Goal: Transaction & Acquisition: Purchase product/service

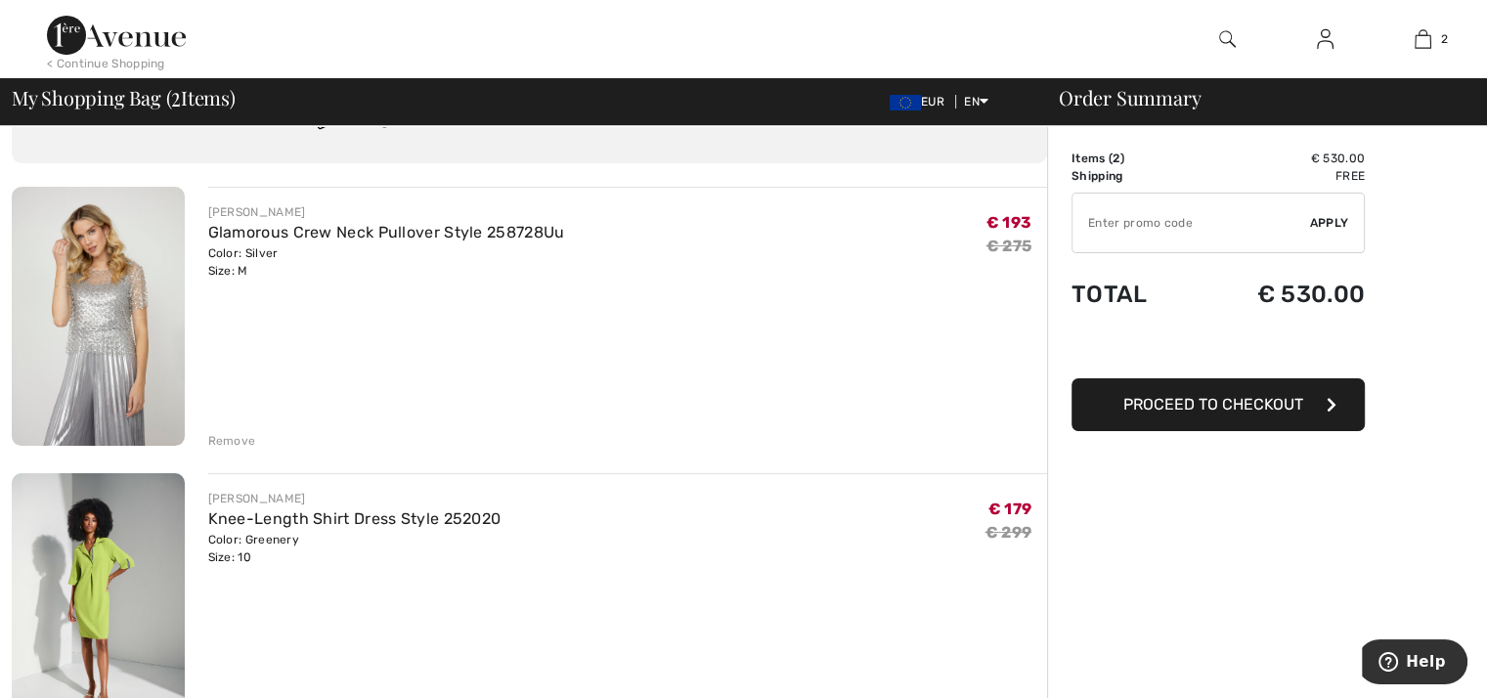
scroll to position [98, 0]
click at [237, 435] on div "Remove" at bounding box center [232, 443] width 48 height 18
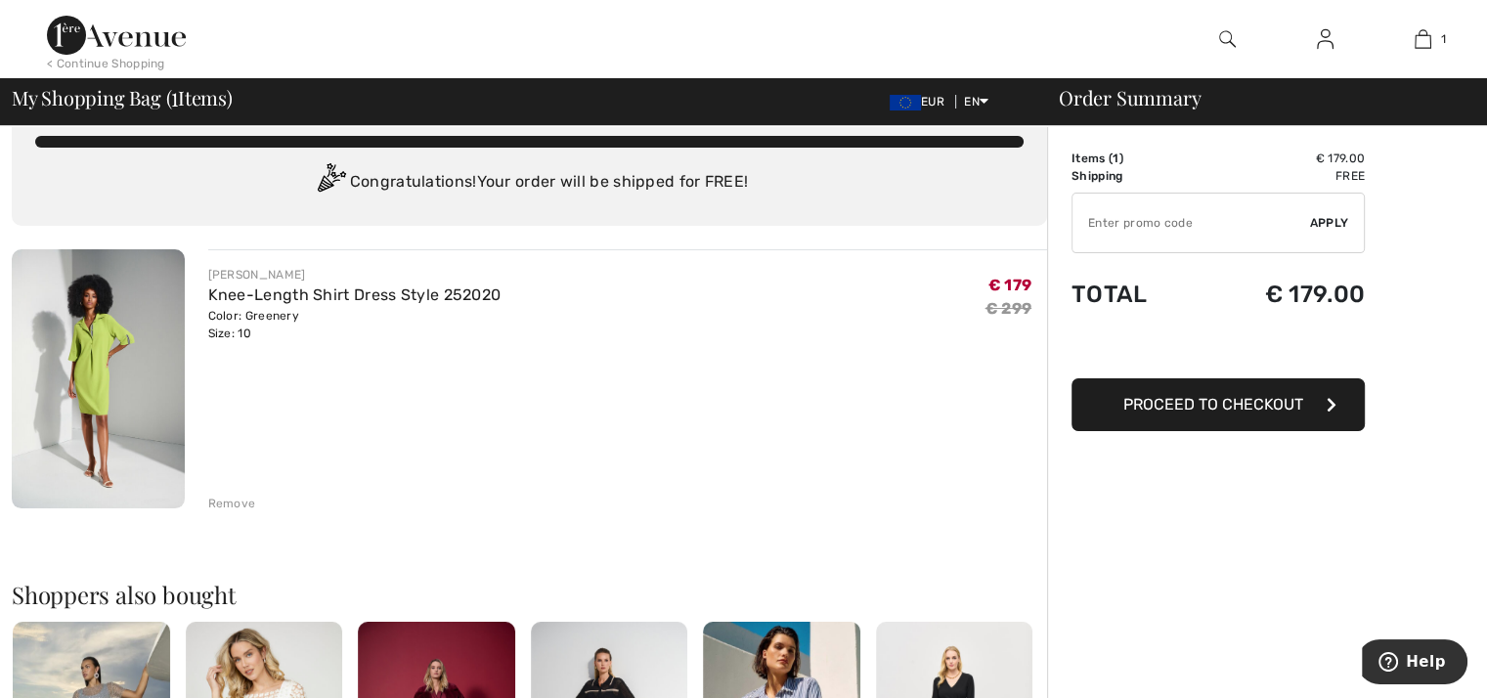
scroll to position [0, 0]
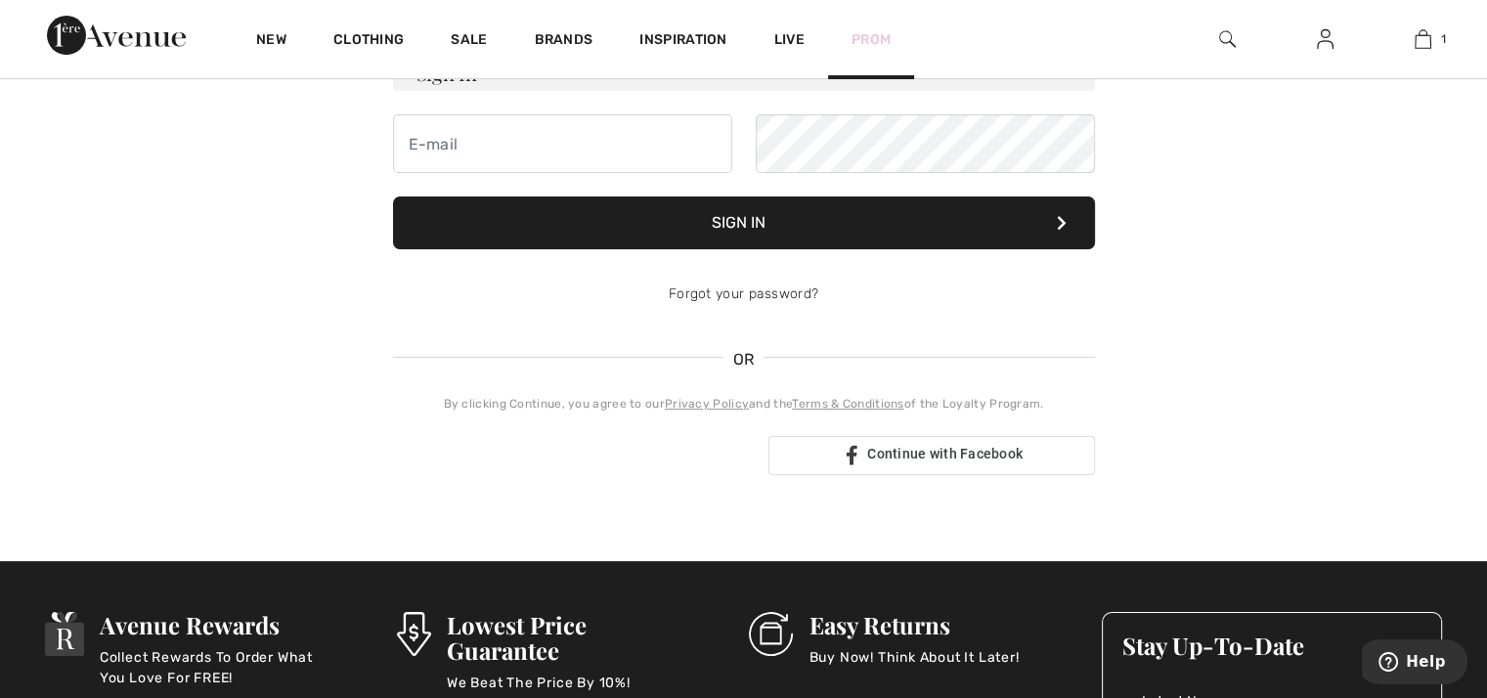
click at [872, 32] on link "Prom" at bounding box center [871, 39] width 39 height 21
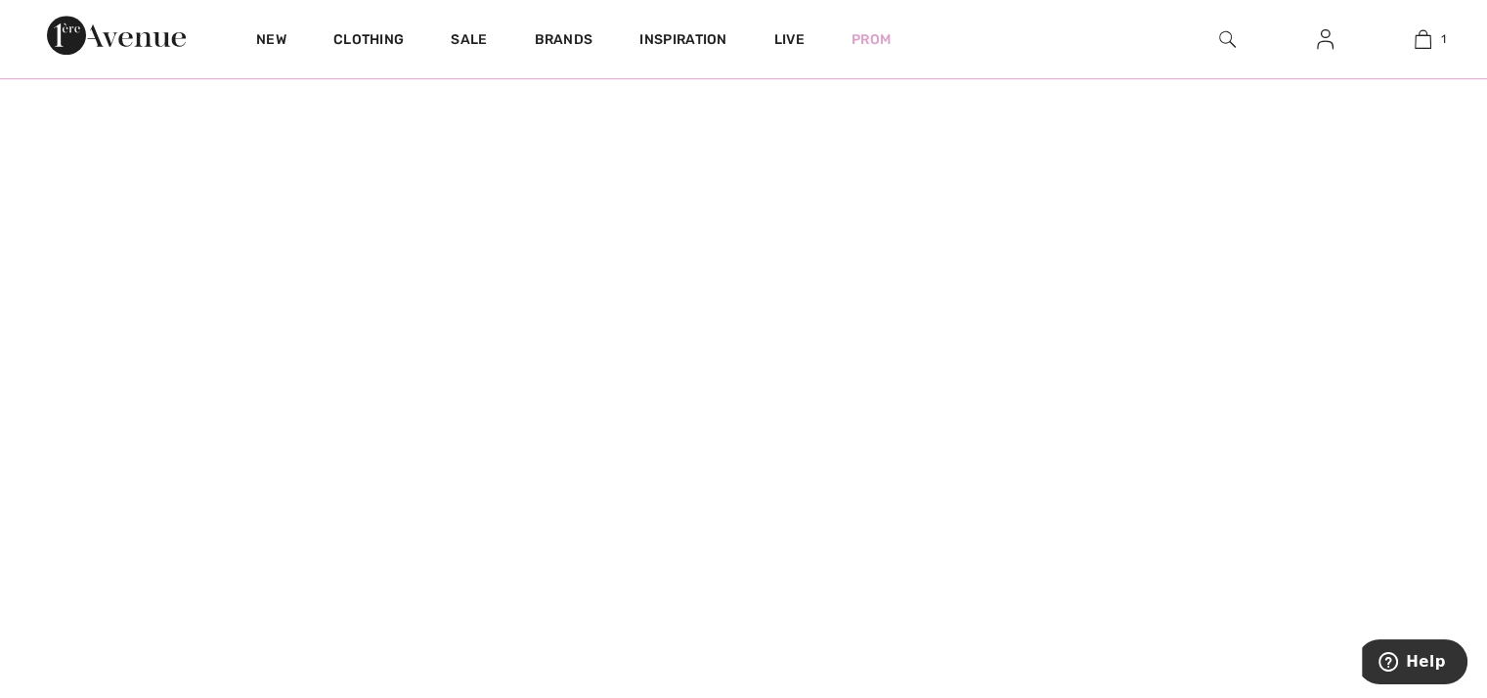
scroll to position [1369, 0]
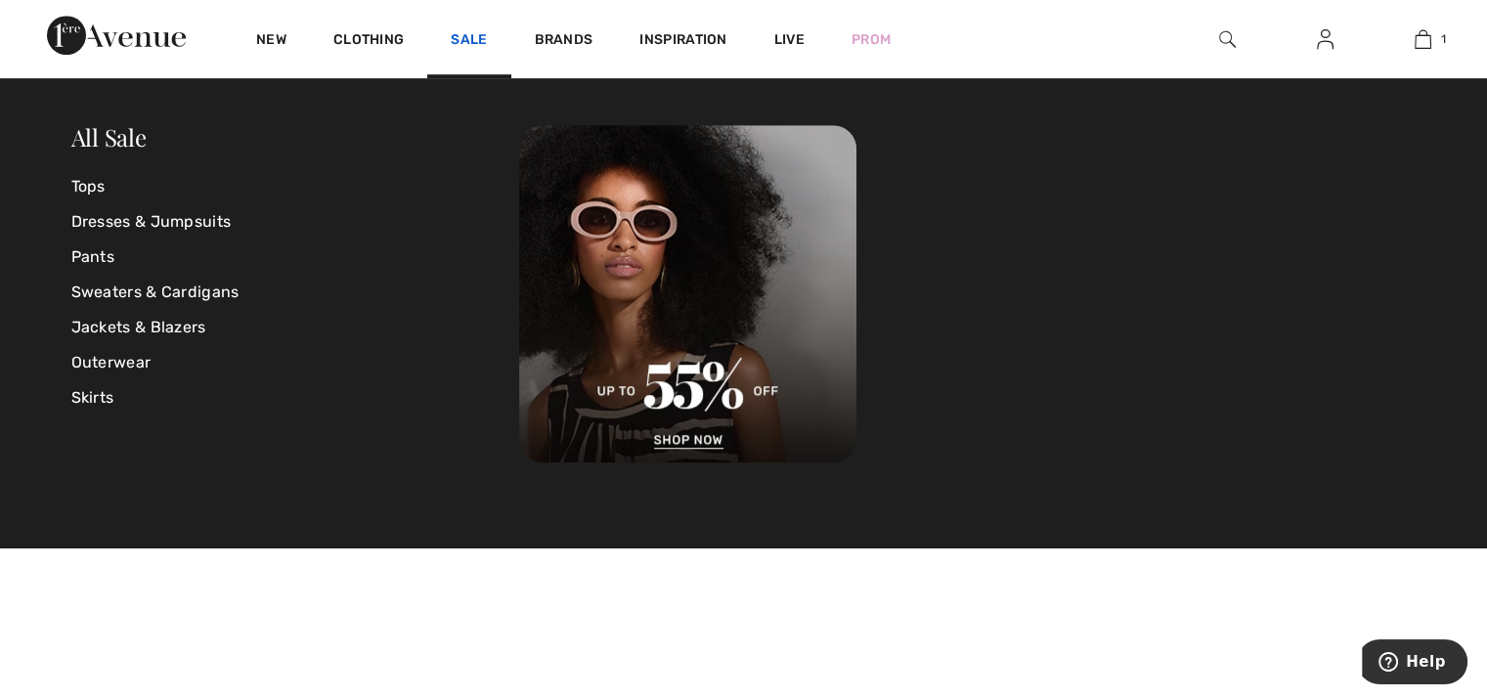
click at [463, 31] on link "Sale" at bounding box center [469, 41] width 36 height 21
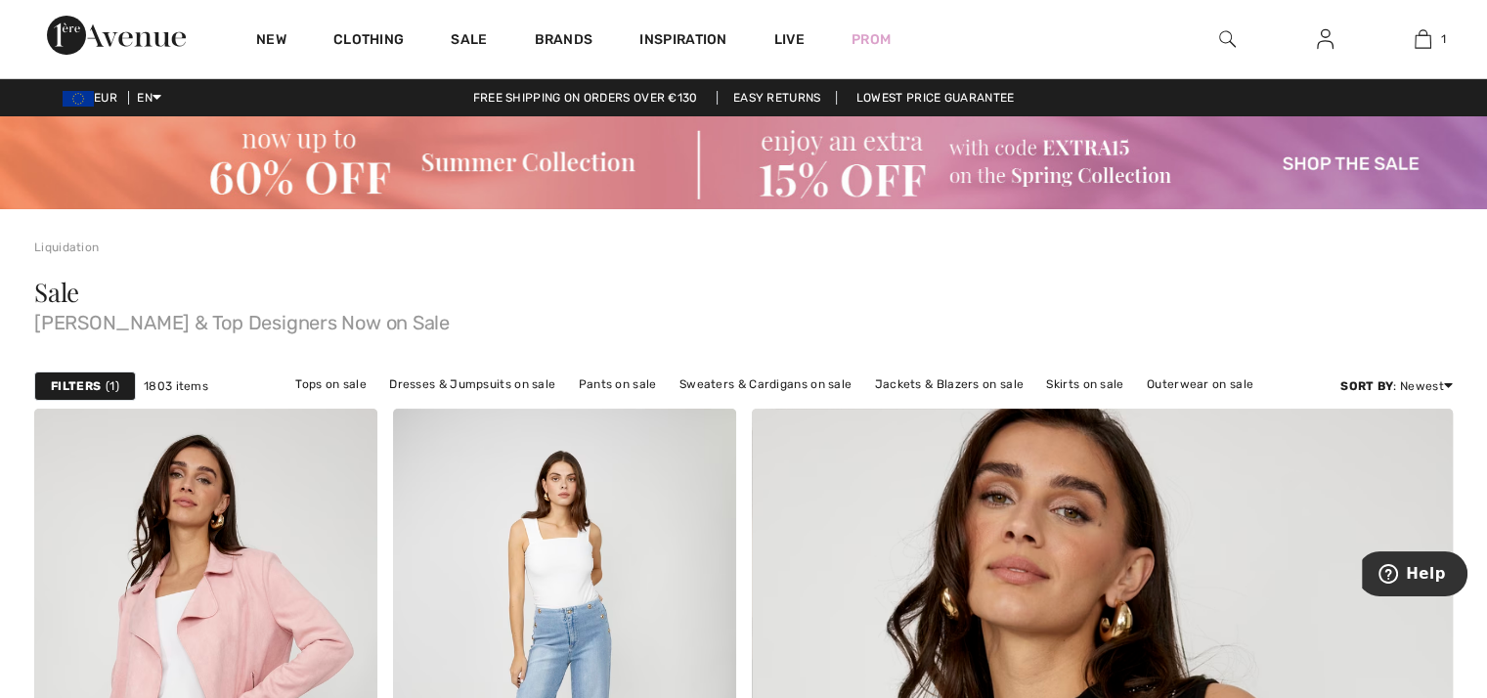
click at [79, 387] on strong "Filters" at bounding box center [76, 386] width 50 height 18
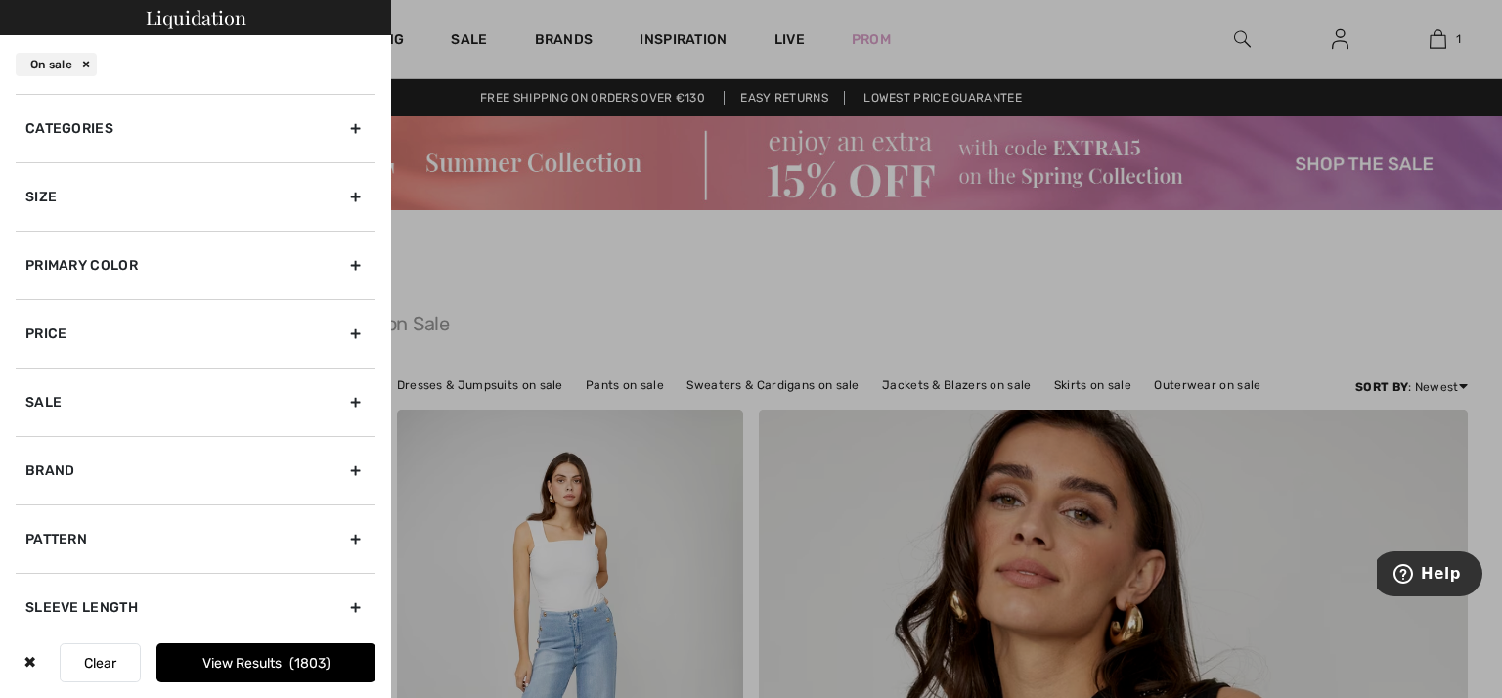
click at [72, 124] on div "Categories" at bounding box center [196, 128] width 360 height 68
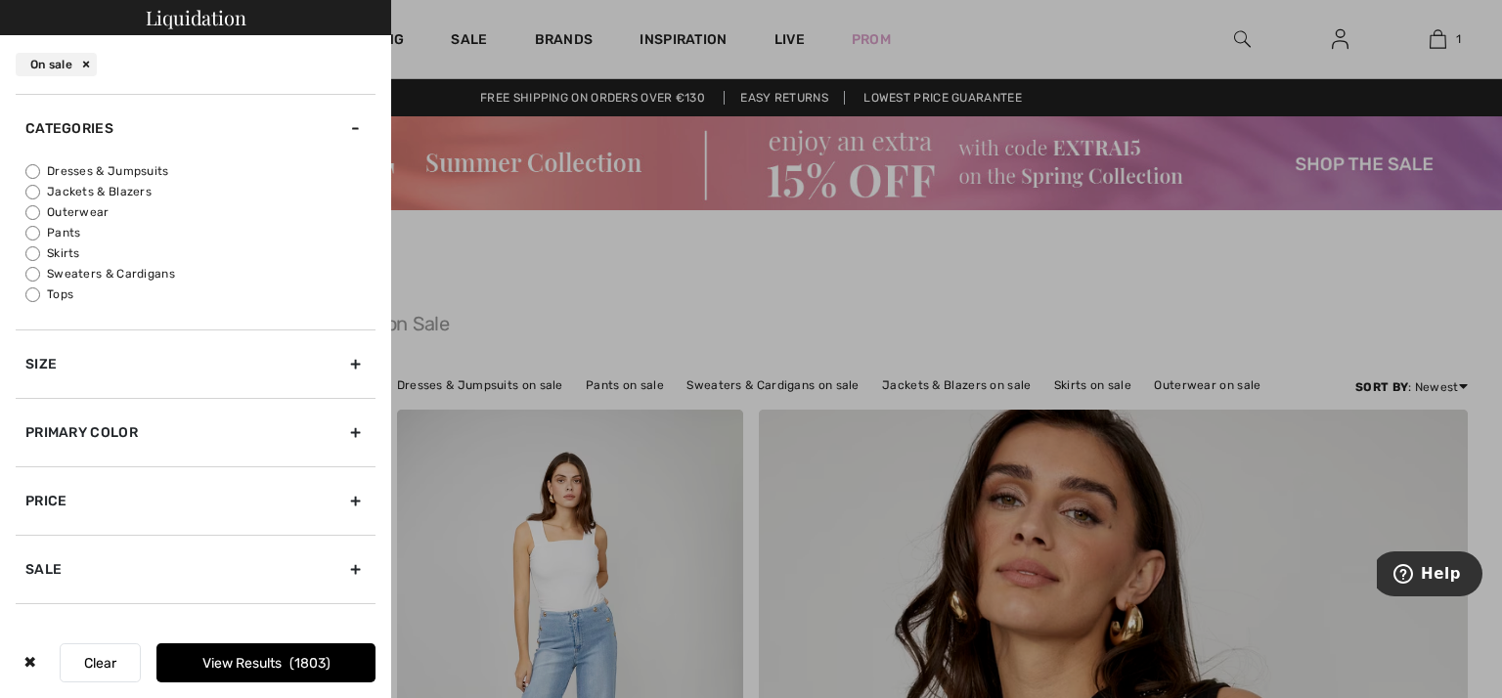
click at [33, 168] on input "Dresses & Jumpsuits" at bounding box center [32, 171] width 15 height 15
radio input "true"
click at [33, 168] on input "Dresses & Jumpsuits" at bounding box center [32, 171] width 15 height 15
click at [177, 376] on div "Size" at bounding box center [196, 364] width 360 height 68
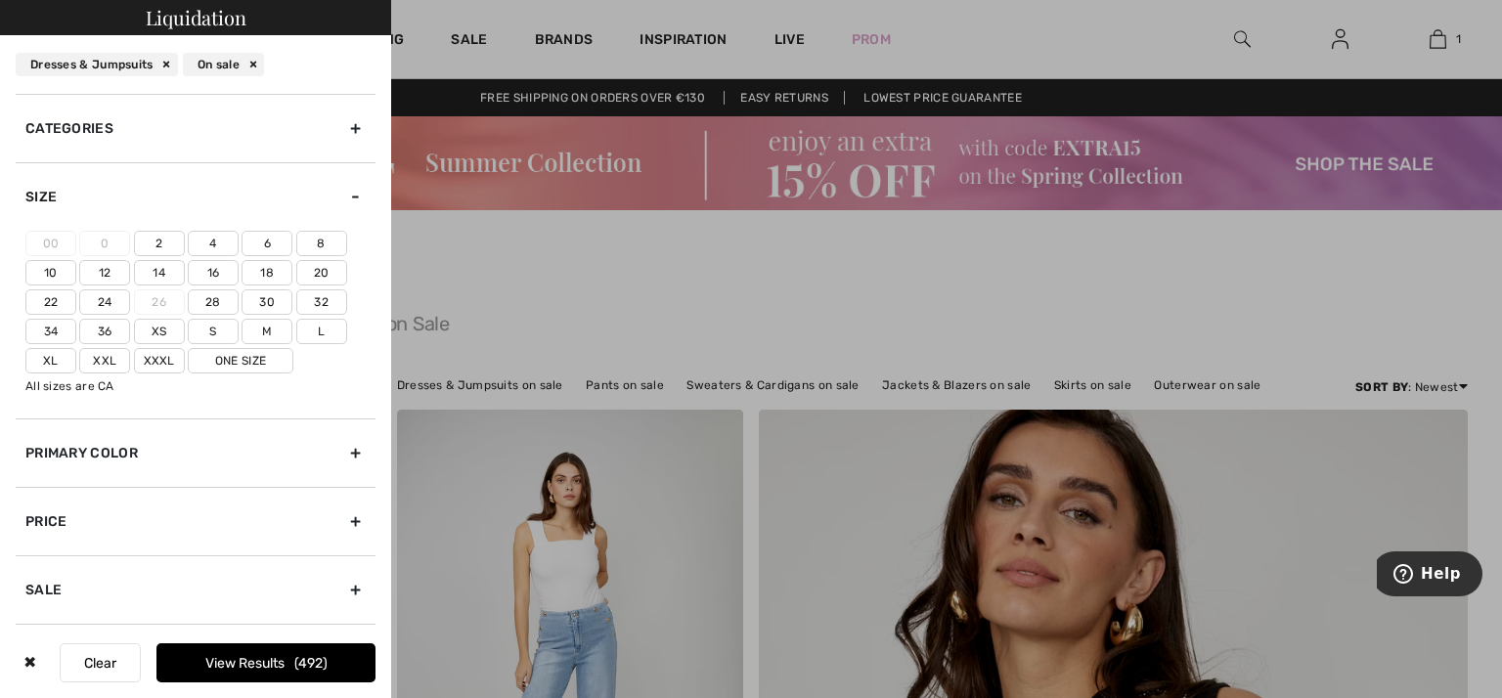
click at [266, 332] on label "M" at bounding box center [267, 331] width 51 height 25
click at [0, 0] on input"] "M" at bounding box center [0, 0] width 0 height 0
click at [208, 660] on button "View Results 16" at bounding box center [265, 662] width 219 height 39
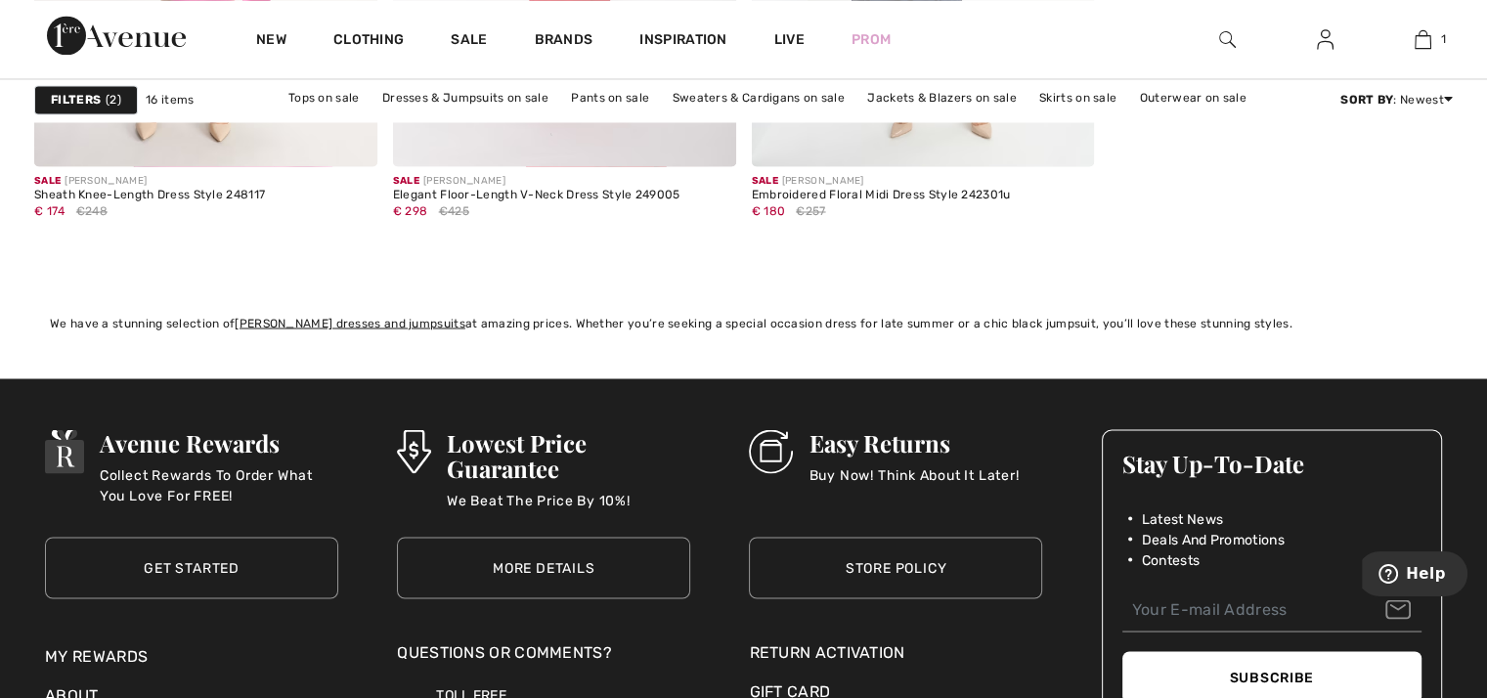
scroll to position [3520, 0]
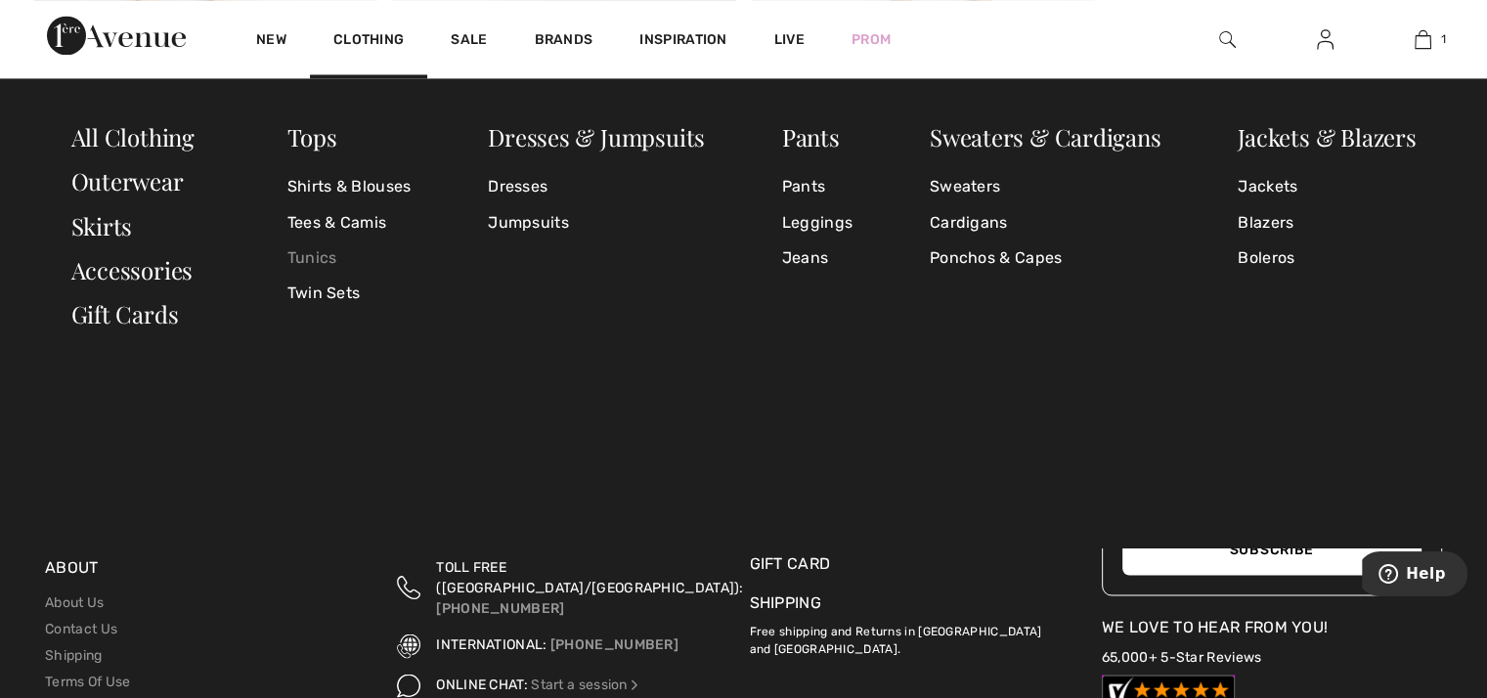
click at [302, 253] on link "Tunics" at bounding box center [350, 257] width 124 height 35
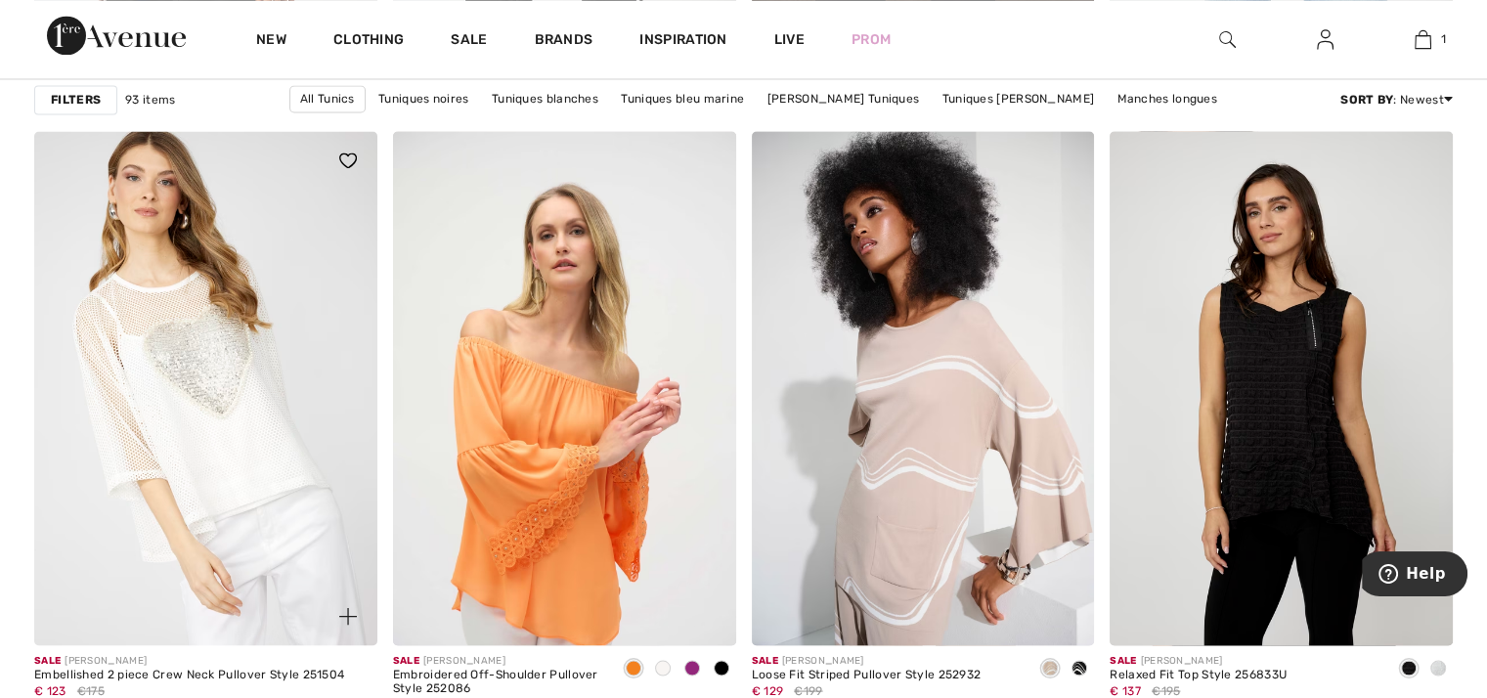
scroll to position [3618, 0]
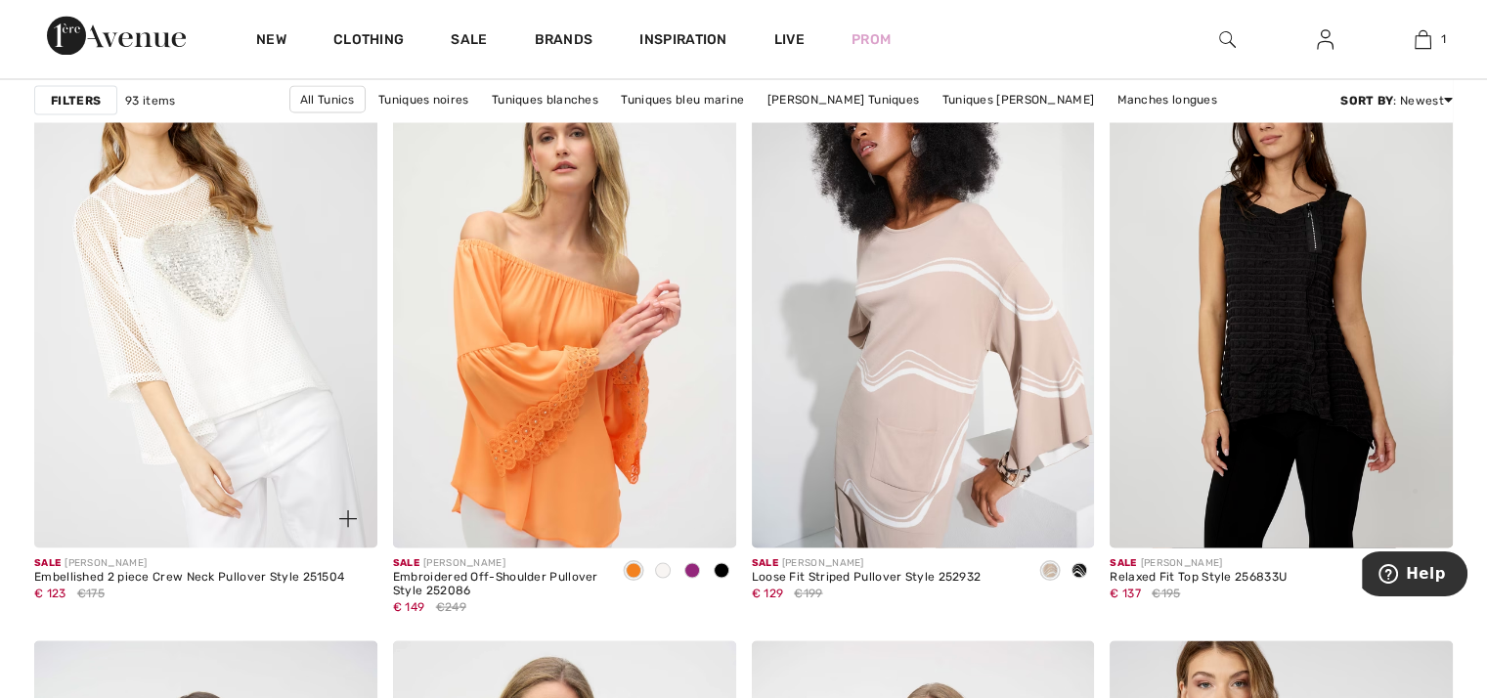
click at [222, 302] on img at bounding box center [205, 290] width 343 height 514
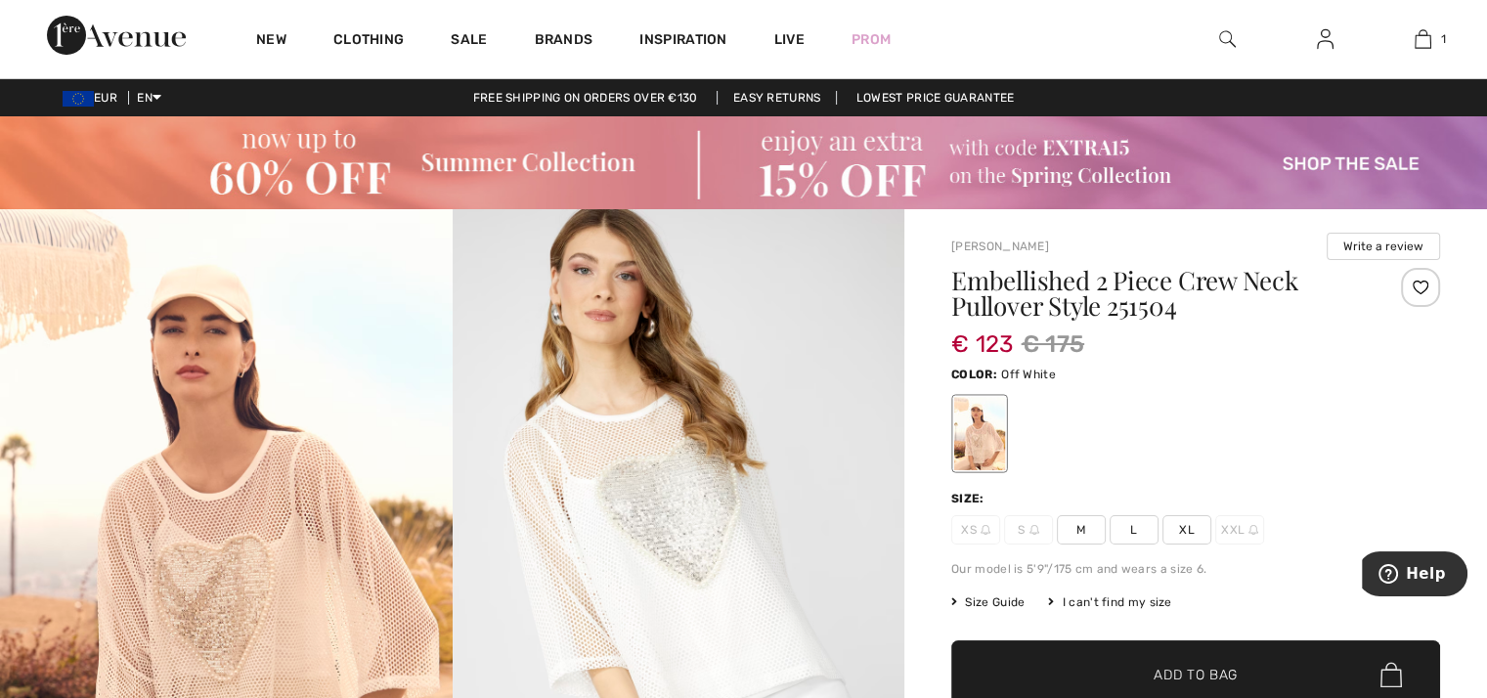
click at [607, 499] on img at bounding box center [679, 548] width 453 height 679
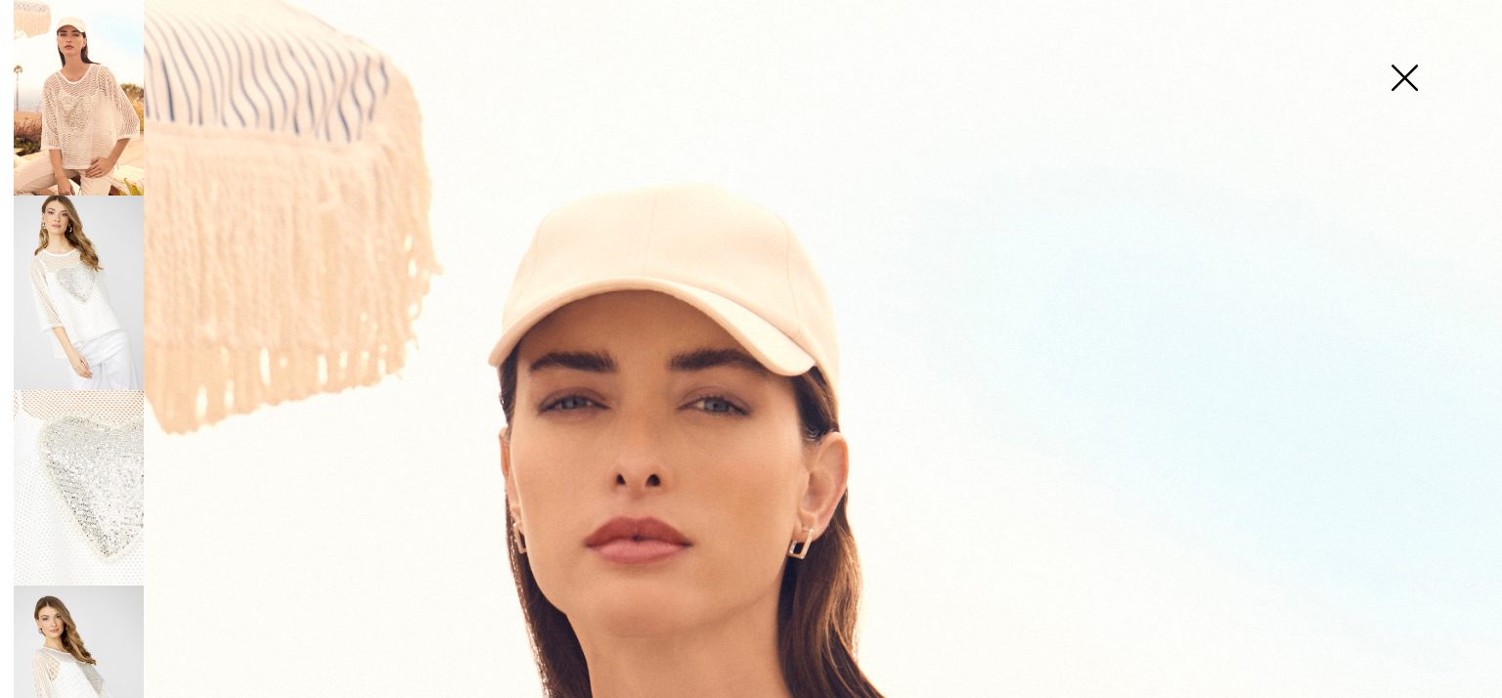
click at [75, 313] on img at bounding box center [79, 294] width 130 height 196
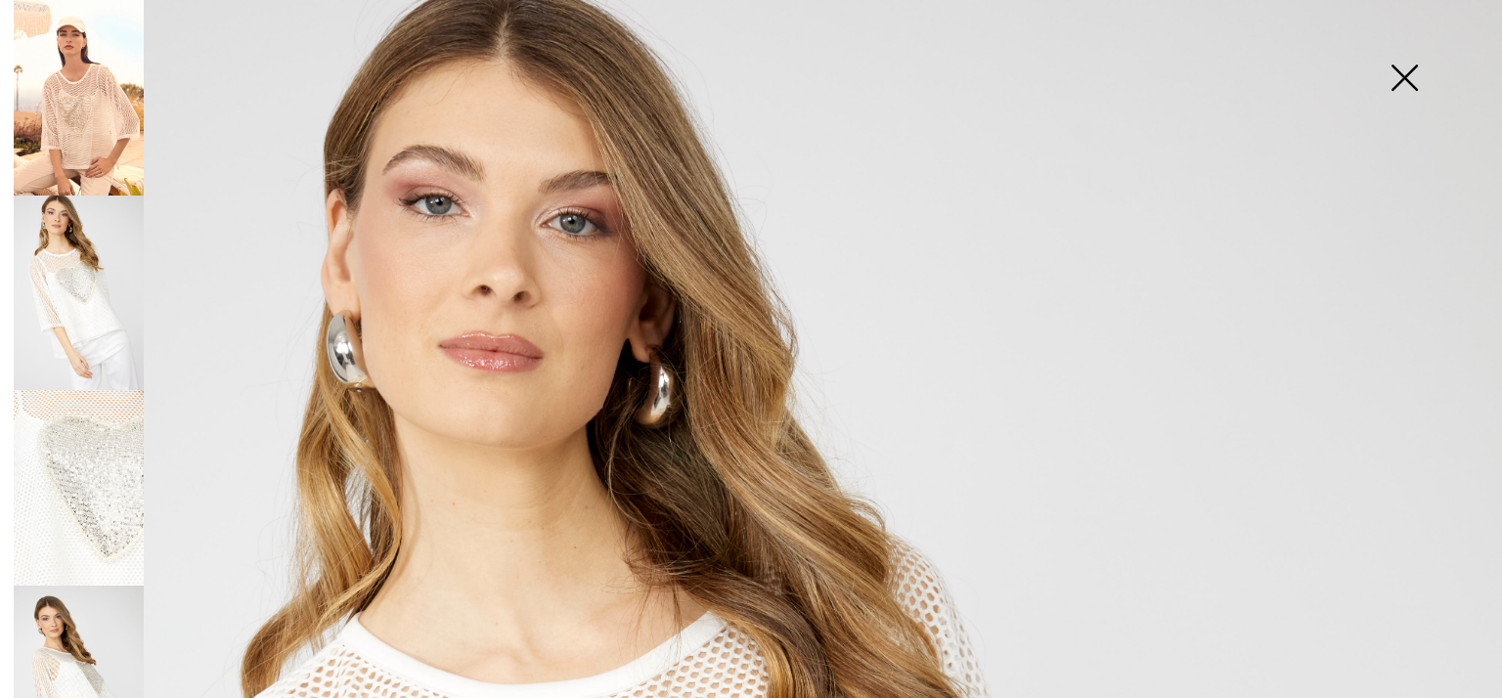
click at [1408, 75] on img at bounding box center [1404, 79] width 98 height 101
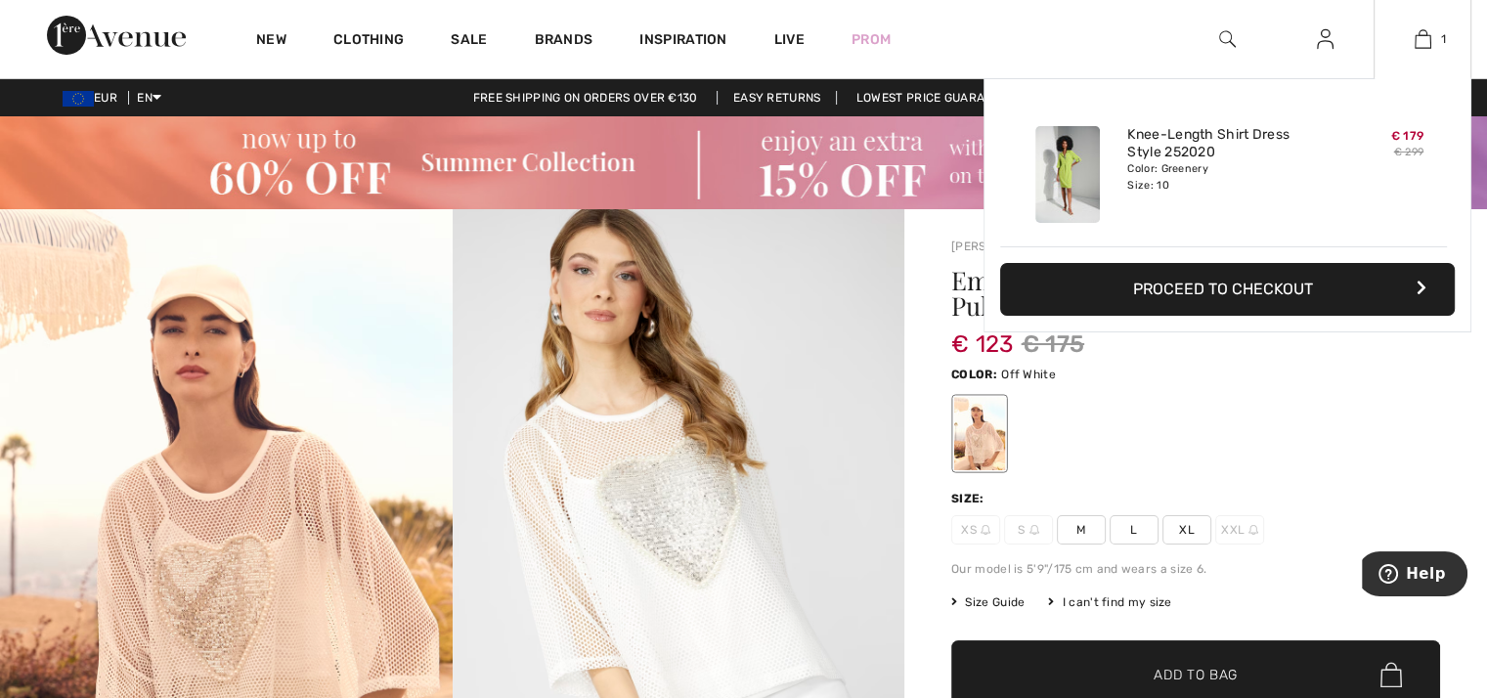
click at [1244, 392] on div "Added to Bag Joseph Ribkoff Knee-length Shirt Dress Style 252020 € 179 € 299 Co…" at bounding box center [1228, 251] width 488 height 347
click at [1232, 287] on button "Proceed to Checkout" at bounding box center [1227, 289] width 455 height 53
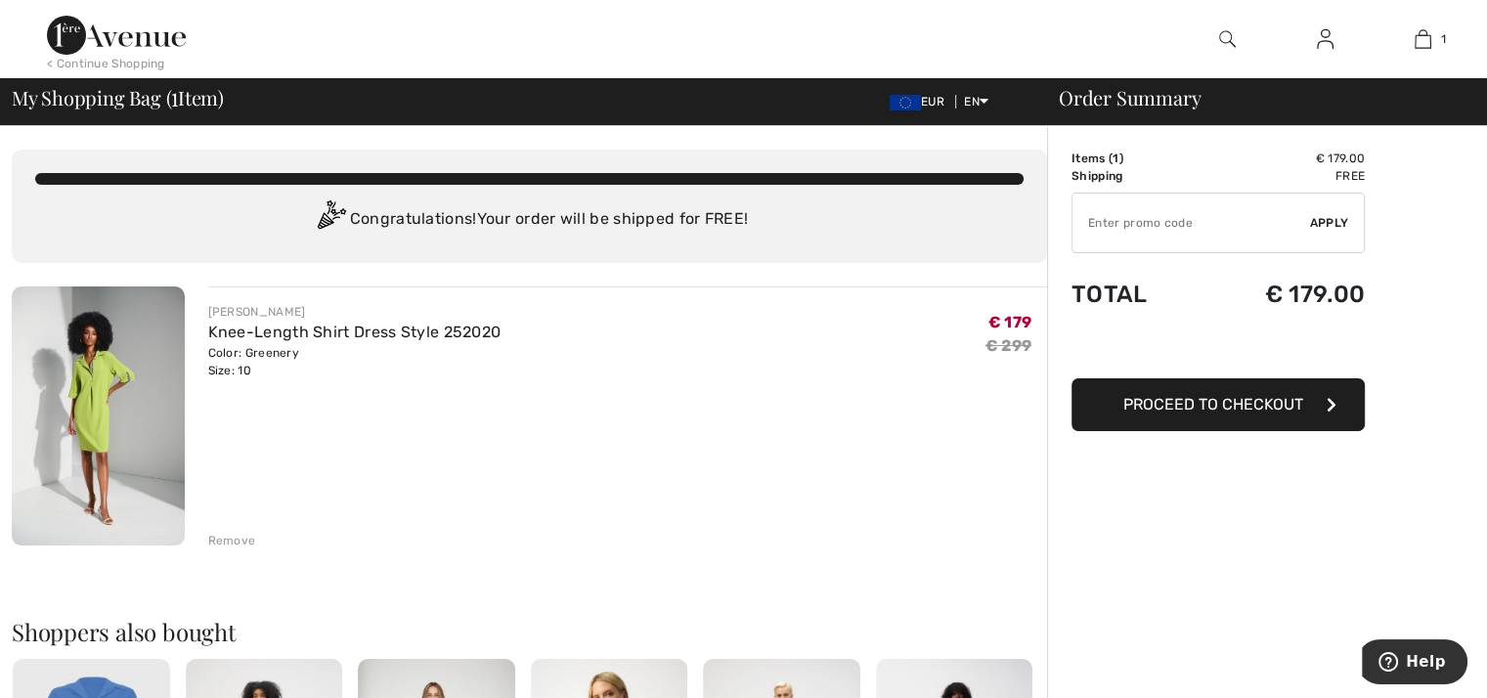
click at [1205, 404] on span "Proceed to Checkout" at bounding box center [1214, 404] width 180 height 19
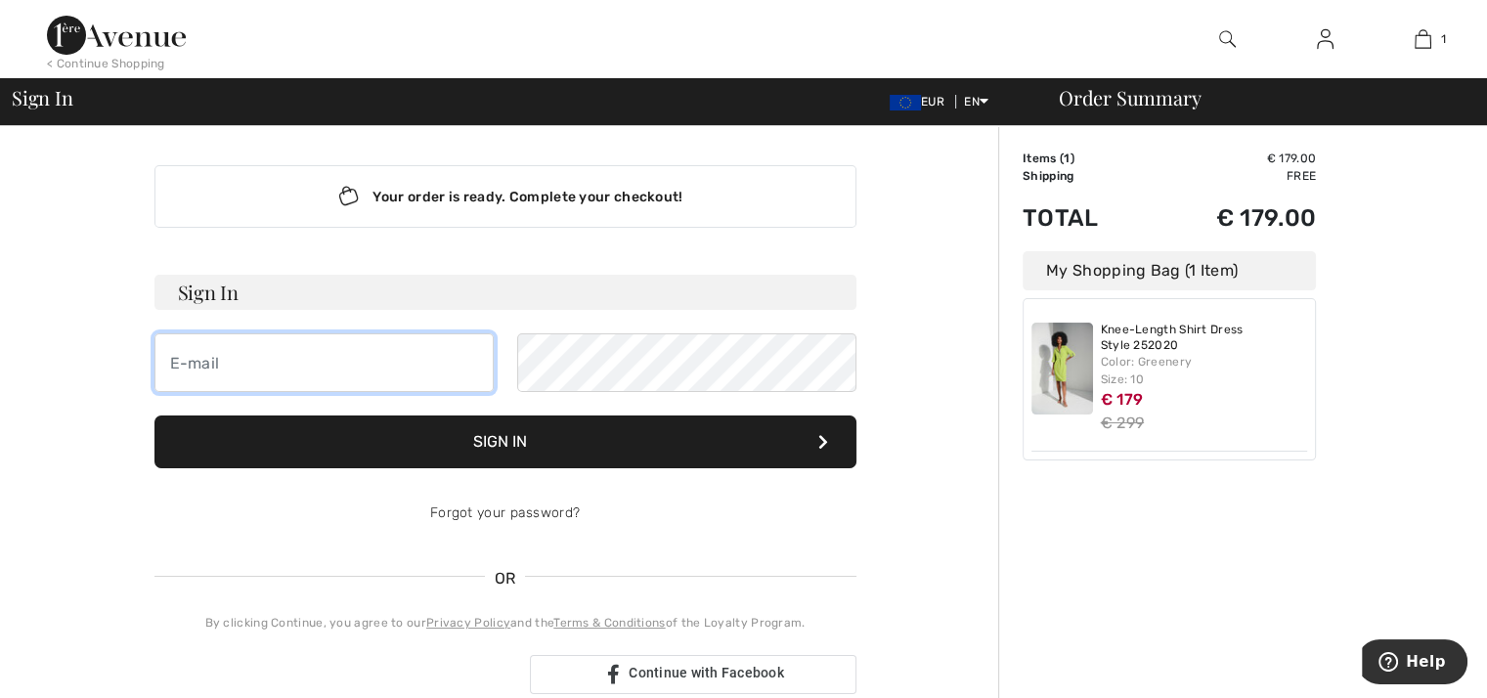
click at [280, 360] on input "email" at bounding box center [324, 362] width 339 height 59
type input "[EMAIL_ADDRESS][DOMAIN_NAME]"
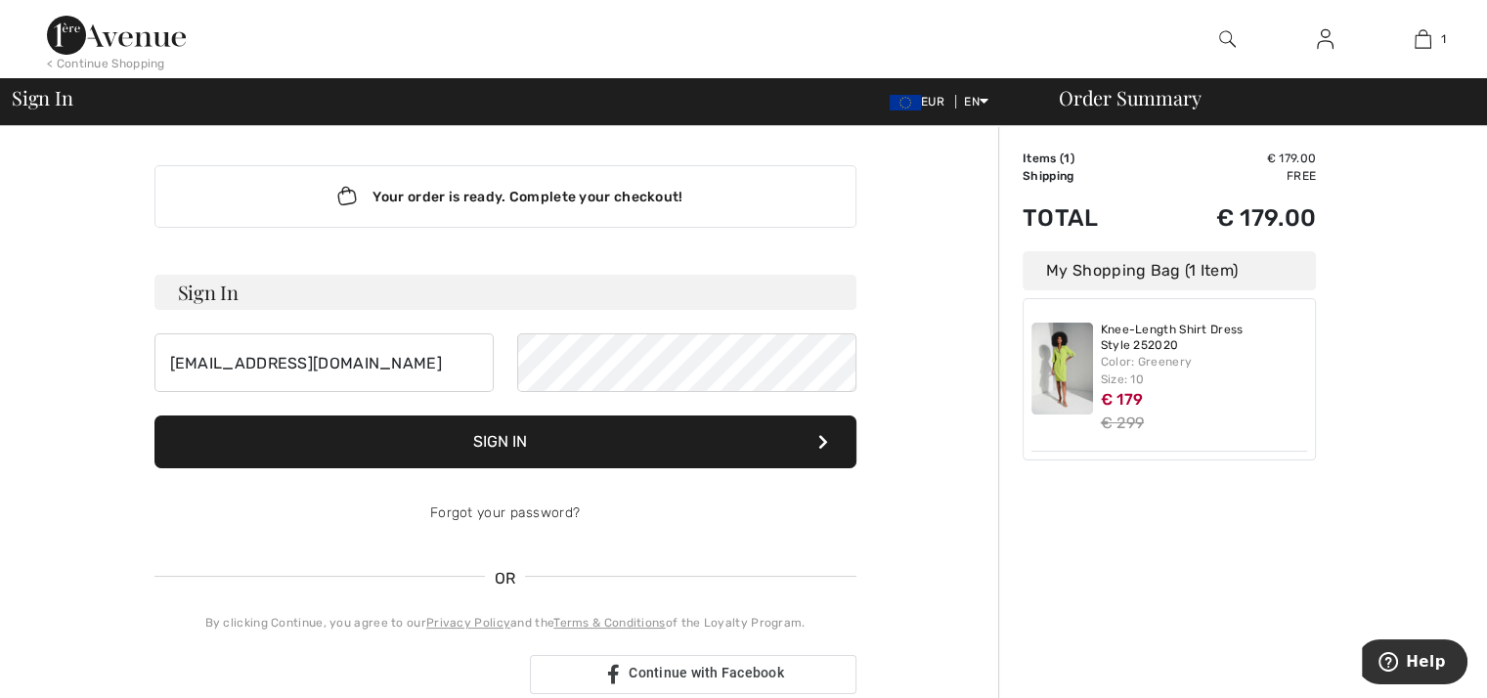
click at [483, 434] on form "Sign In [EMAIL_ADDRESS][DOMAIN_NAME] Can not be empty Sign In Forgot your passw…" at bounding box center [506, 409] width 702 height 268
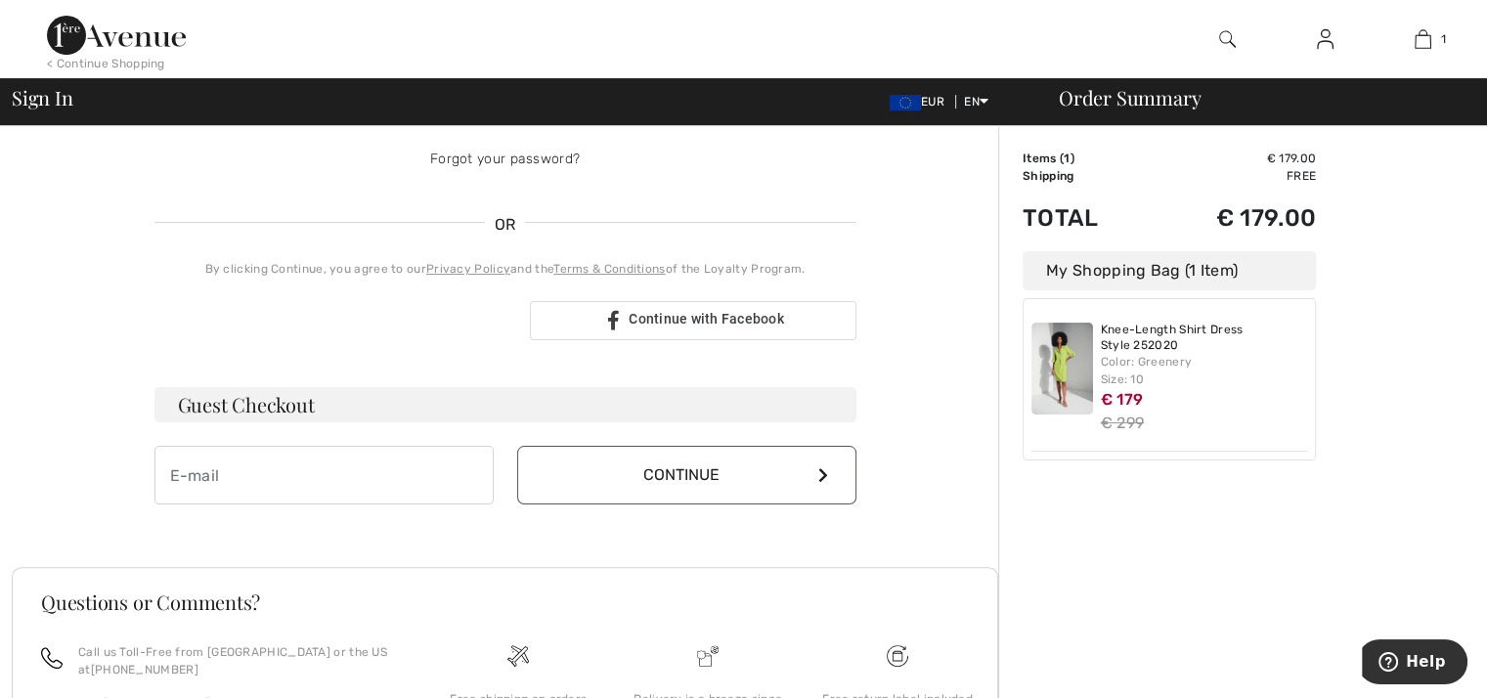
scroll to position [372, 0]
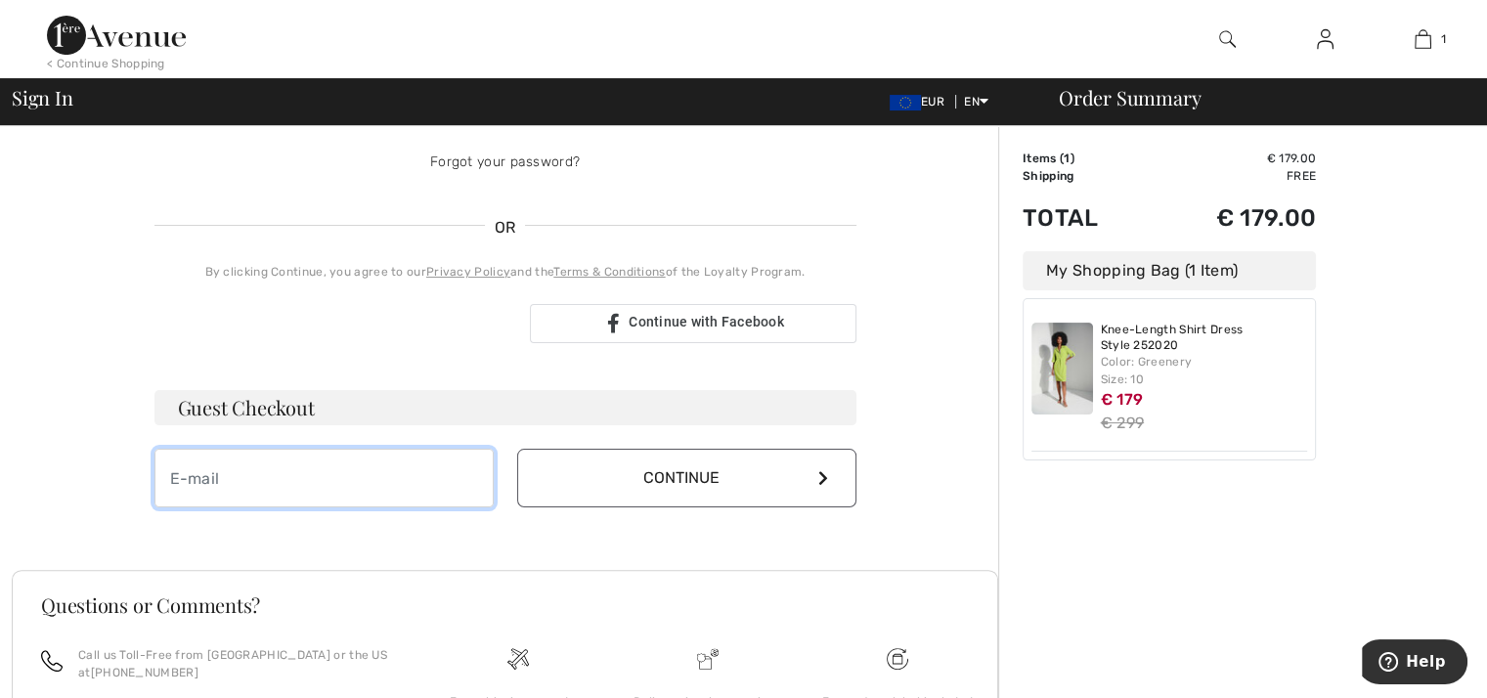
click at [328, 467] on input "email" at bounding box center [324, 478] width 339 height 59
type input "[EMAIL_ADDRESS][DOMAIN_NAME]"
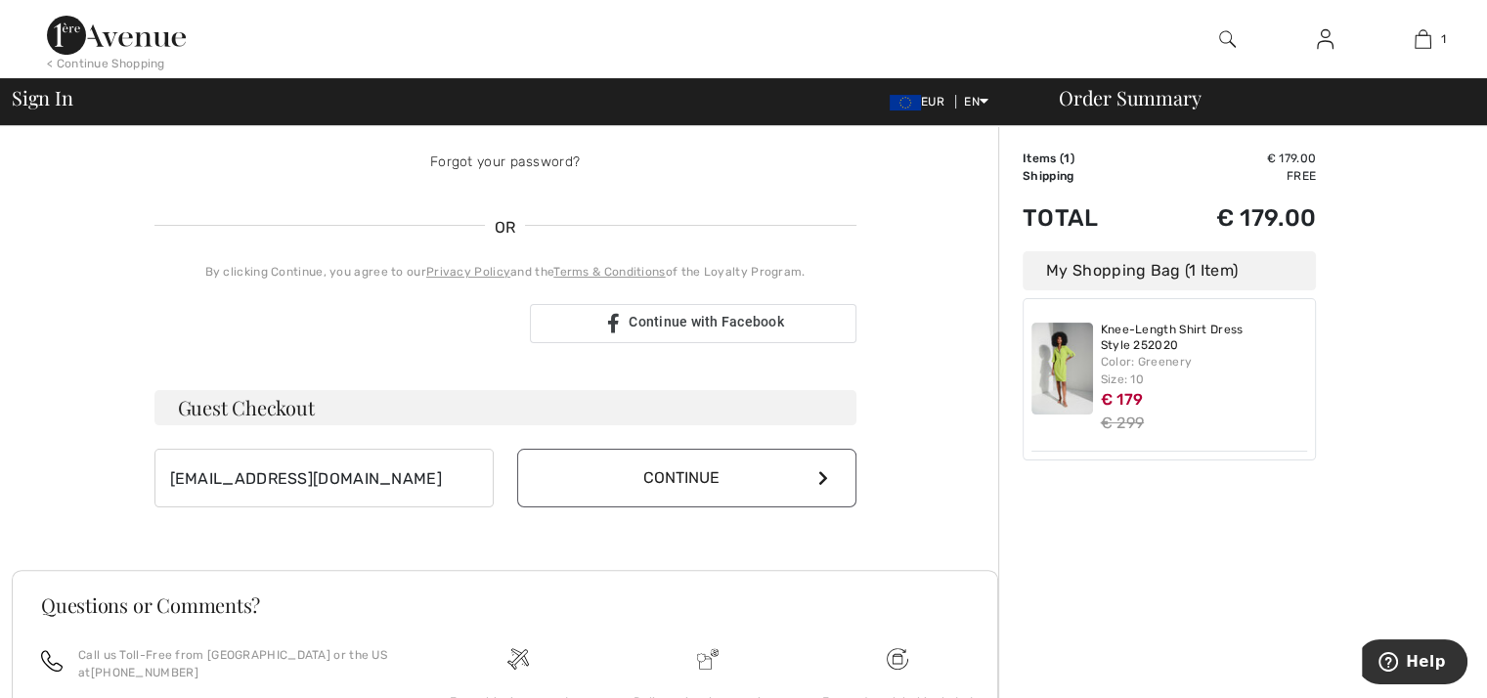
click at [681, 476] on button "Continue" at bounding box center [686, 478] width 339 height 59
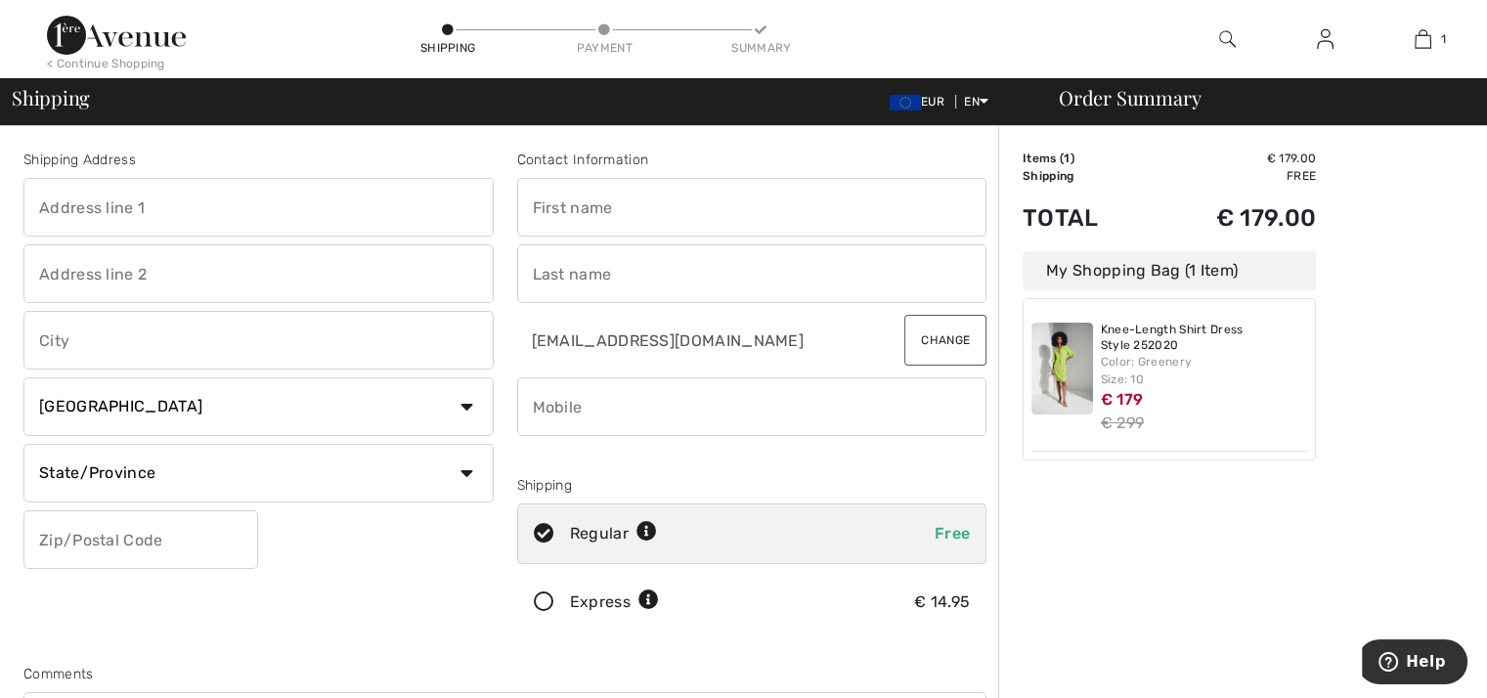
click at [463, 406] on select "Country Canada United States Afghanistan Aland Islands Albania Algeria American…" at bounding box center [258, 406] width 470 height 59
select select "BE"
click at [23, 377] on select "Country Canada United States Afghanistan Aland Islands Albania Algeria American…" at bounding box center [258, 406] width 470 height 59
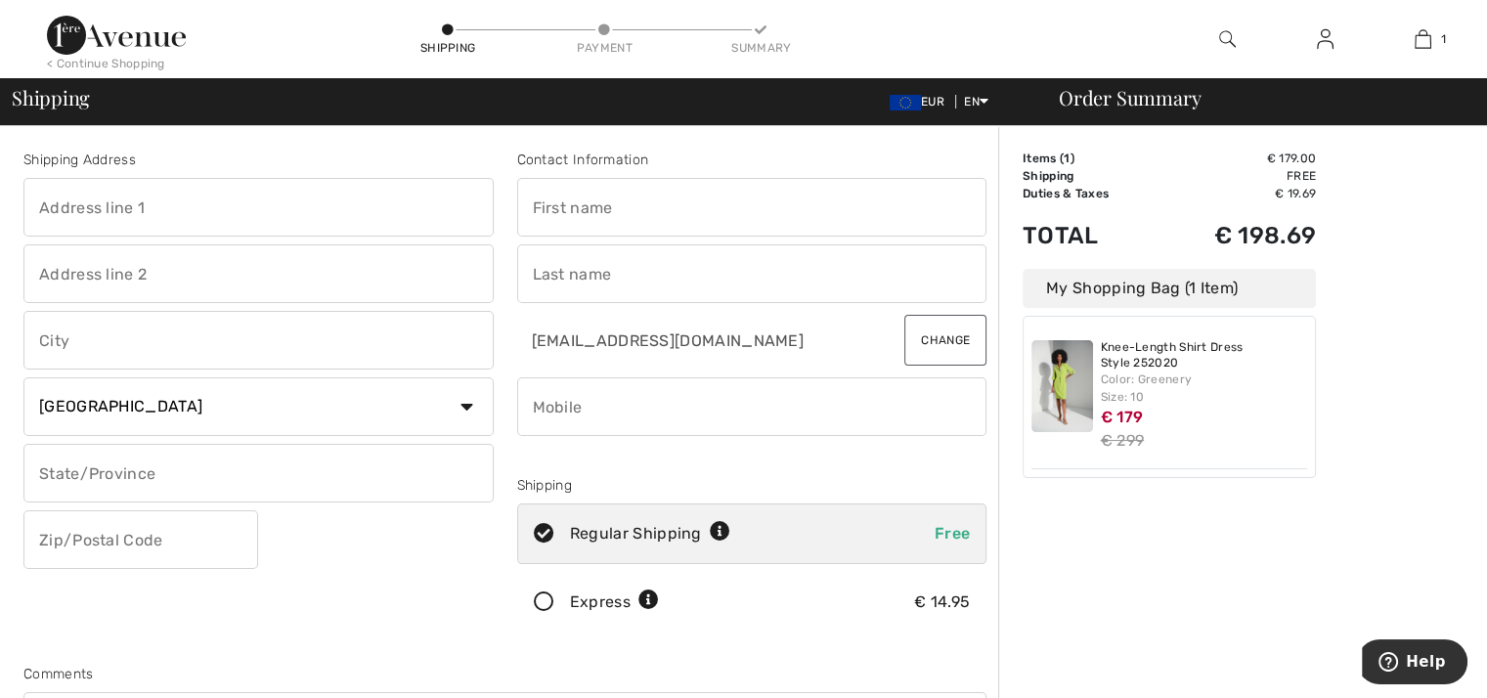
click at [533, 204] on input "text" at bounding box center [752, 207] width 470 height 59
type input "Alexandra"
type input "[STREET_ADDRESS]"
type input "Avenue Walckiers"
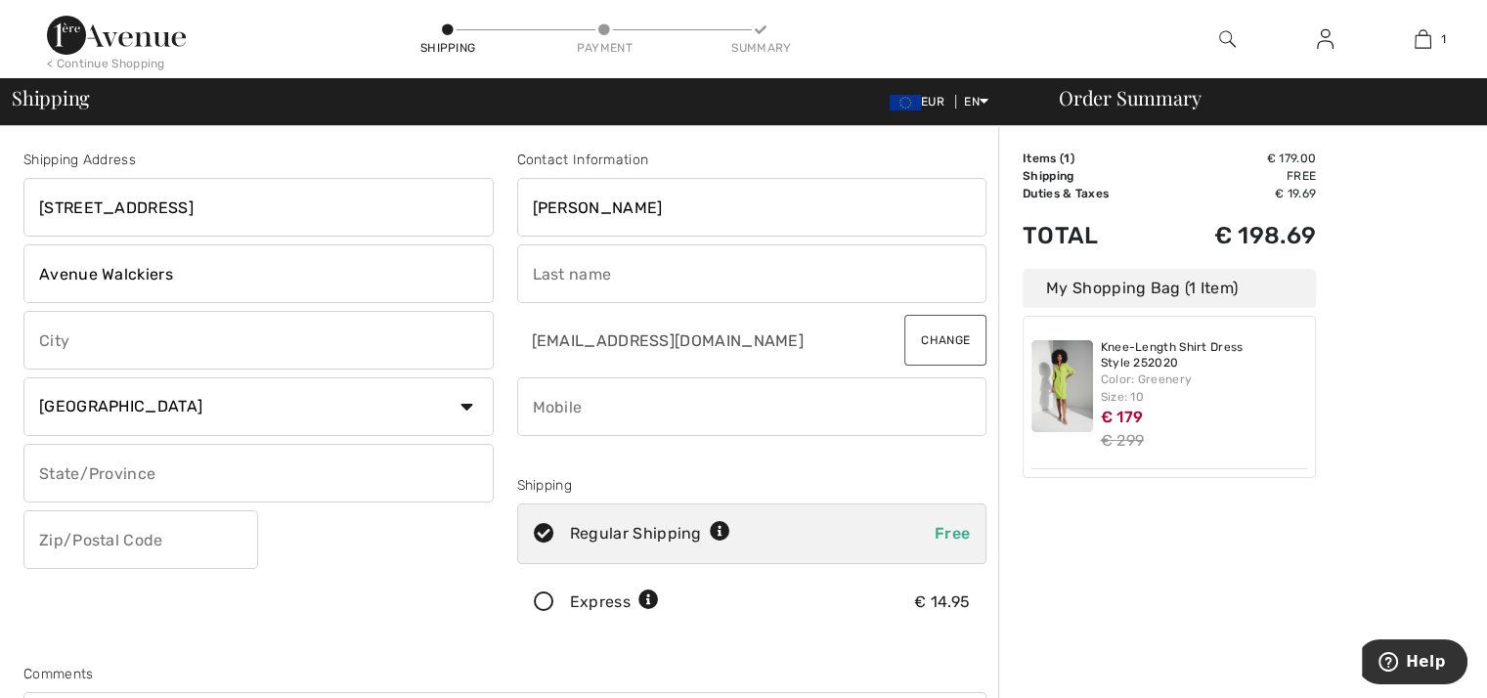
type input "1160 AUDERGHEM"
type input "1160"
type input "VANFRAECHEM"
type input "0495801782"
click at [182, 271] on input "Avenue Walckiers" at bounding box center [258, 273] width 470 height 59
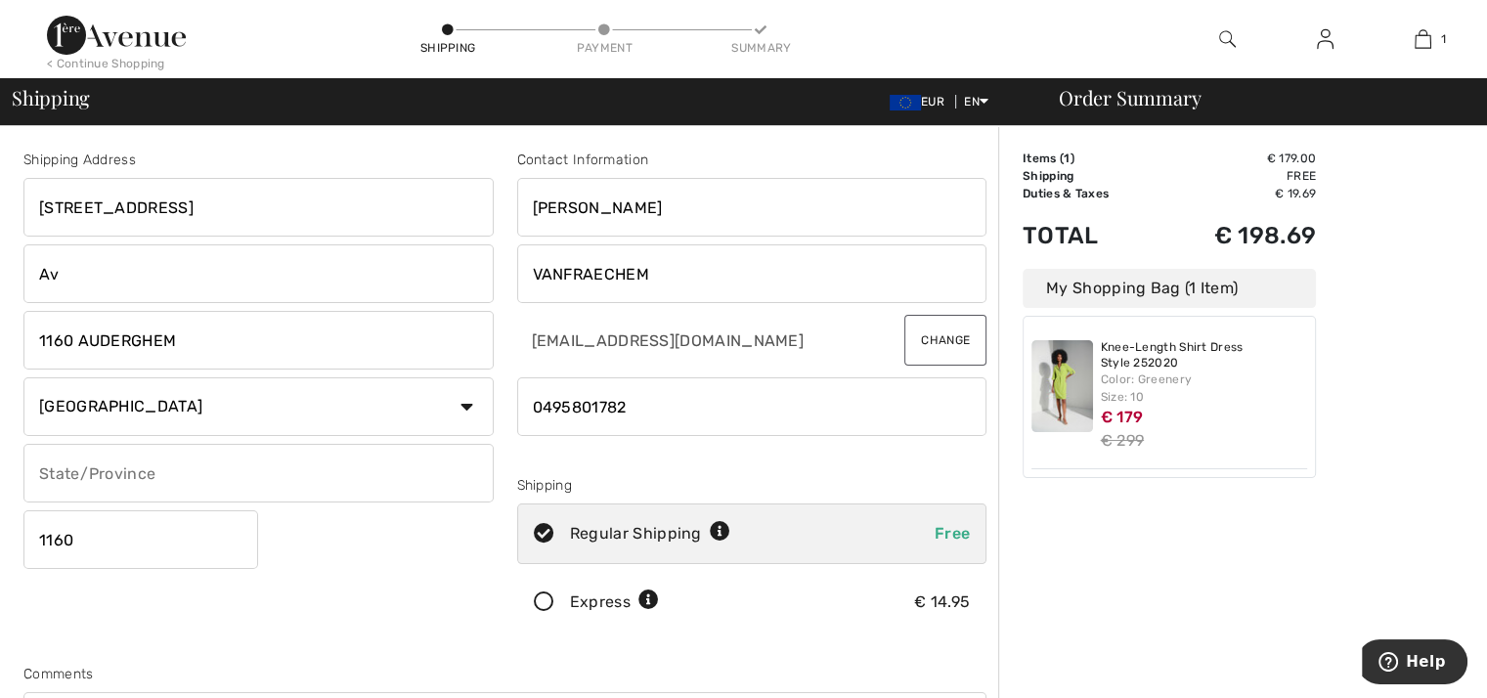
type input "A"
click at [40, 474] on input "text" at bounding box center [258, 473] width 470 height 59
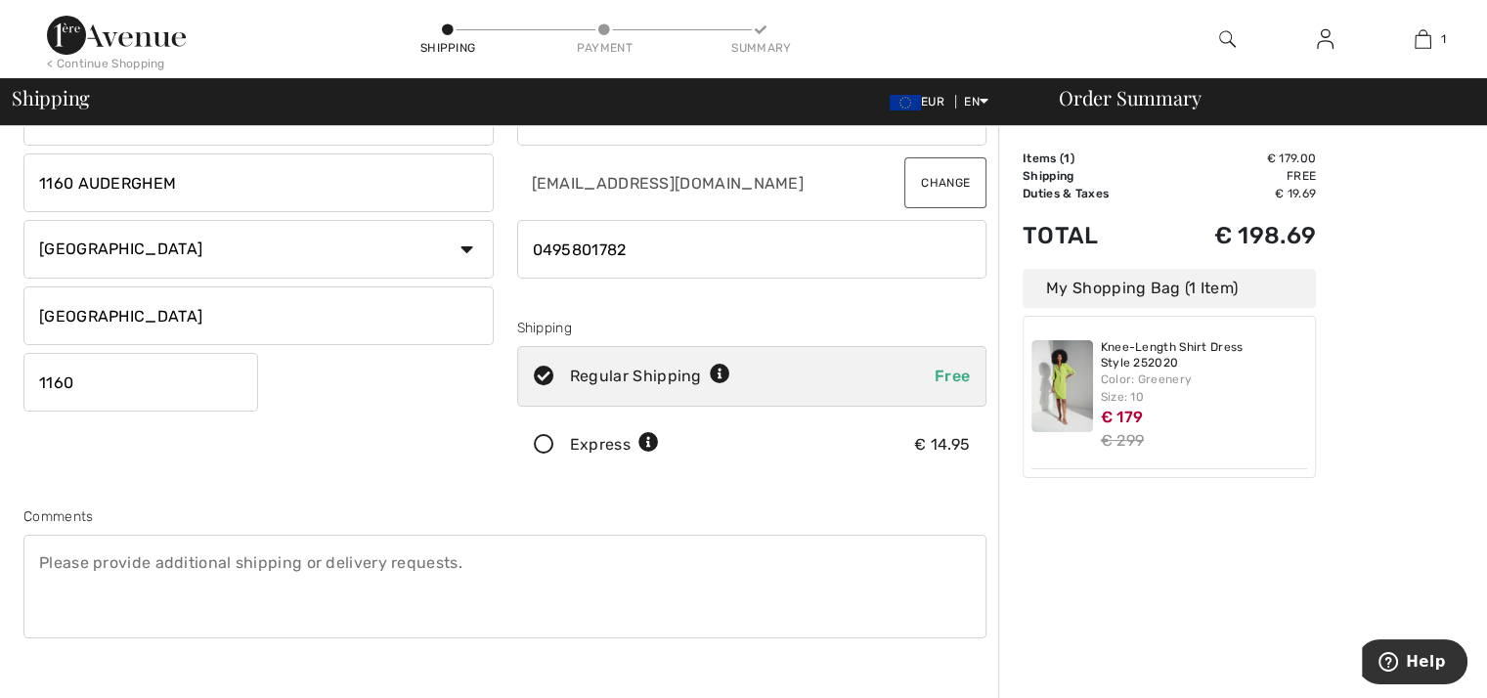
scroll to position [391, 0]
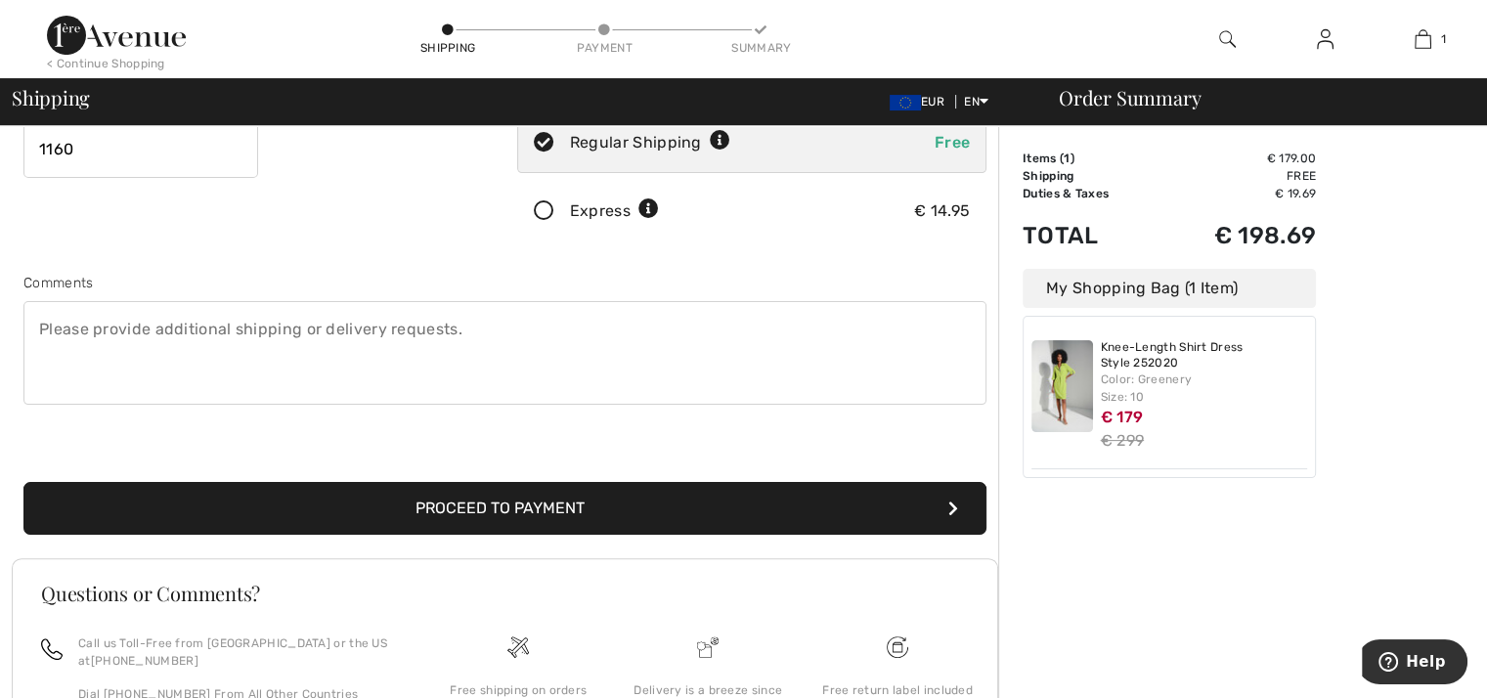
type input "Brussels"
click at [544, 503] on button "Proceed to Payment" at bounding box center [504, 508] width 963 height 53
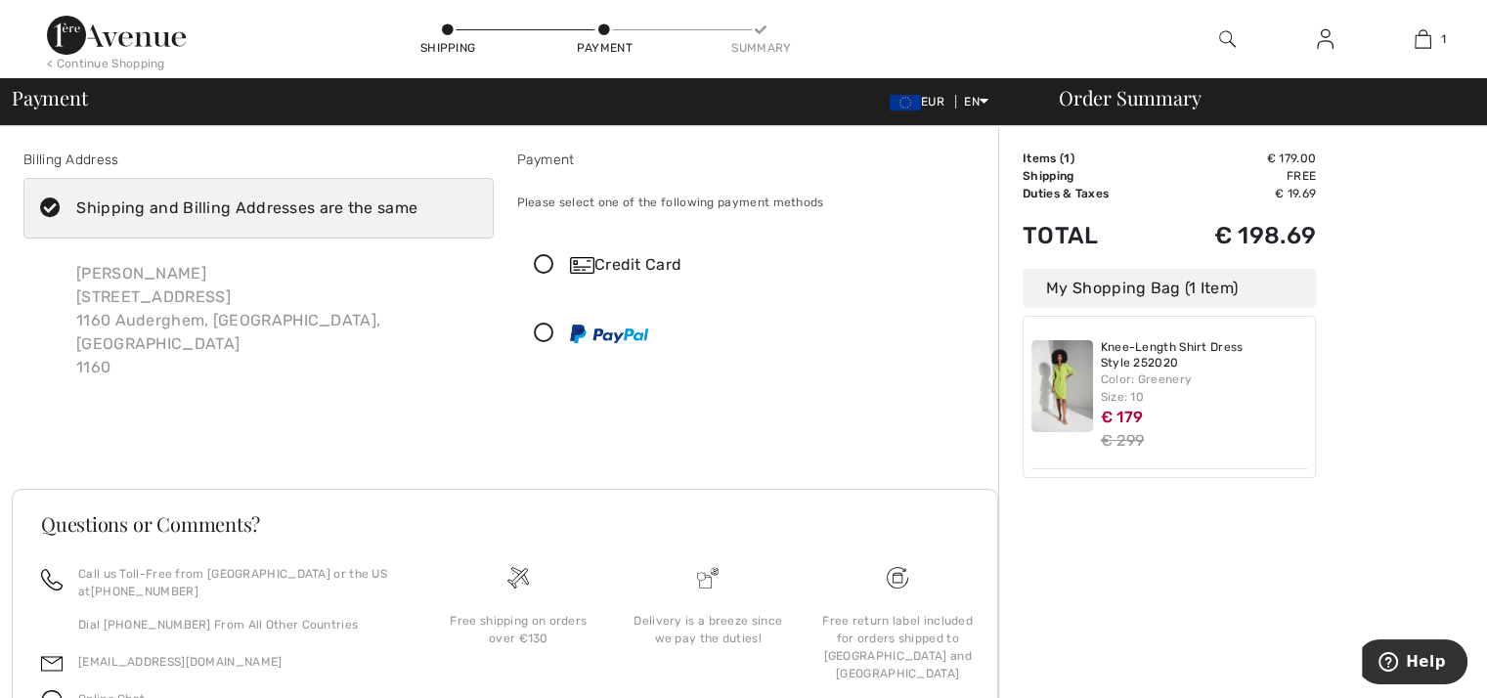
click at [541, 331] on icon at bounding box center [544, 334] width 52 height 21
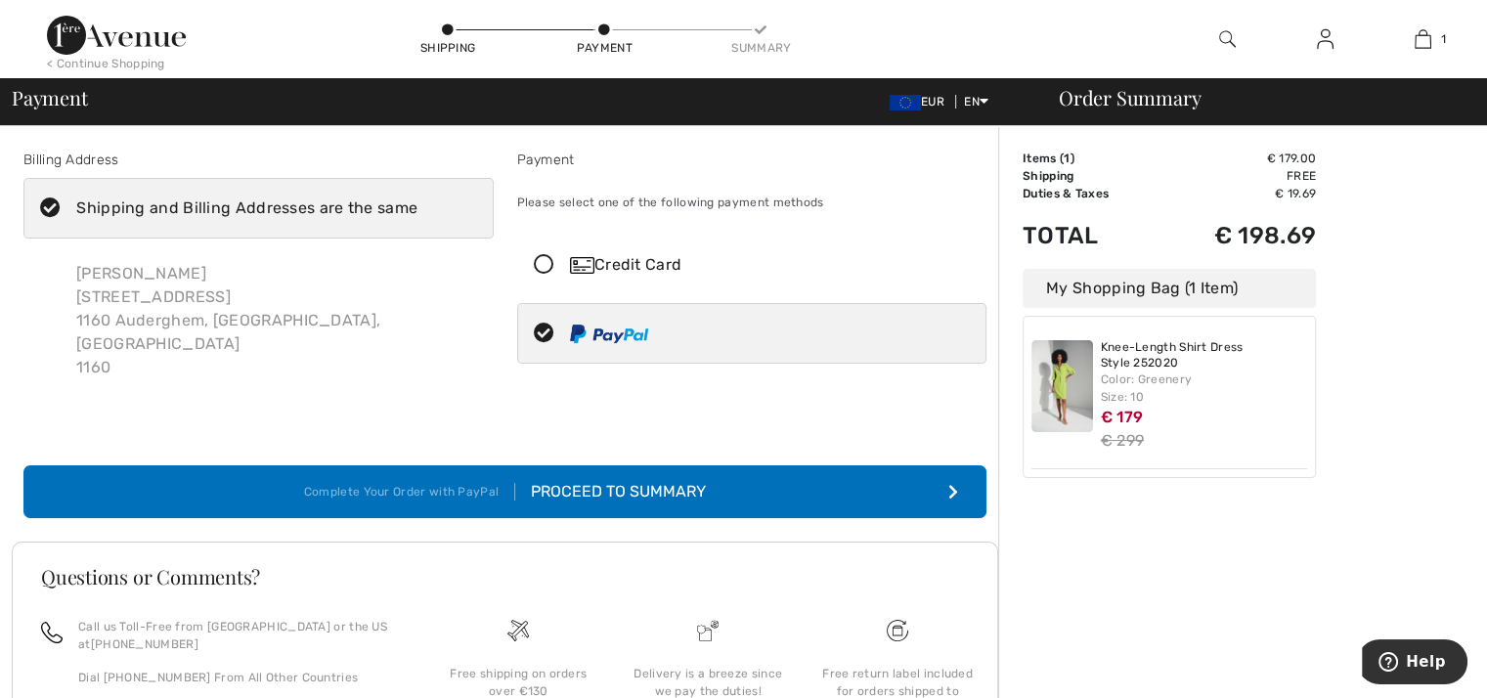
click at [626, 480] on div "Proceed to Summary" at bounding box center [610, 491] width 191 height 23
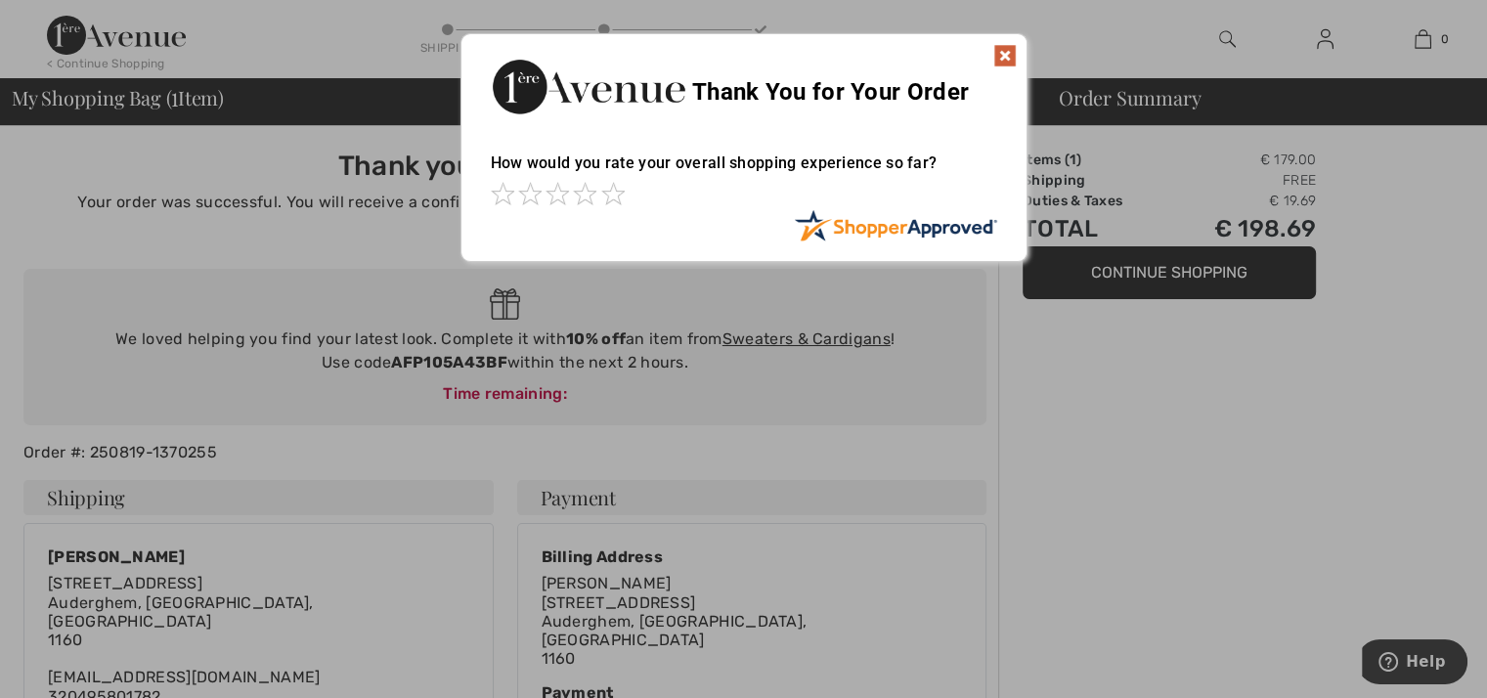
click at [1001, 54] on img at bounding box center [1005, 55] width 23 height 23
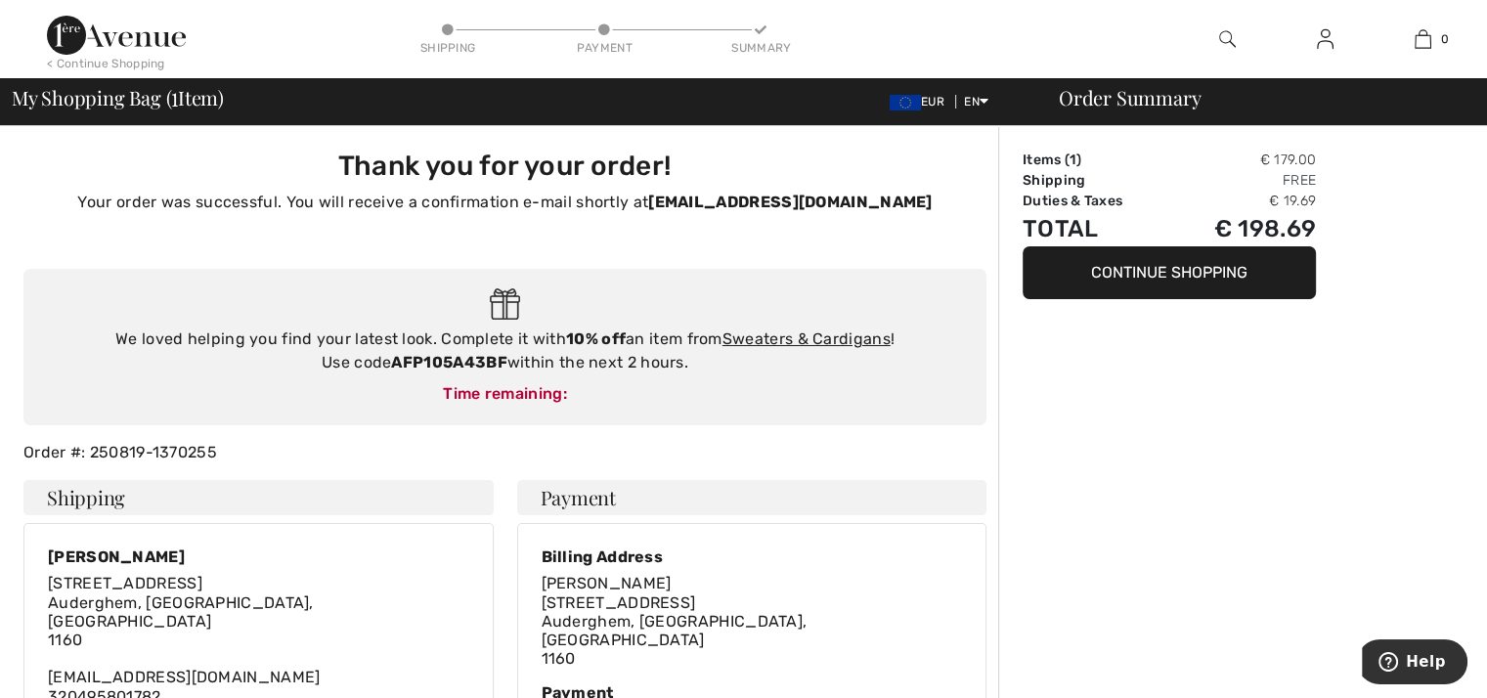
click at [1118, 264] on button "Continue Shopping" at bounding box center [1169, 272] width 293 height 53
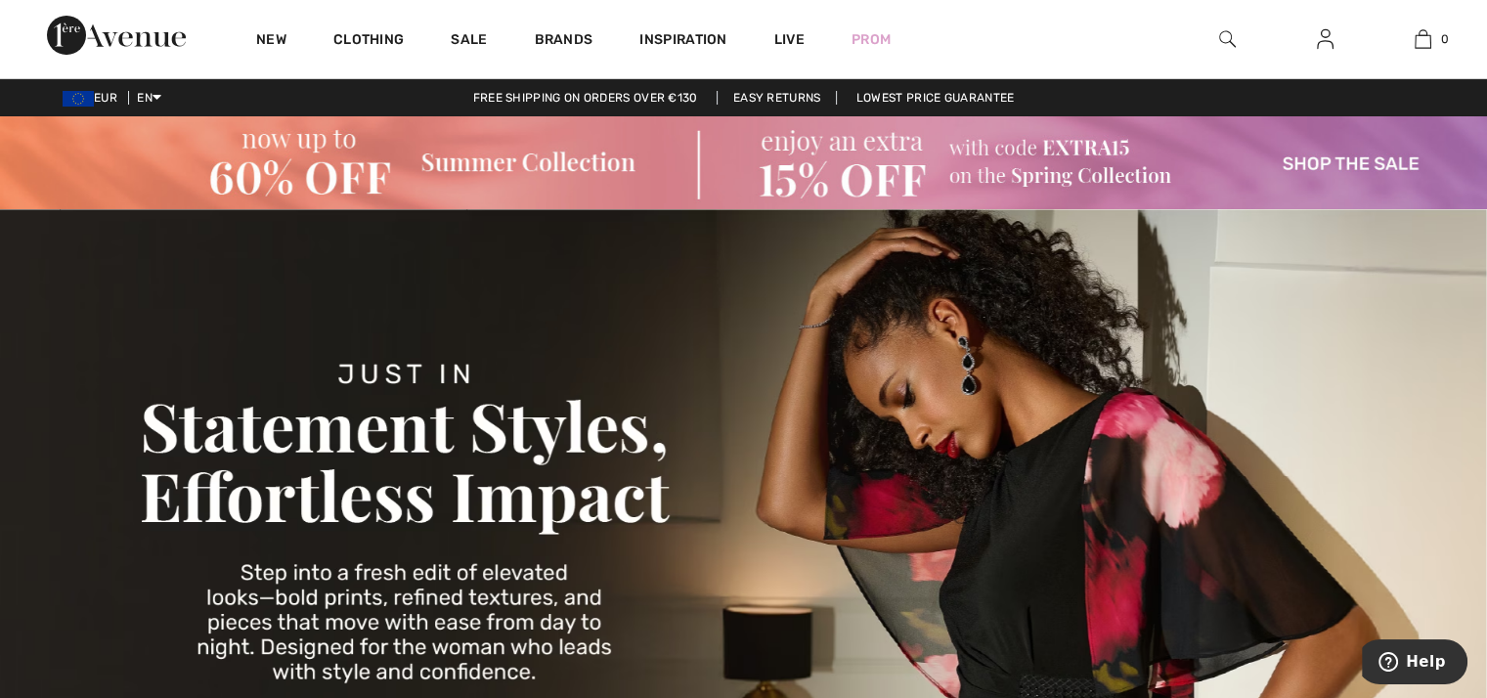
click at [1329, 39] on img at bounding box center [1325, 38] width 17 height 23
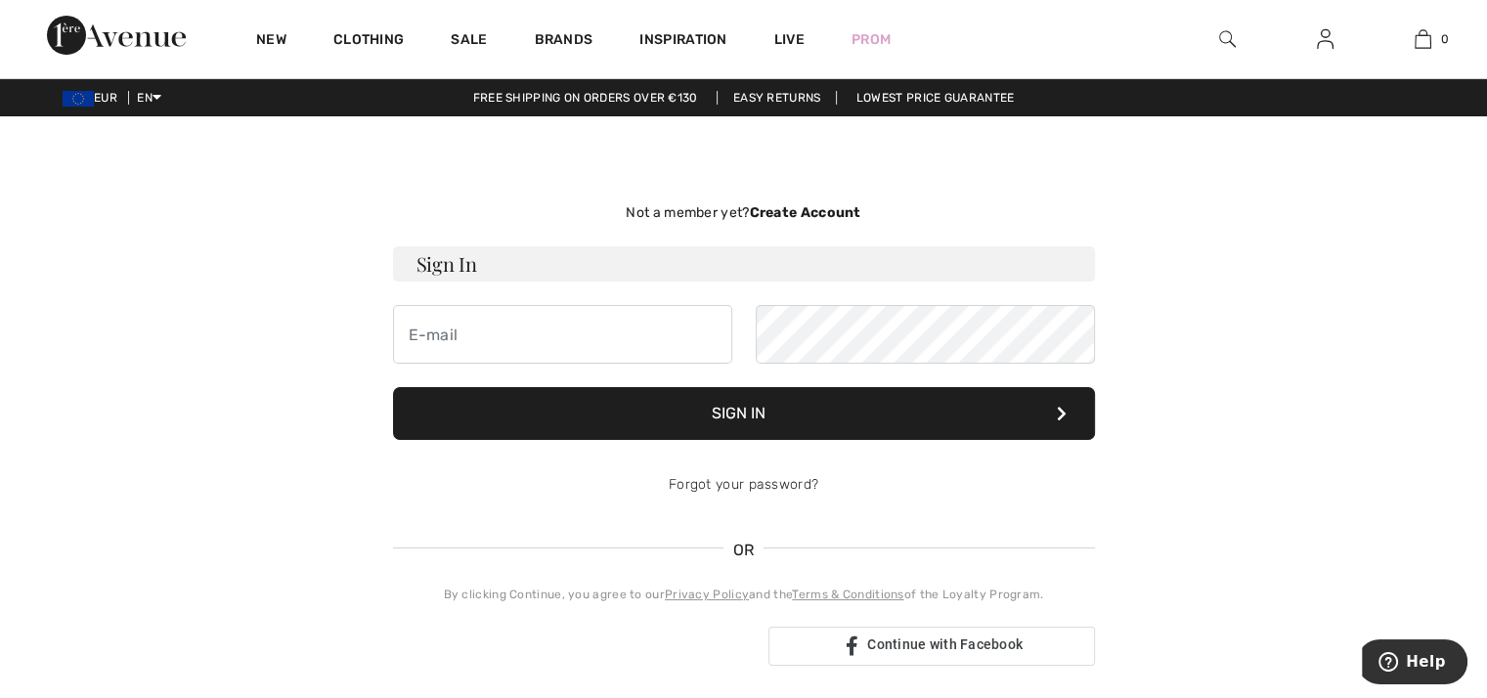
click at [786, 209] on strong "Create Account" at bounding box center [804, 212] width 111 height 17
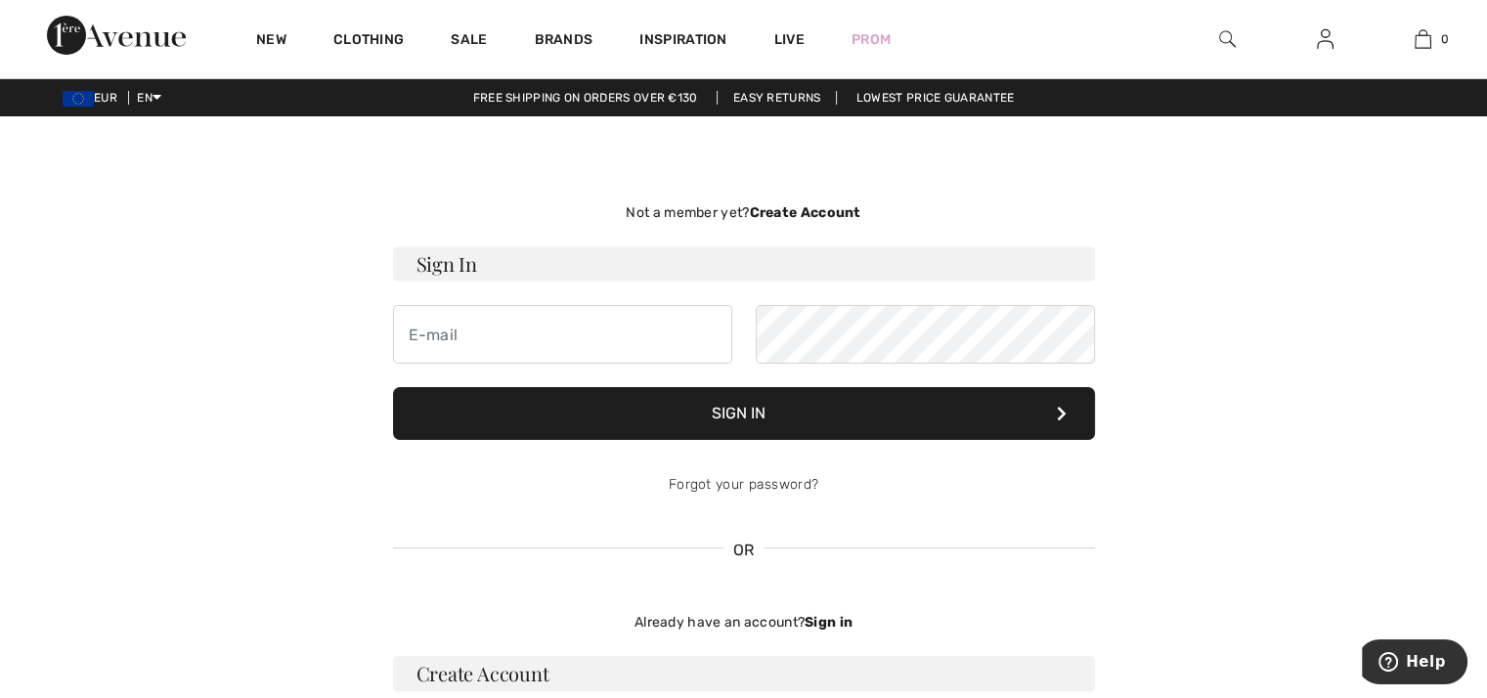
click at [786, 209] on strong "Create Account" at bounding box center [804, 212] width 111 height 17
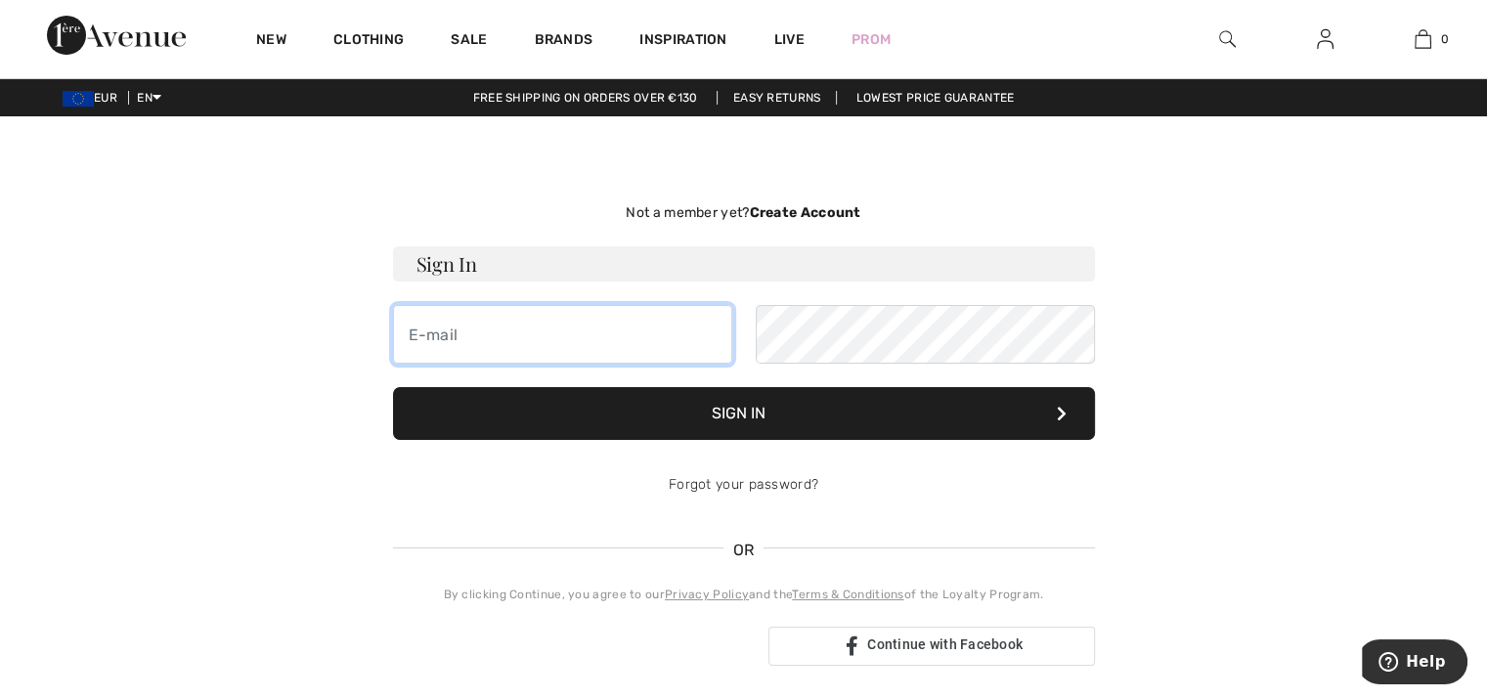
click at [406, 341] on input "email" at bounding box center [562, 334] width 339 height 59
type input "anjahoare@hotmail.com"
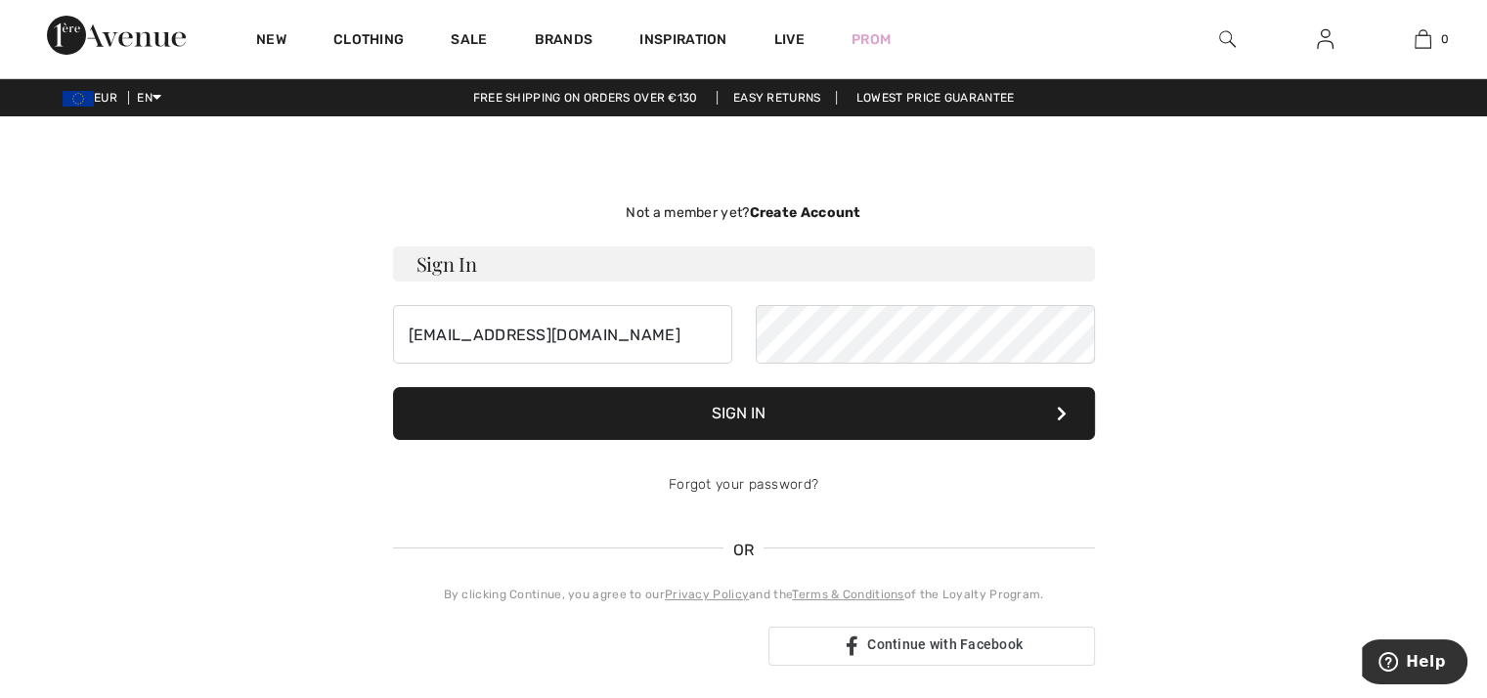
click at [742, 410] on button "Sign In" at bounding box center [744, 413] width 702 height 53
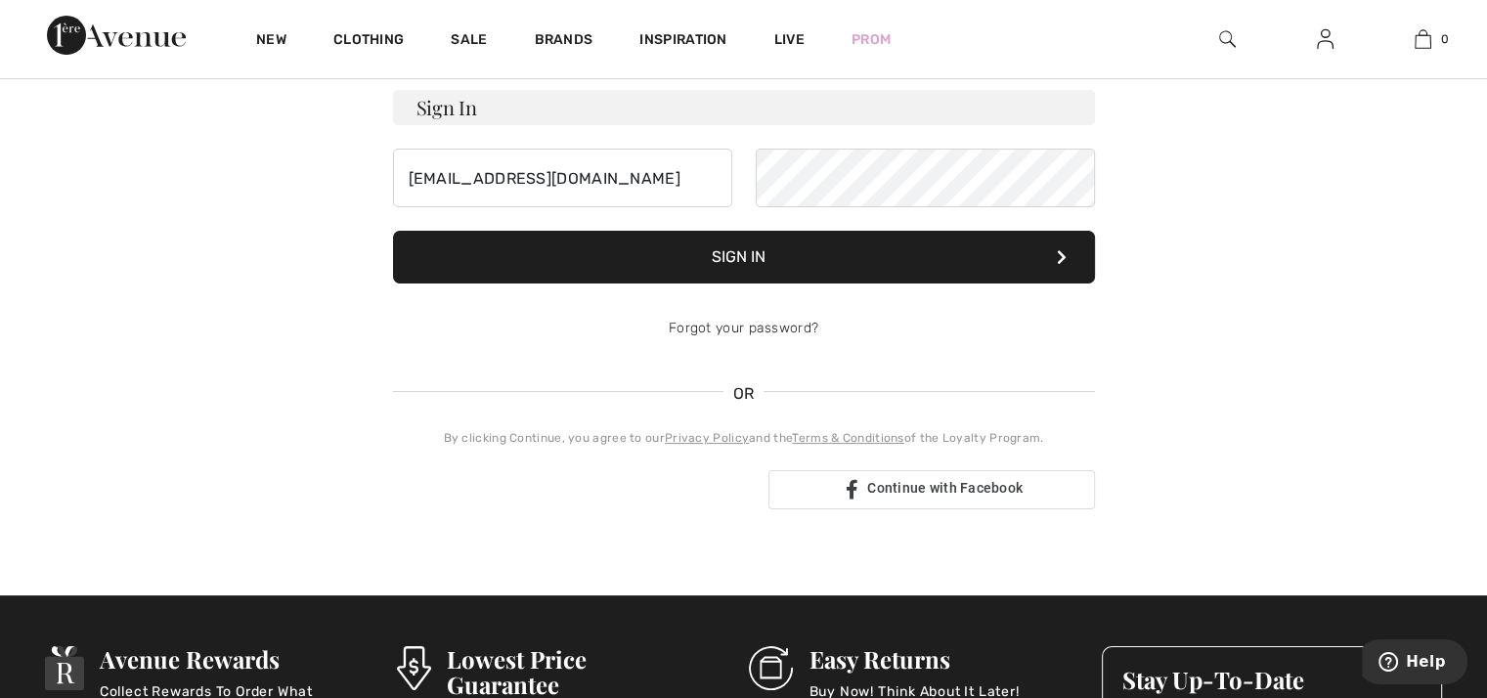
scroll to position [293, 0]
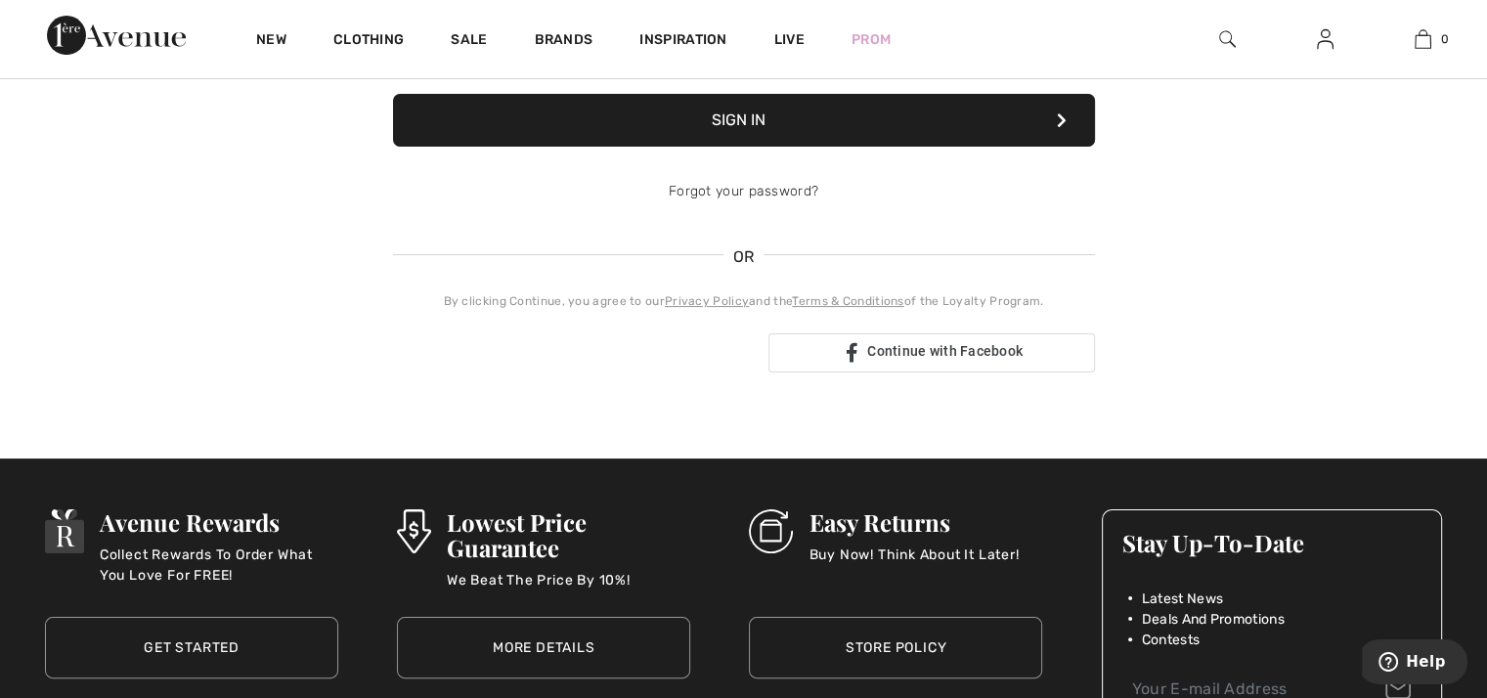
click at [747, 114] on button "Sign In" at bounding box center [744, 120] width 702 height 53
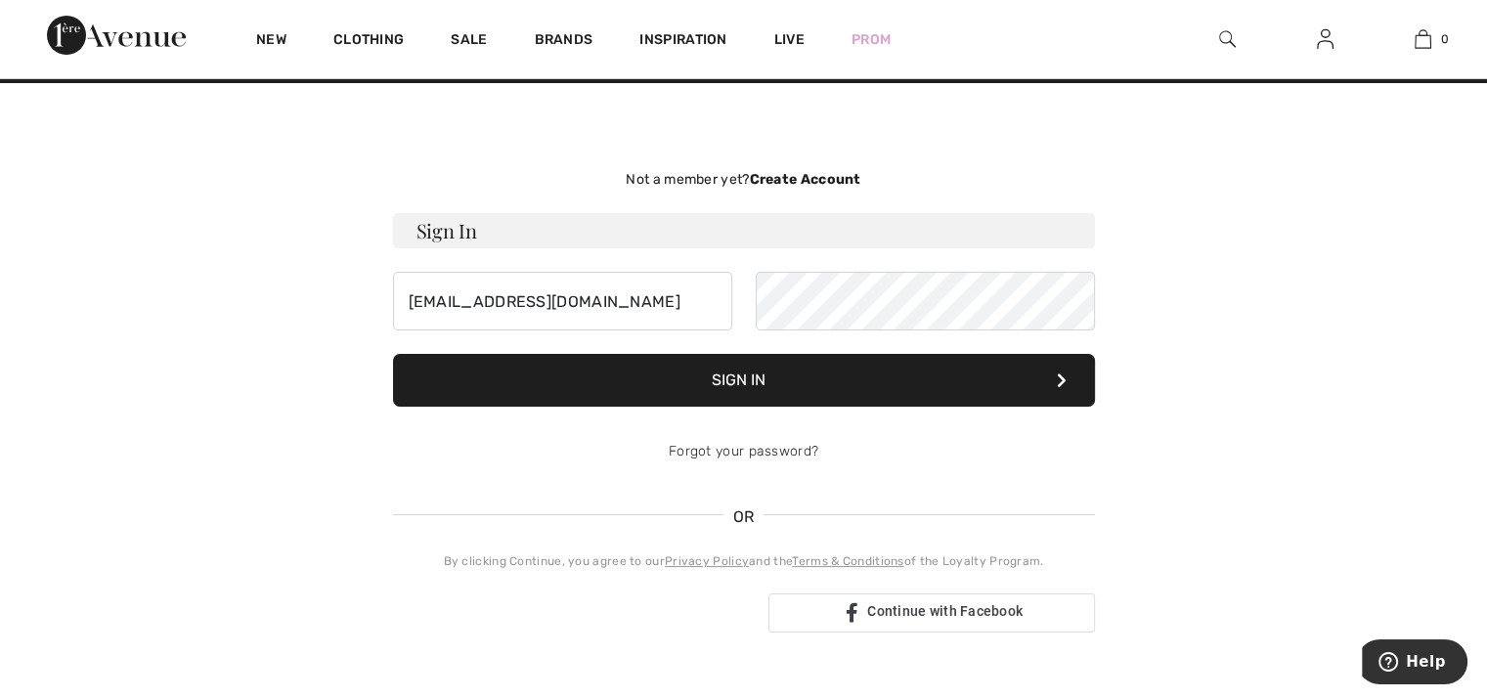
scroll to position [0, 0]
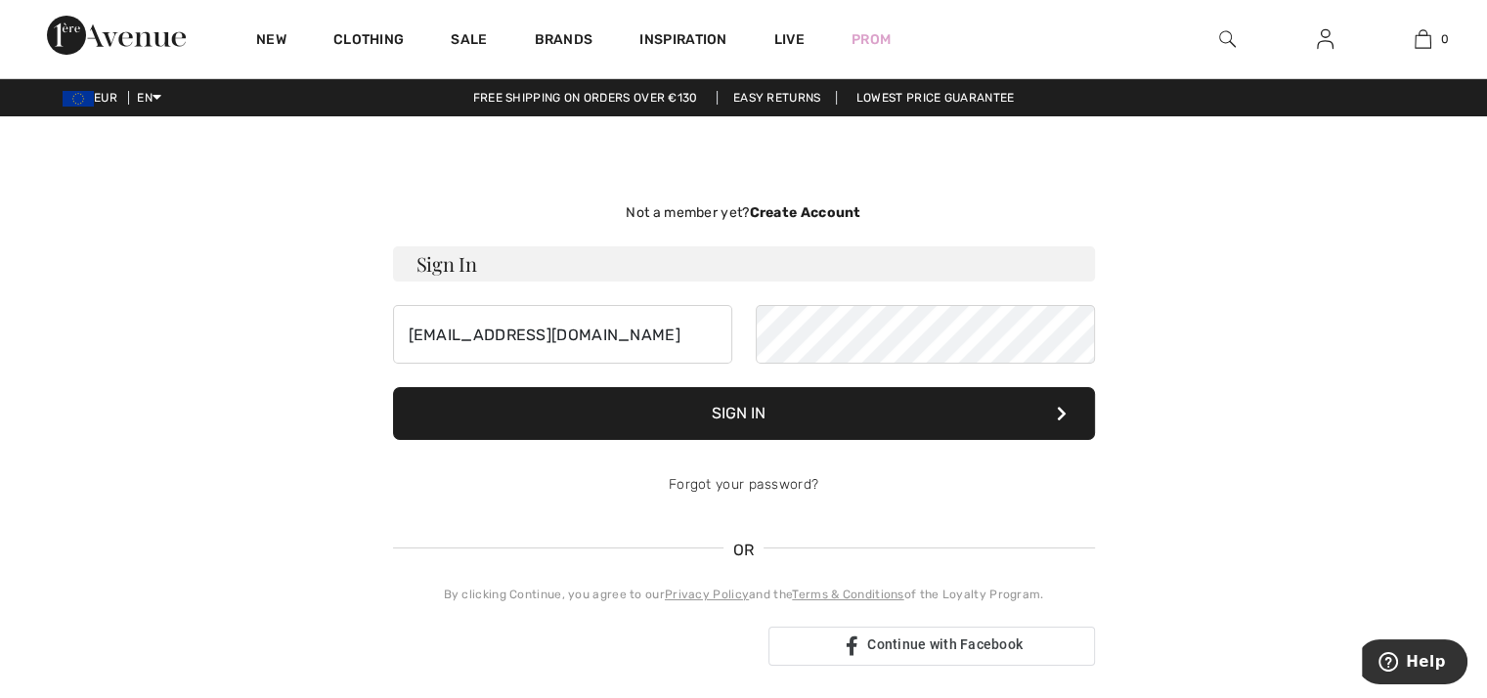
click at [803, 212] on strong "Create Account" at bounding box center [804, 212] width 111 height 17
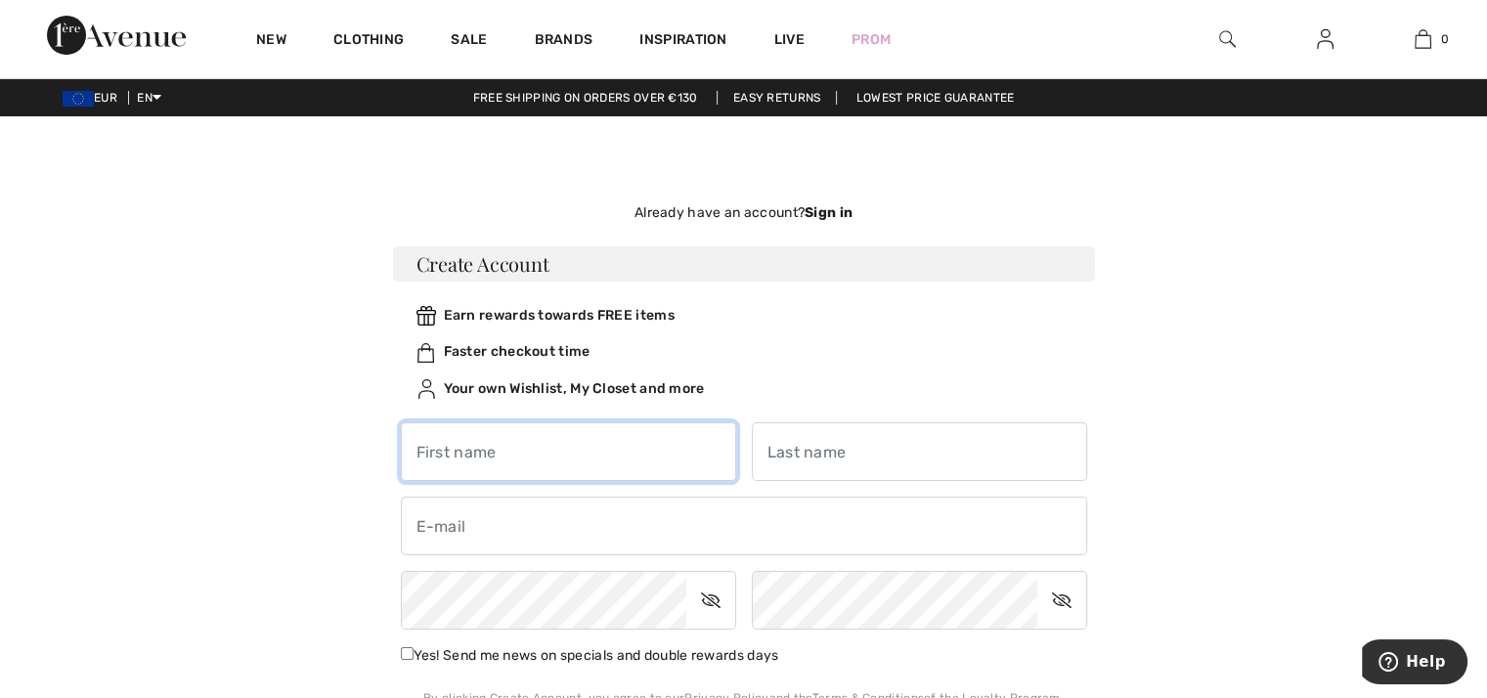
click at [549, 459] on input "text" at bounding box center [568, 451] width 335 height 59
type input "Alexandra"
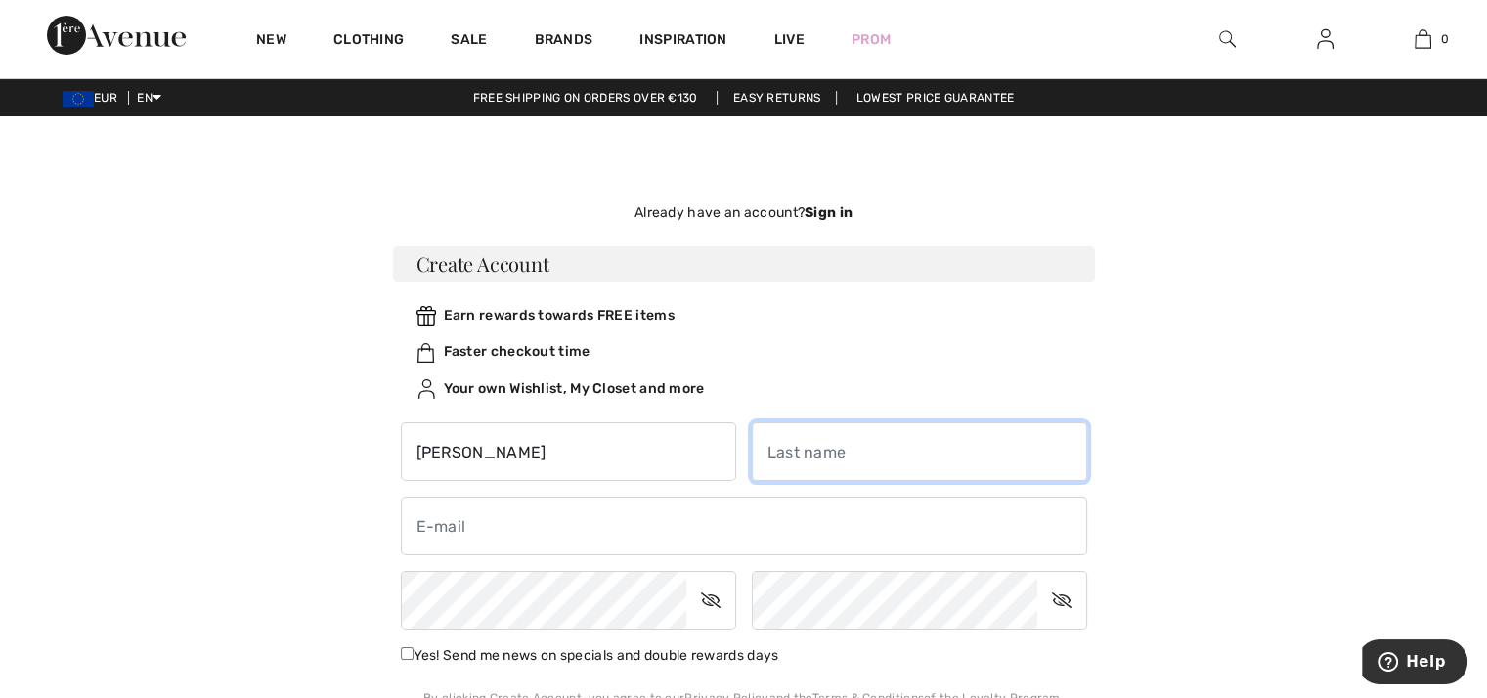
type input "VANFRAECHEM"
type input "anjahoare@hotmail.com"
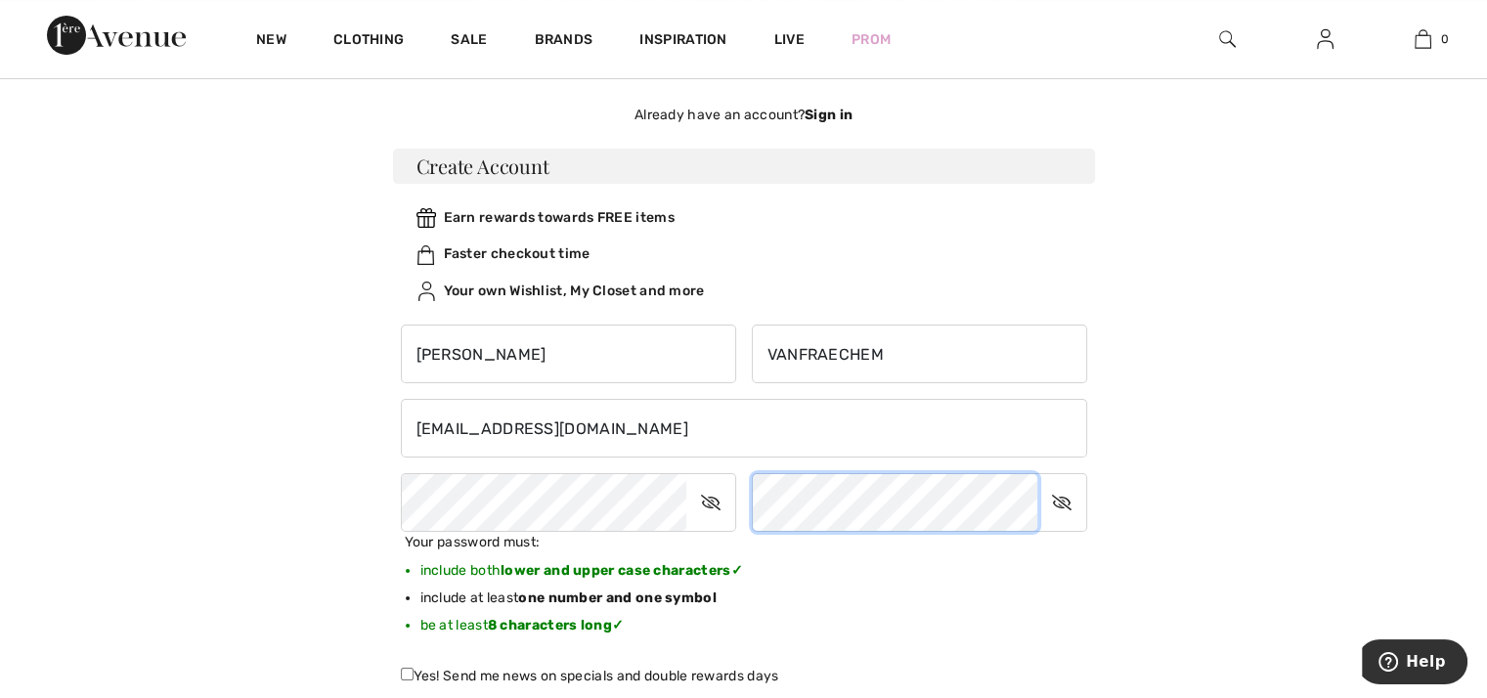
scroll to position [196, 0]
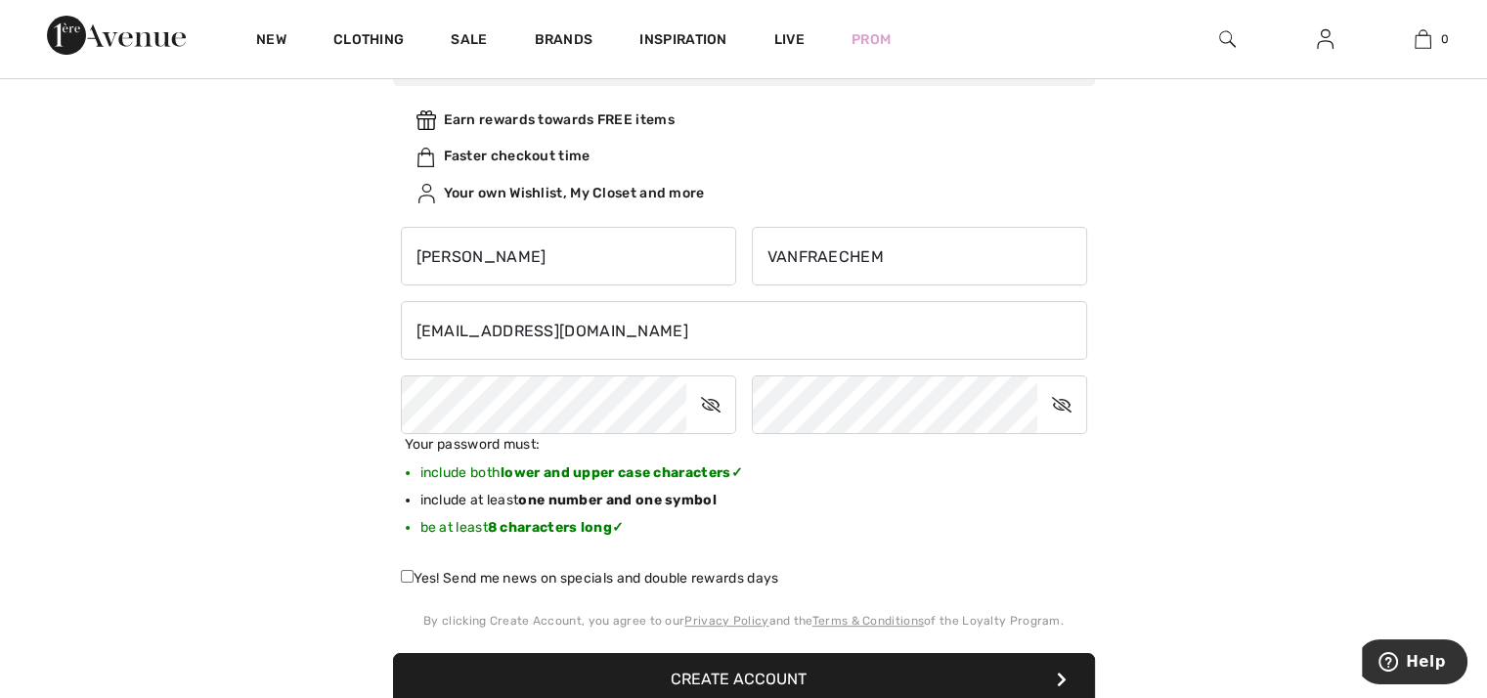
click at [250, 502] on div "Not a member yet? Create Account Sign In anjahoare@hotmail.com Sign In Forgot y…" at bounding box center [744, 412] width 1346 height 888
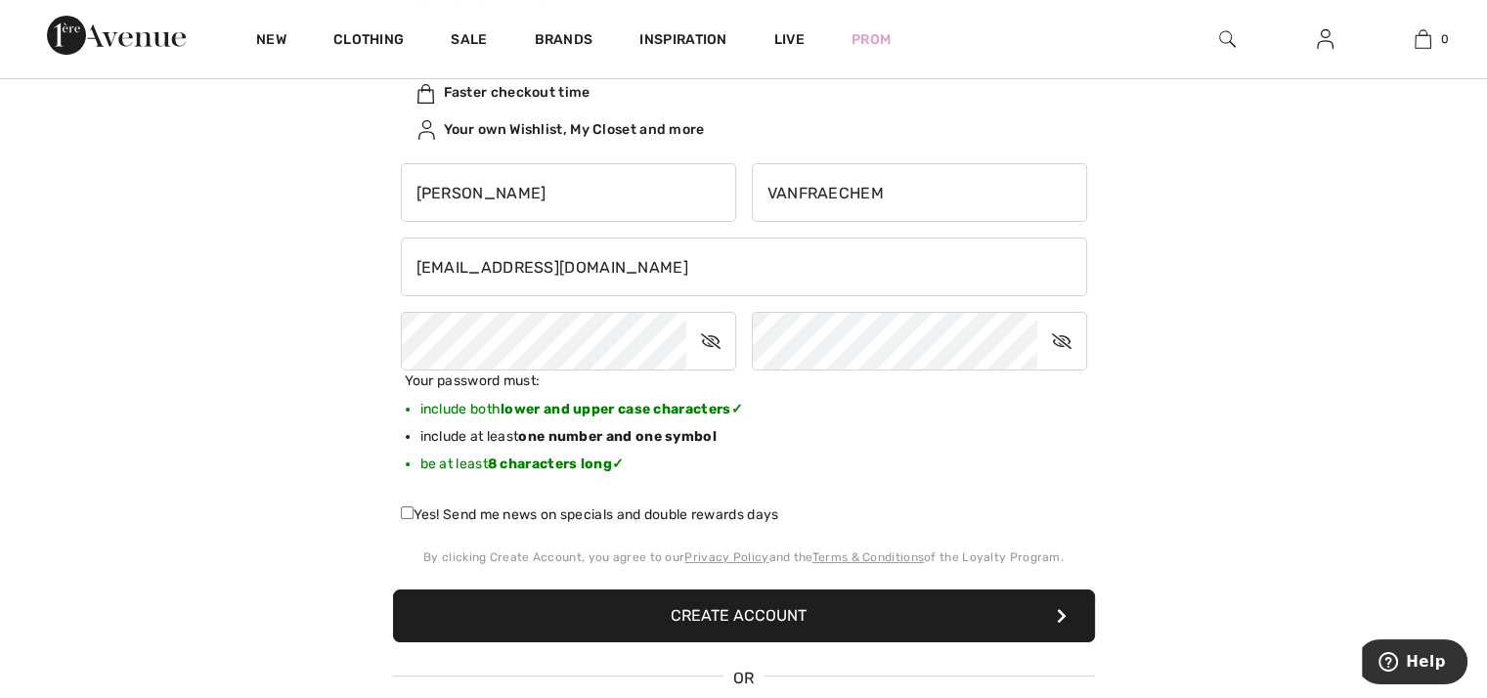
scroll to position [293, 0]
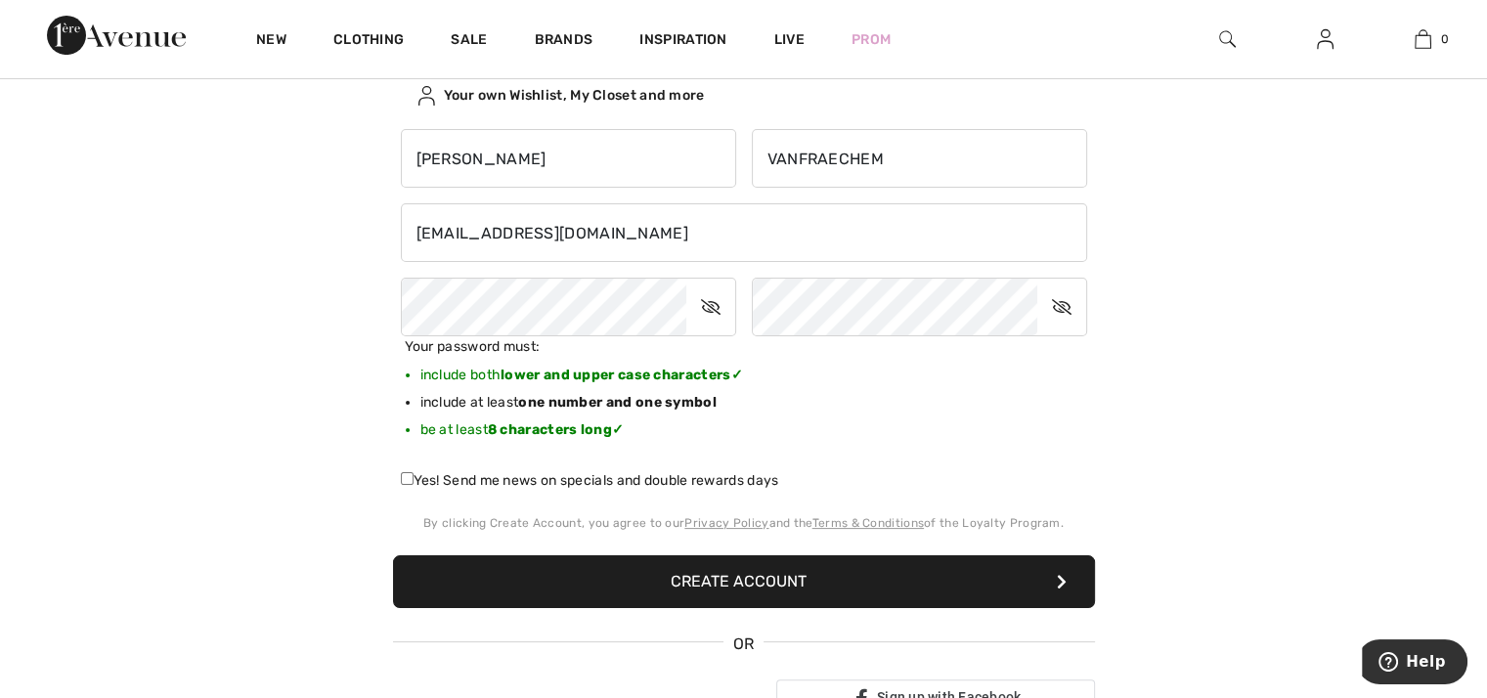
click at [405, 474] on input "Yes! Send me news on specials and double rewards days" at bounding box center [407, 478] width 13 height 13
checkbox input "true"
click at [683, 580] on button "Create Account" at bounding box center [744, 581] width 702 height 53
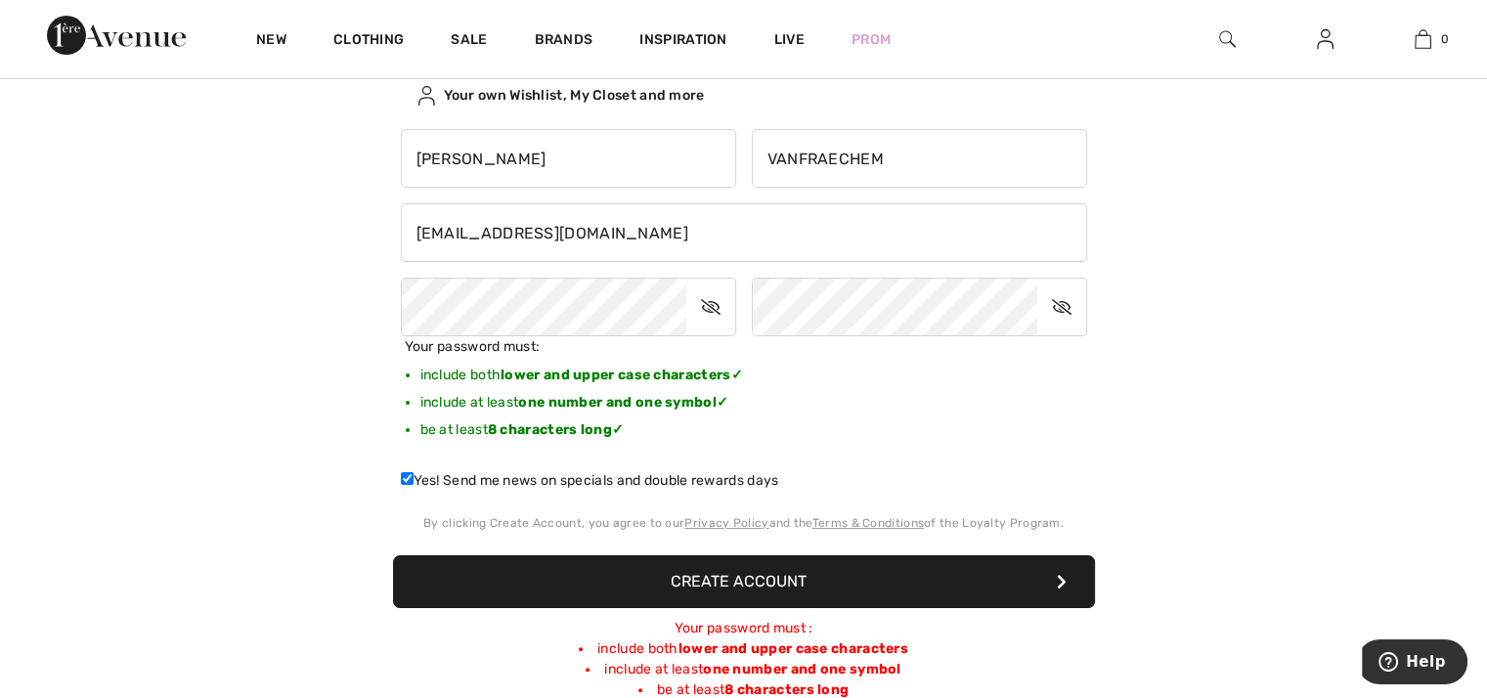
click at [1221, 455] on div "Not a member yet? Create Account Sign In anjahoare@hotmail.com Sign In Forgot y…" at bounding box center [744, 415] width 1346 height 1091
click at [763, 582] on button "Create Account" at bounding box center [744, 581] width 702 height 53
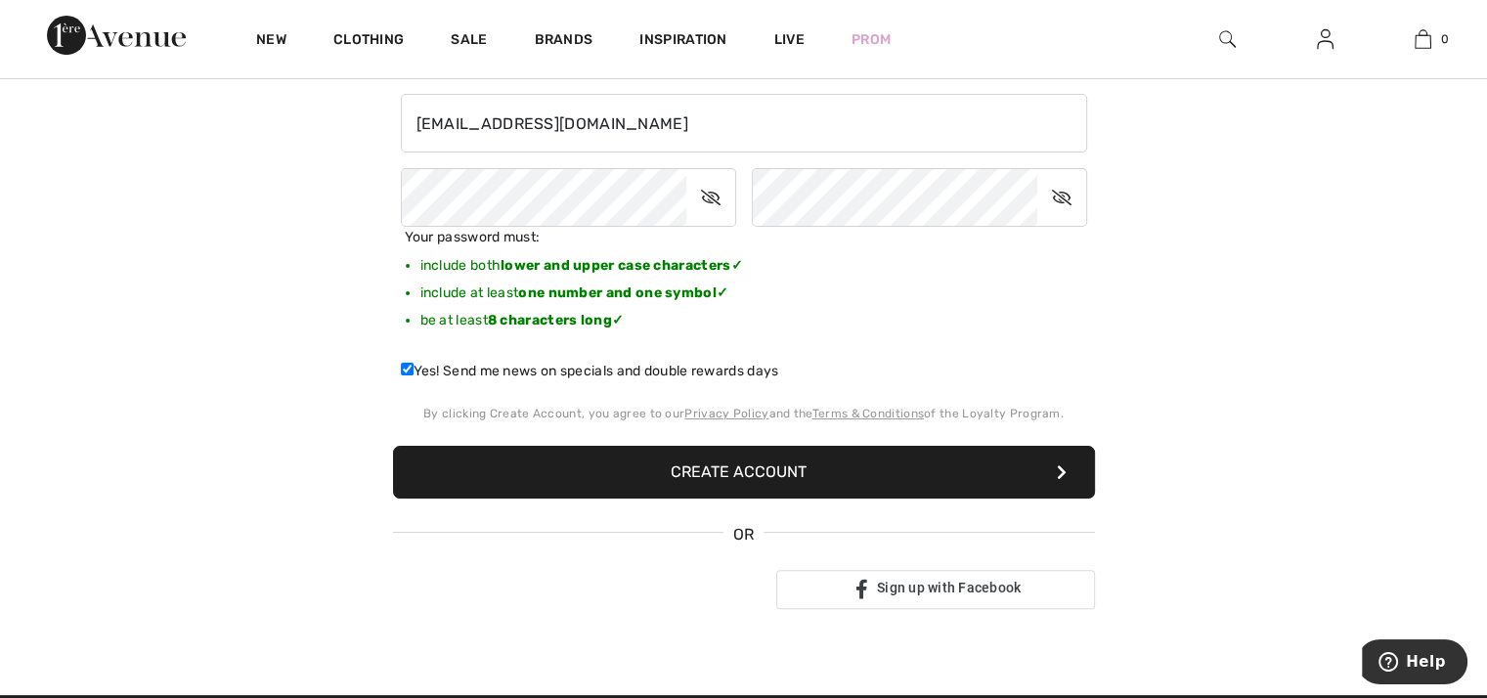
scroll to position [587, 0]
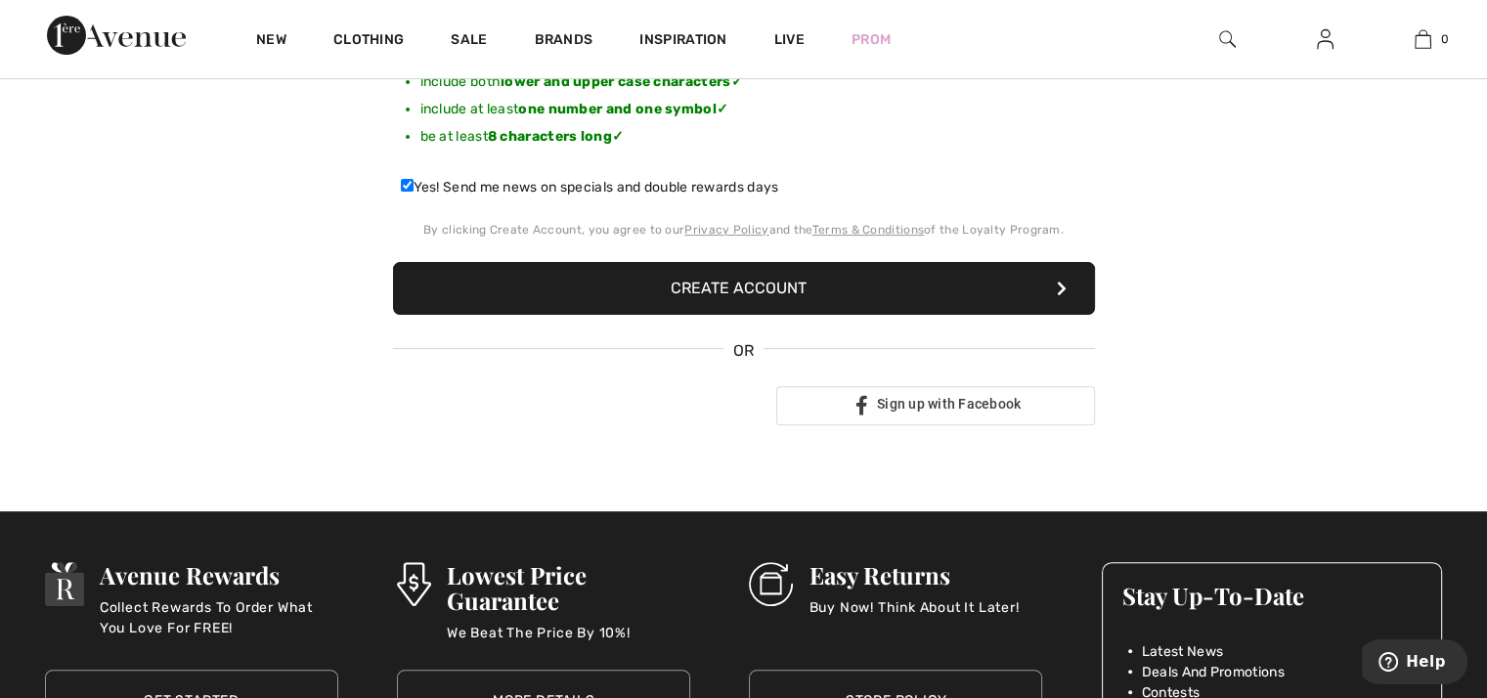
click at [751, 286] on button "Create Account" at bounding box center [744, 288] width 702 height 53
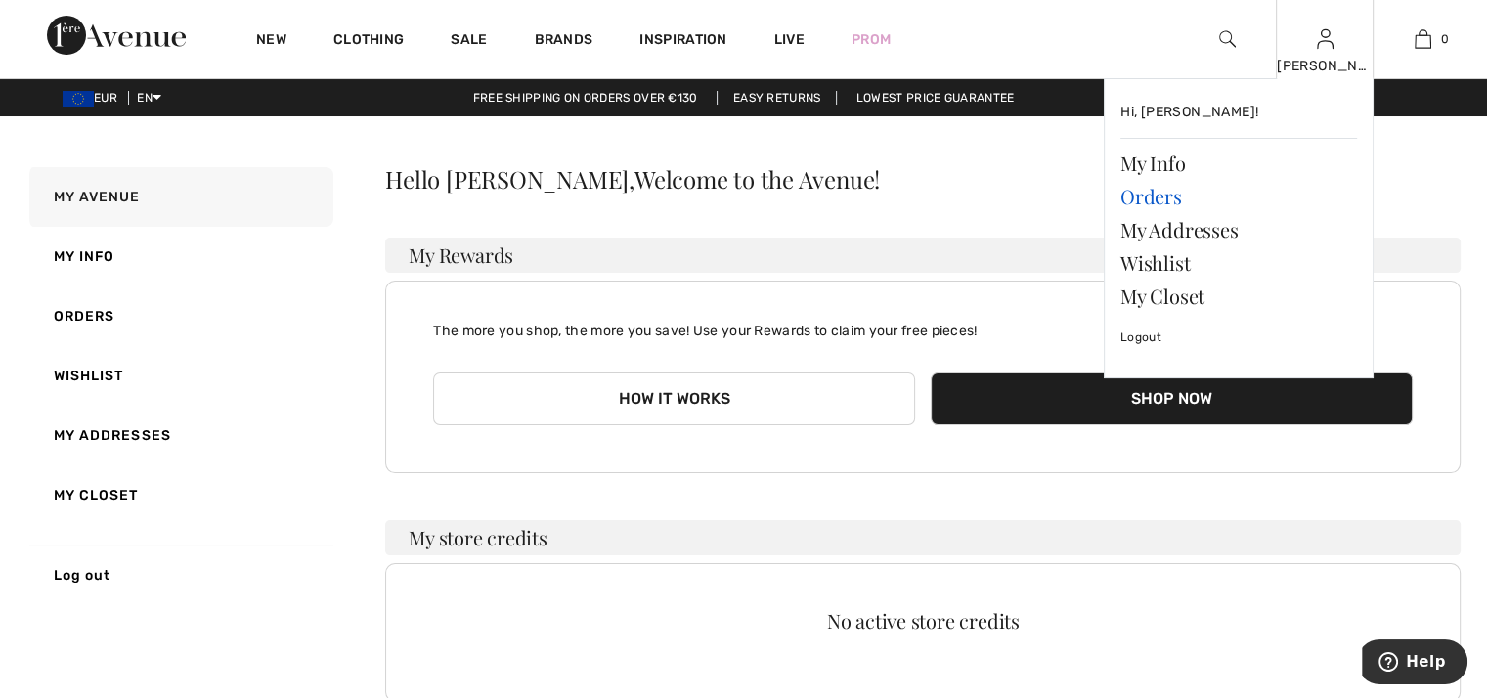
click at [1134, 193] on link "Orders" at bounding box center [1239, 196] width 237 height 33
click at [1158, 198] on link "Orders" at bounding box center [1239, 196] width 237 height 33
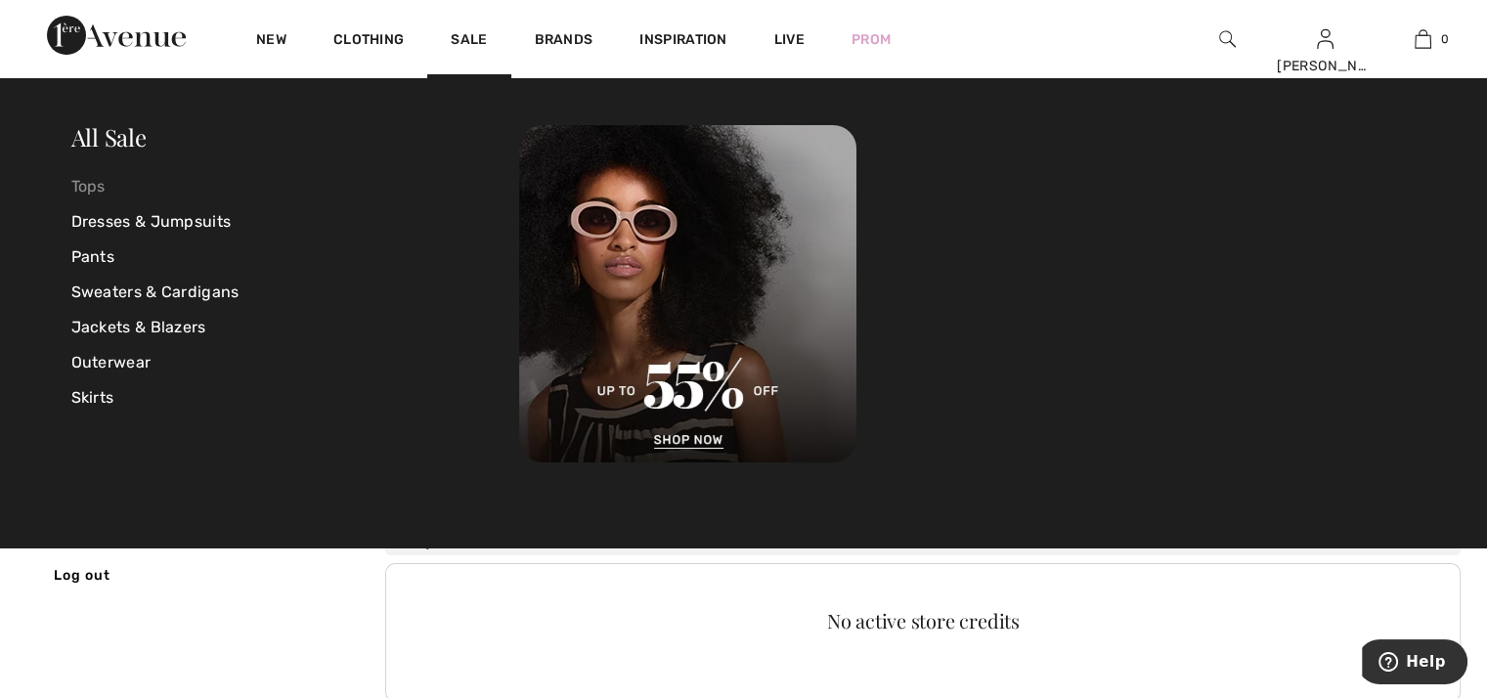
click at [85, 184] on link "Tops" at bounding box center [295, 186] width 449 height 35
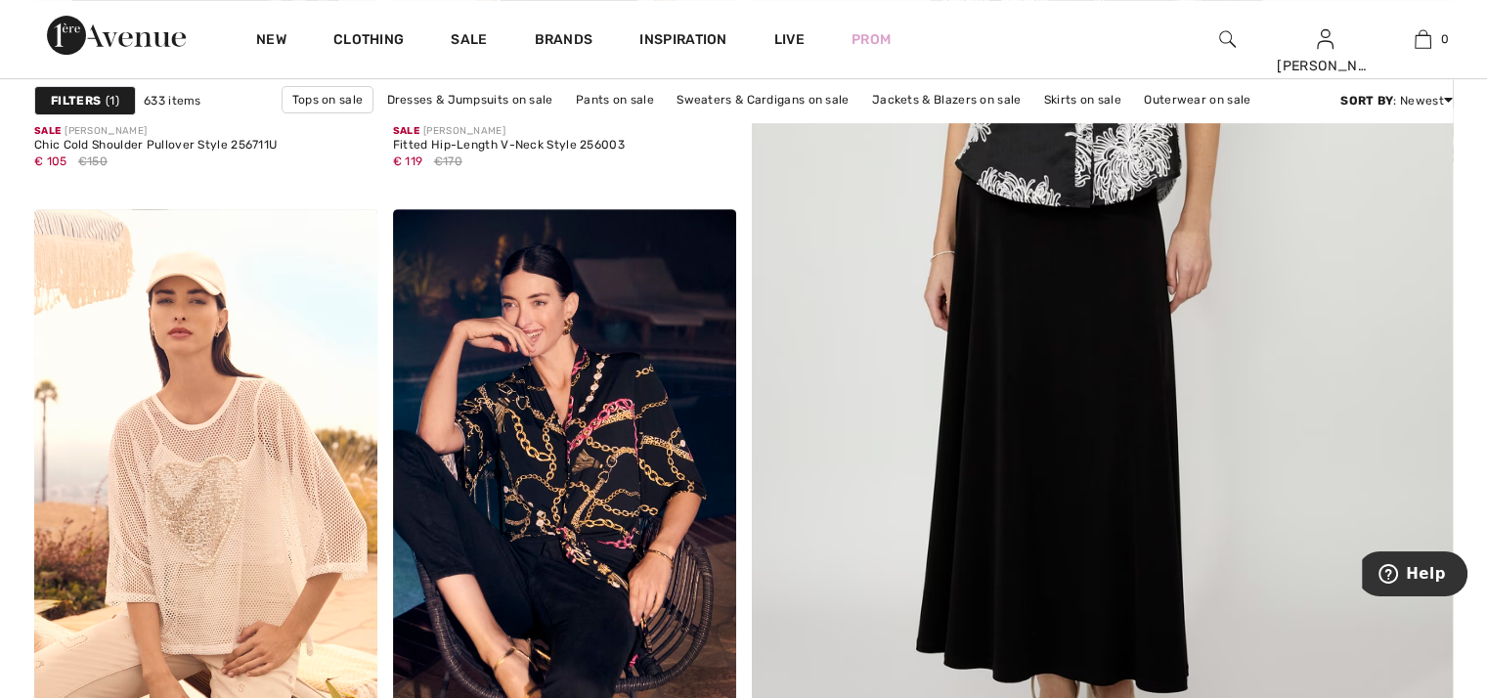
scroll to position [782, 0]
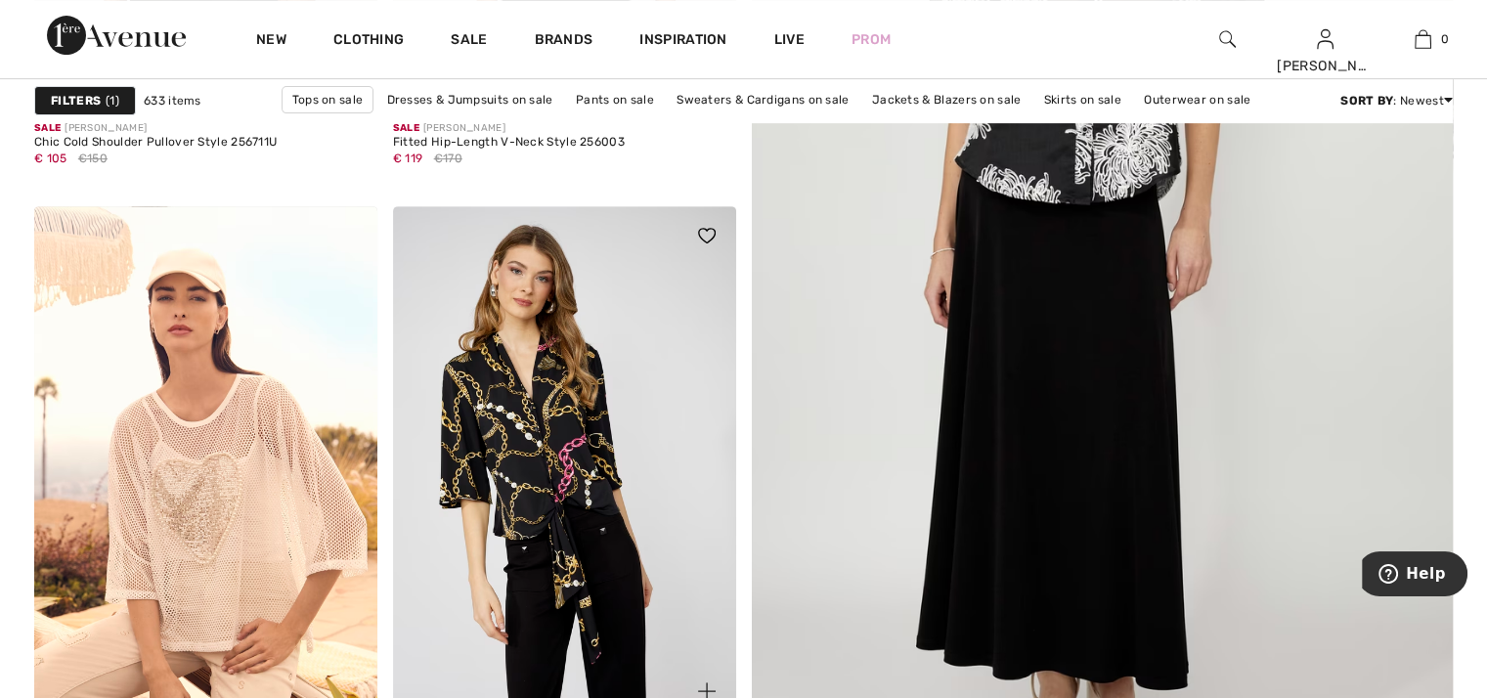
click at [550, 483] on img at bounding box center [564, 463] width 343 height 514
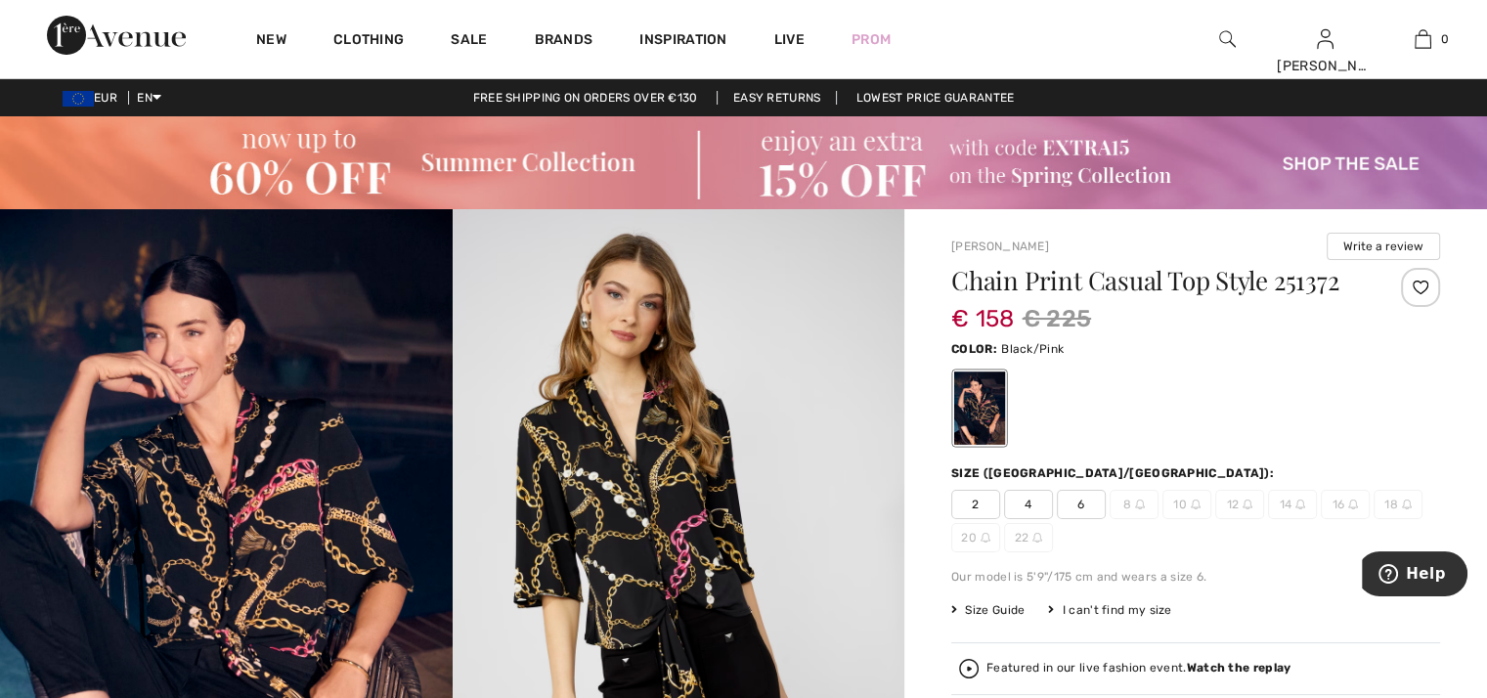
click at [1132, 603] on div "I can't find my size" at bounding box center [1109, 610] width 123 height 18
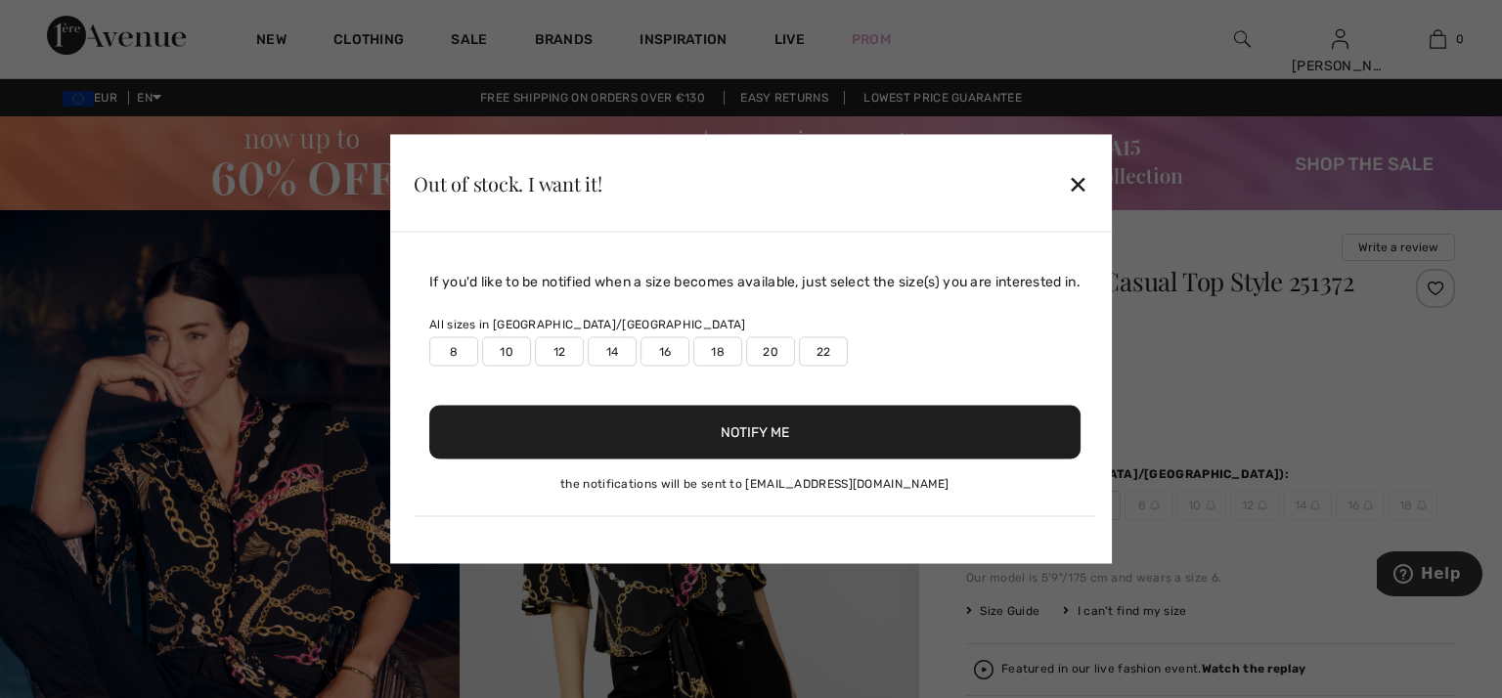
drag, startPoint x: 507, startPoint y: 346, endPoint x: 540, endPoint y: 353, distance: 33.9
click at [540, 353] on div "8 10 12 14 16 18 20 22" at bounding box center [754, 351] width 651 height 29
click at [552, 351] on label "12" at bounding box center [559, 351] width 49 height 29
click at [1084, 179] on div "✕" at bounding box center [1078, 182] width 21 height 41
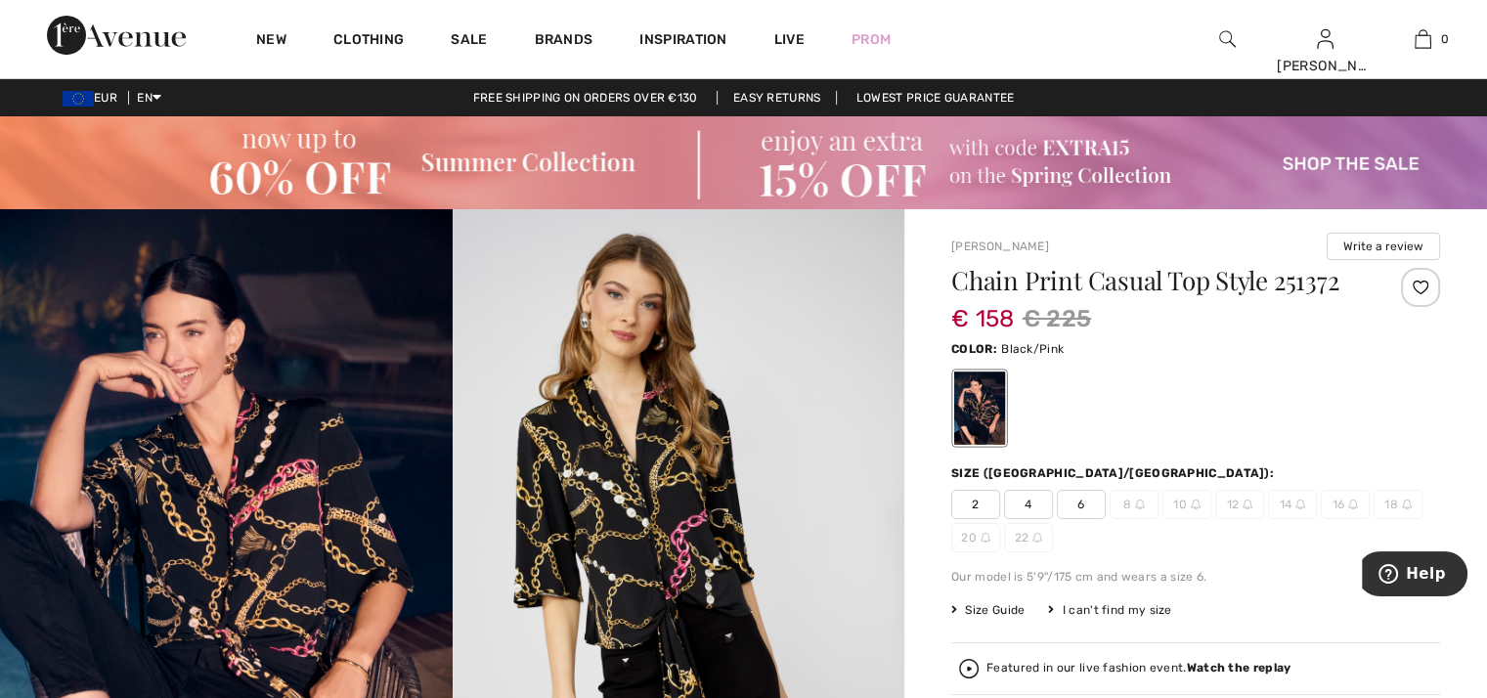
click at [973, 605] on span "Size Guide" at bounding box center [987, 610] width 73 height 18
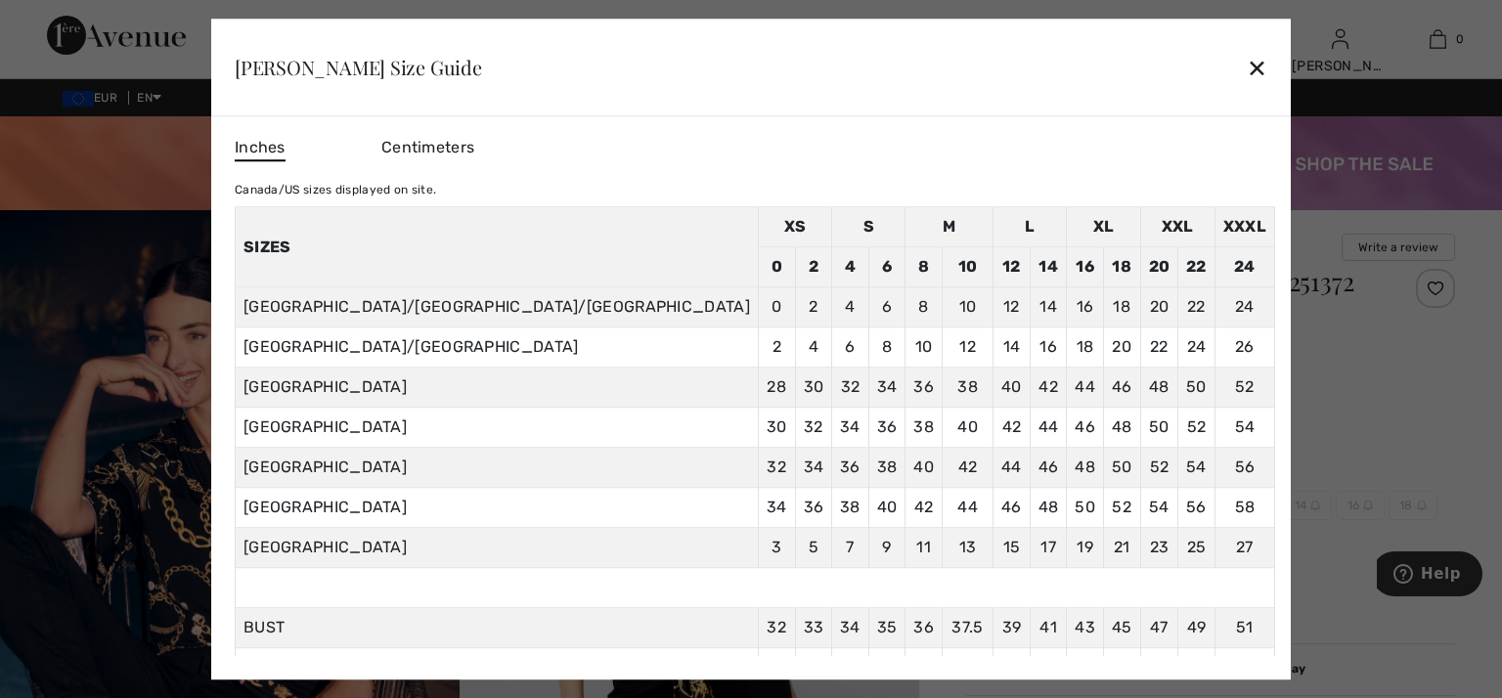
click at [1247, 69] on div "✕" at bounding box center [1257, 67] width 21 height 41
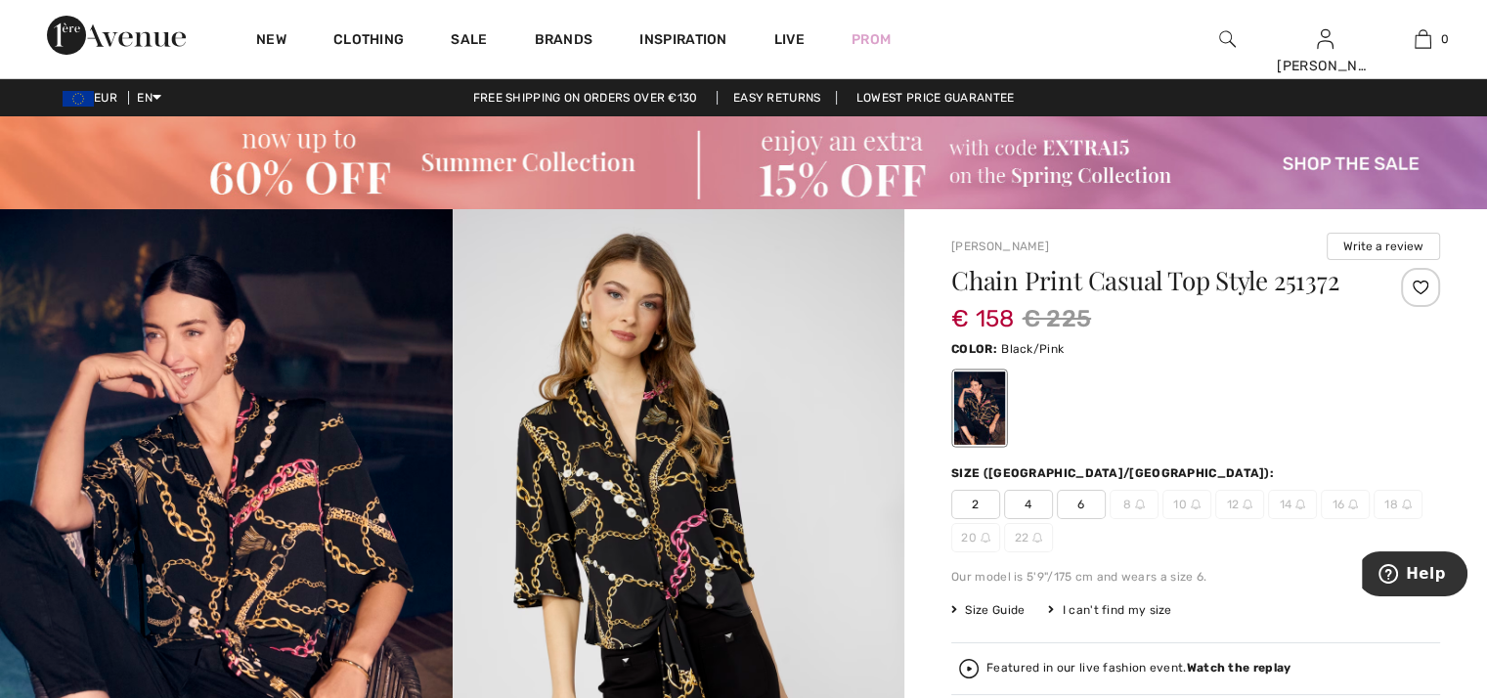
click at [1099, 608] on div "I can't find my size" at bounding box center [1109, 610] width 123 height 18
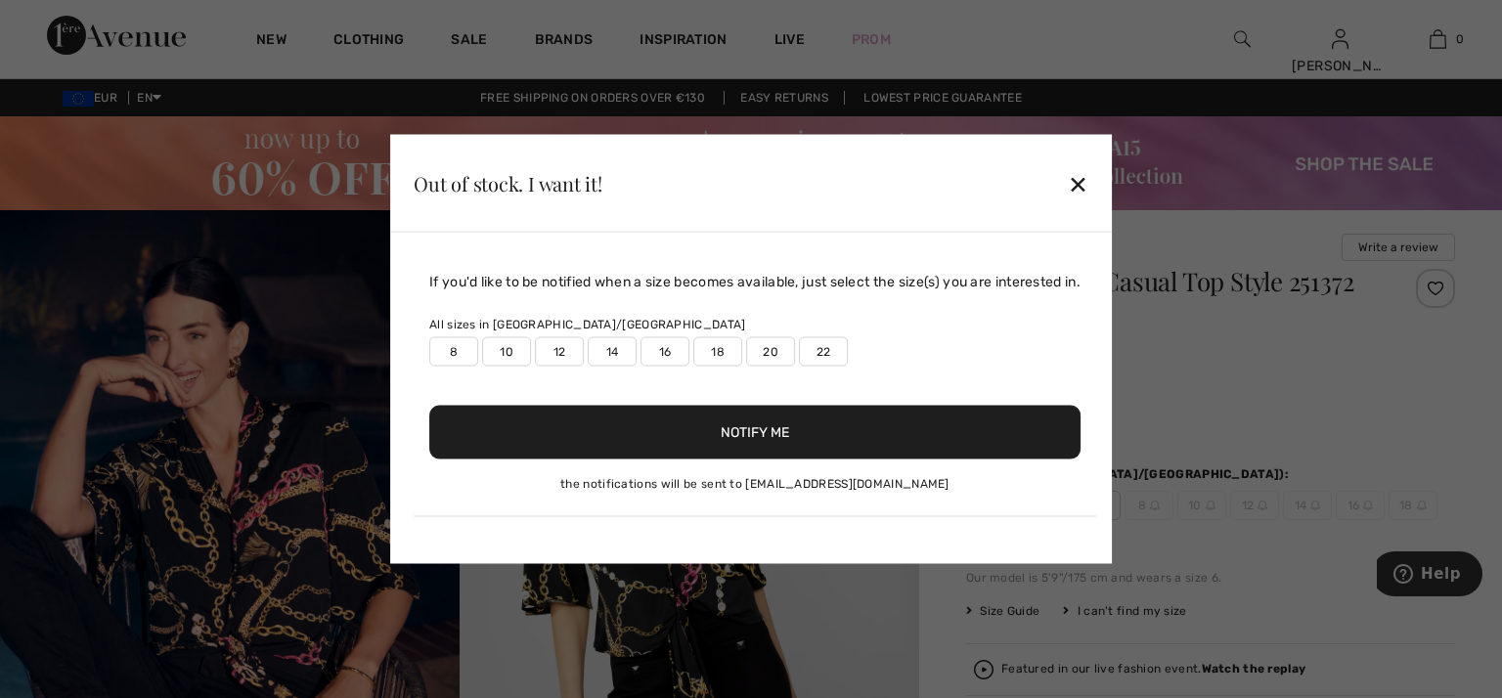
click at [501, 341] on label "10" at bounding box center [506, 351] width 49 height 29
click at [702, 421] on button "Notify Me" at bounding box center [754, 433] width 651 height 54
click at [1084, 179] on div "✕" at bounding box center [1078, 182] width 21 height 41
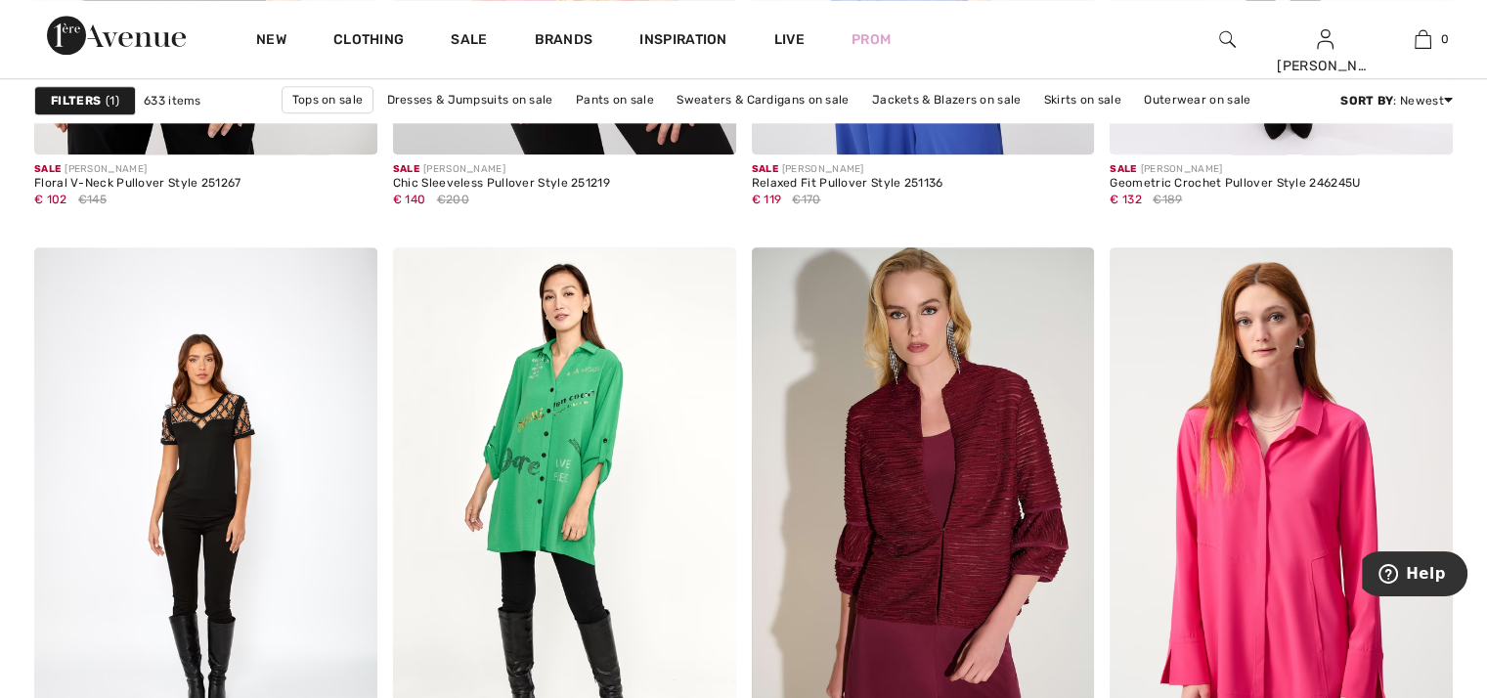
scroll to position [2151, 0]
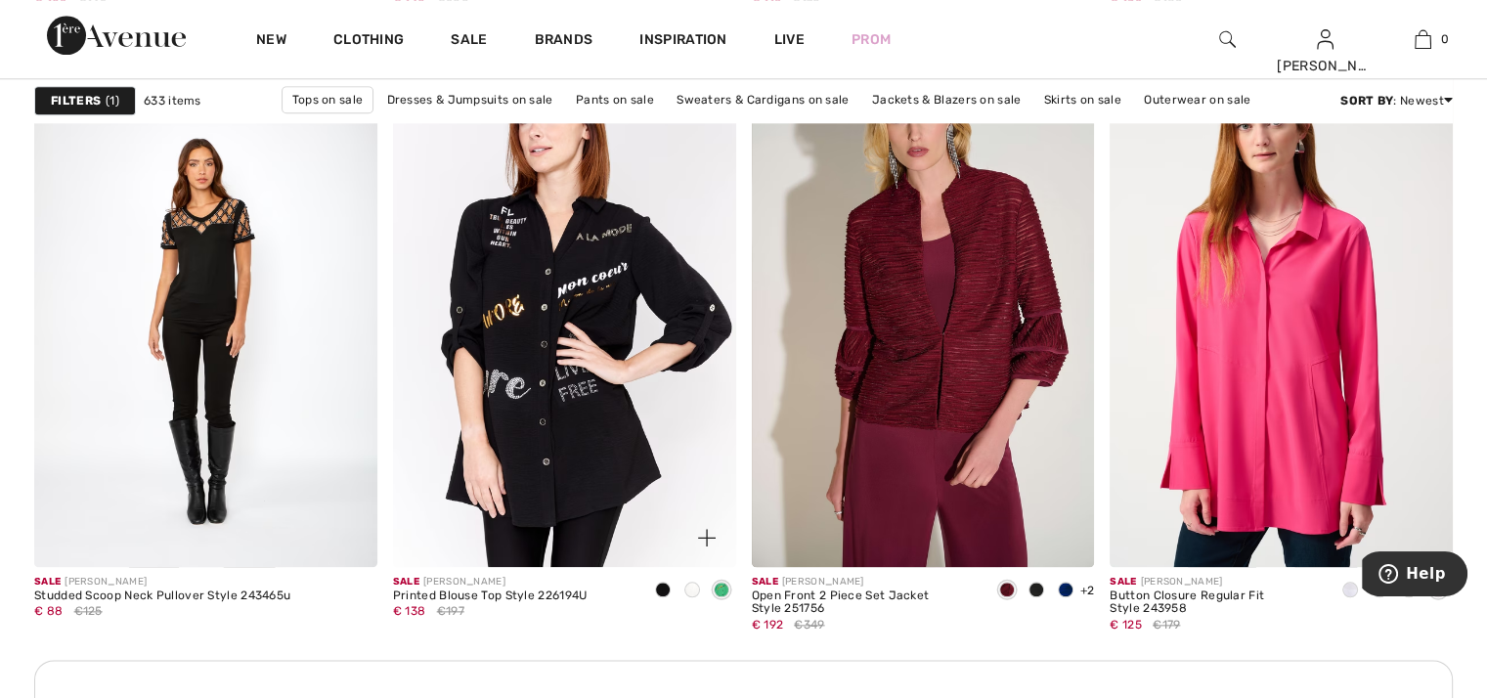
click at [539, 323] on img at bounding box center [564, 309] width 343 height 514
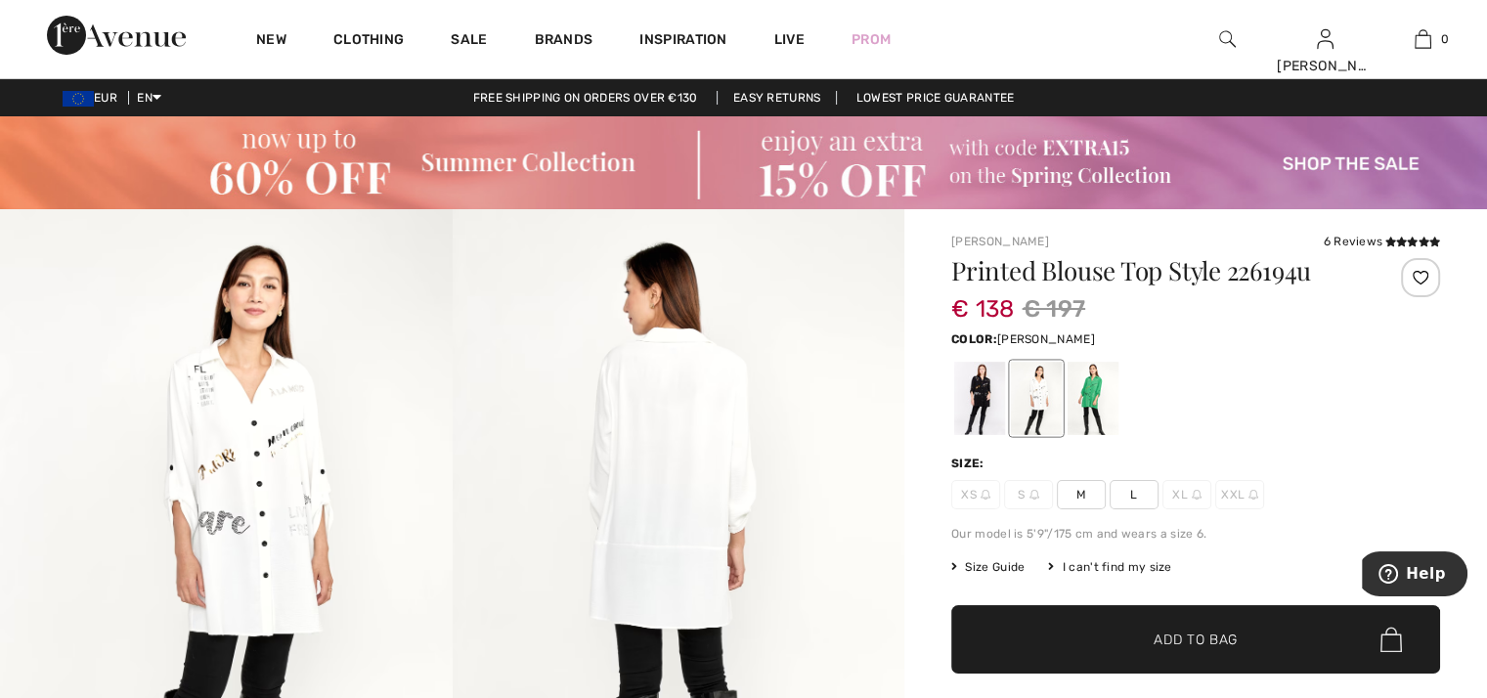
click at [1091, 387] on div at bounding box center [1093, 398] width 51 height 73
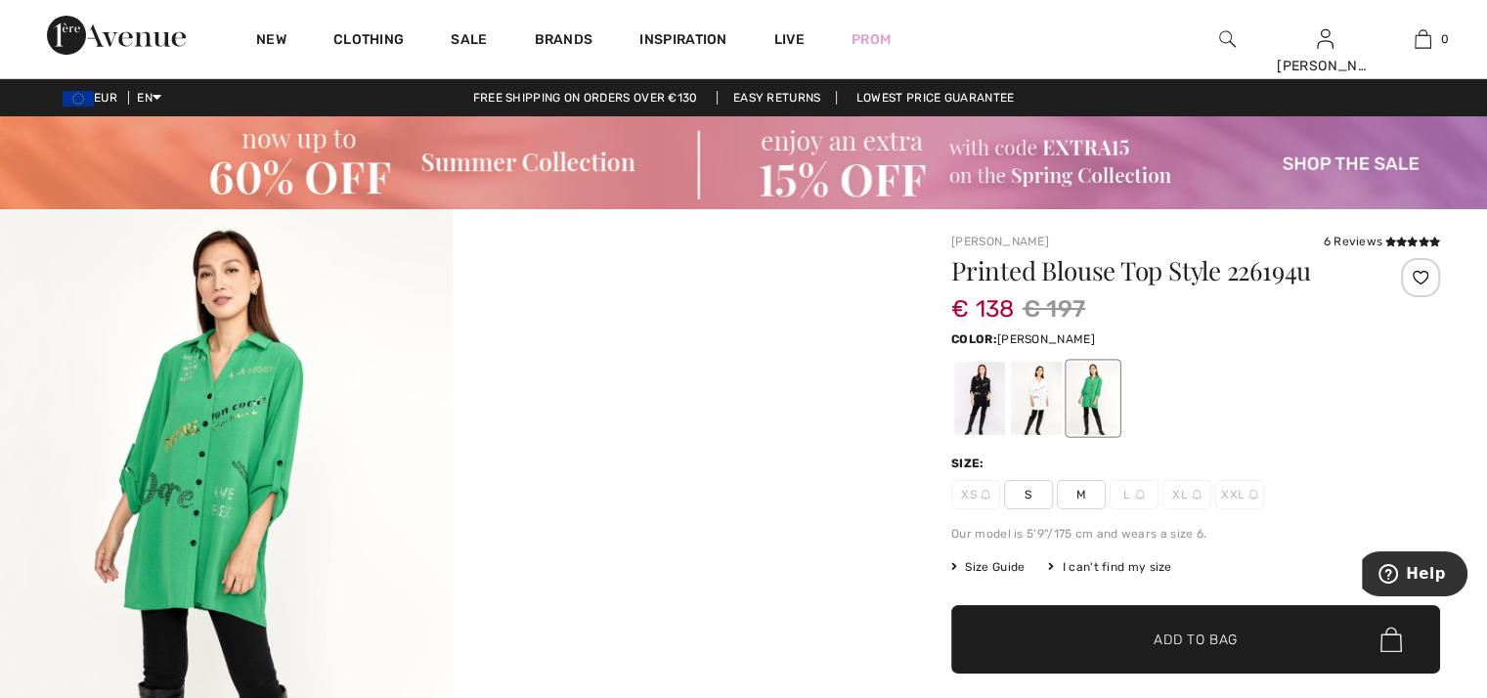
click at [988, 569] on span "Size Guide" at bounding box center [987, 567] width 73 height 18
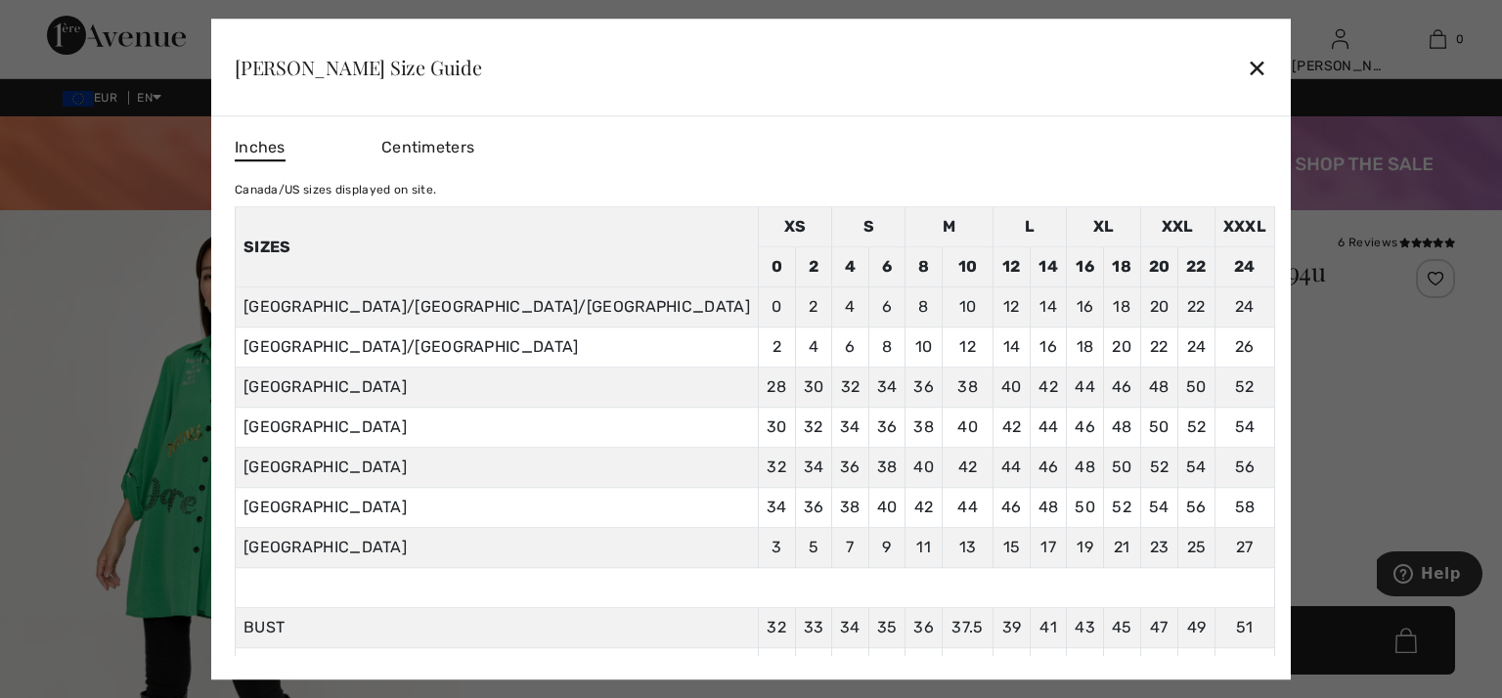
click at [1247, 61] on div "✕" at bounding box center [1257, 67] width 21 height 41
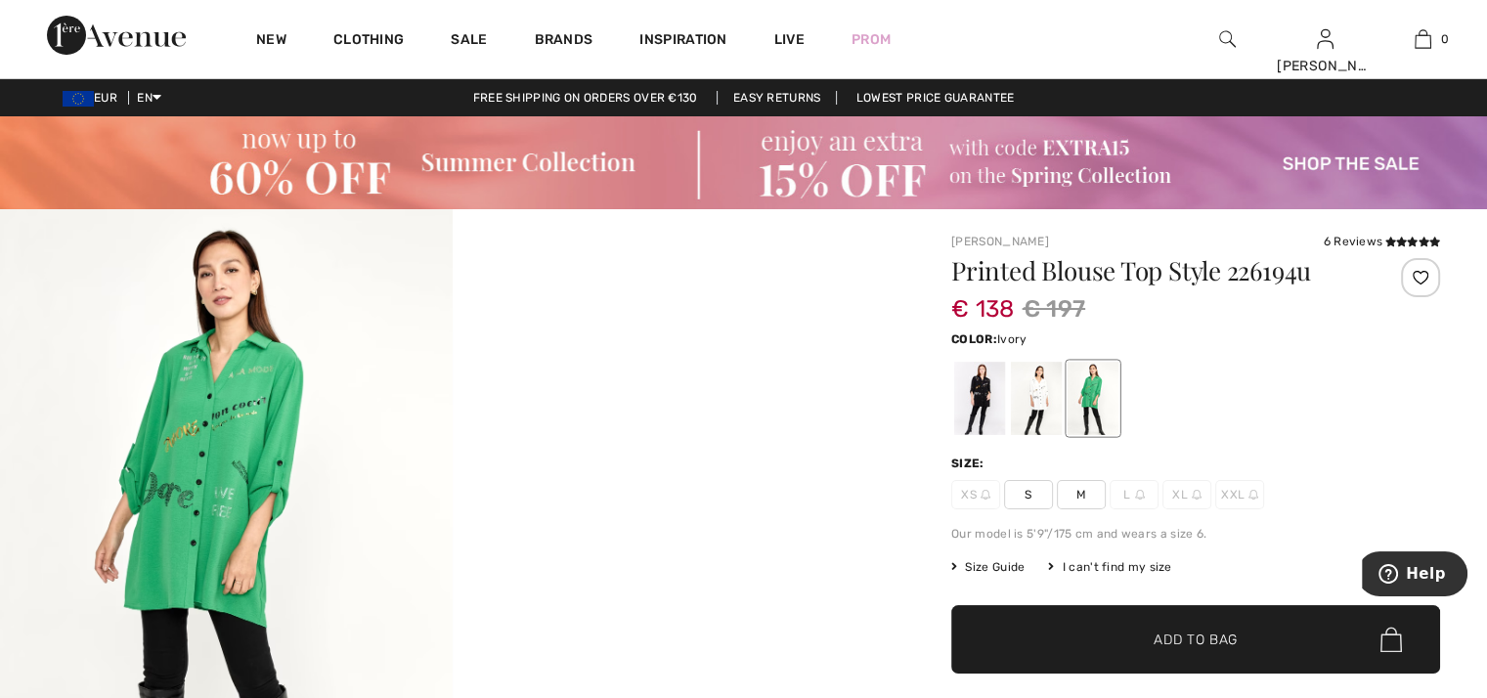
click at [1039, 391] on div at bounding box center [1036, 398] width 51 height 73
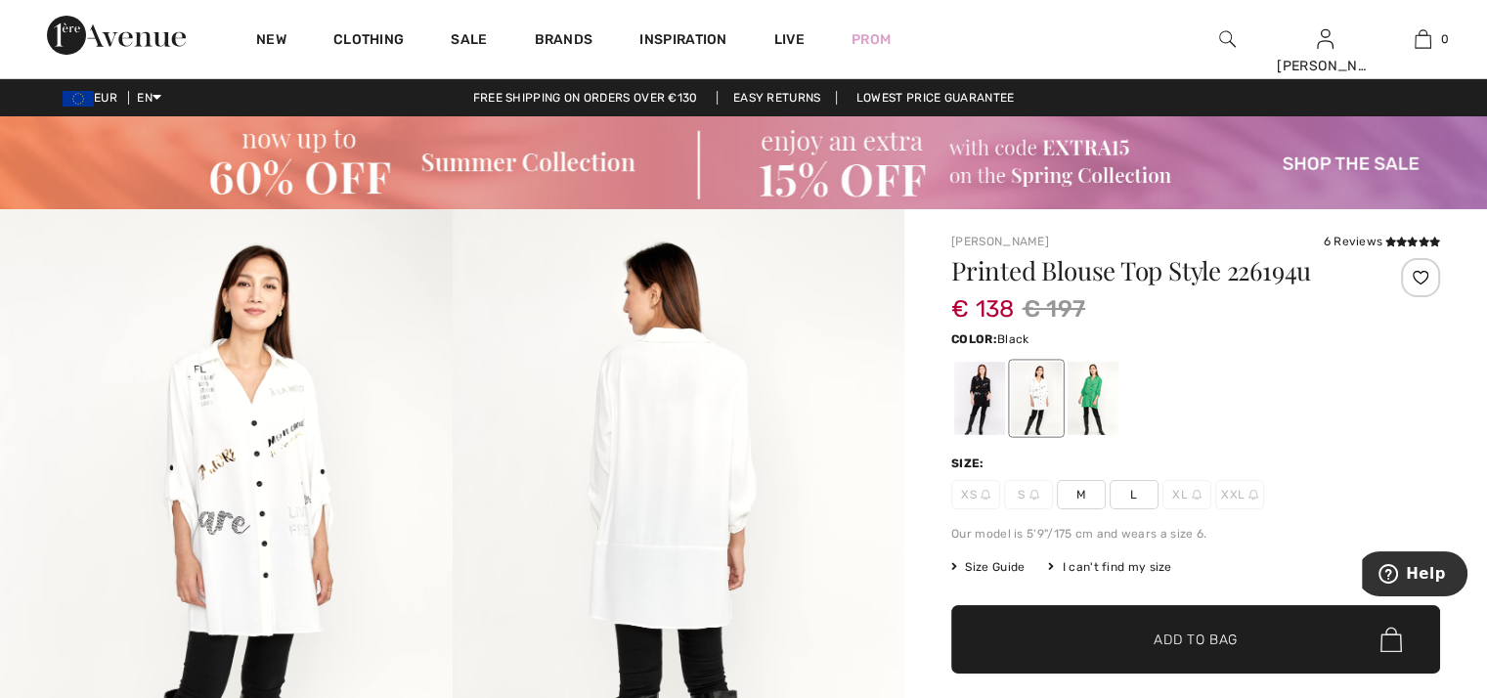
click at [984, 384] on div at bounding box center [979, 398] width 51 height 73
